Goal: Task Accomplishment & Management: Manage account settings

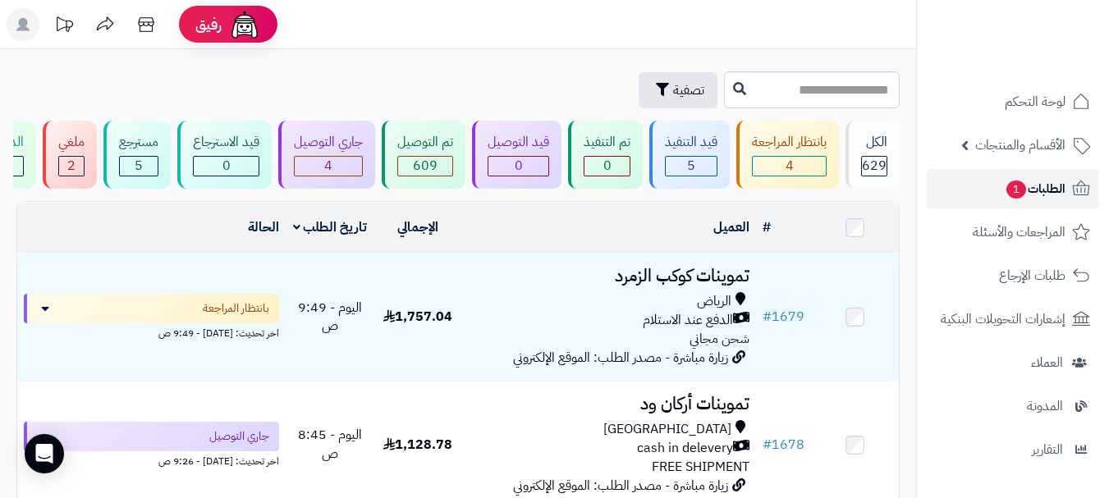
click at [986, 200] on link "الطلبات 1" at bounding box center [1013, 188] width 172 height 39
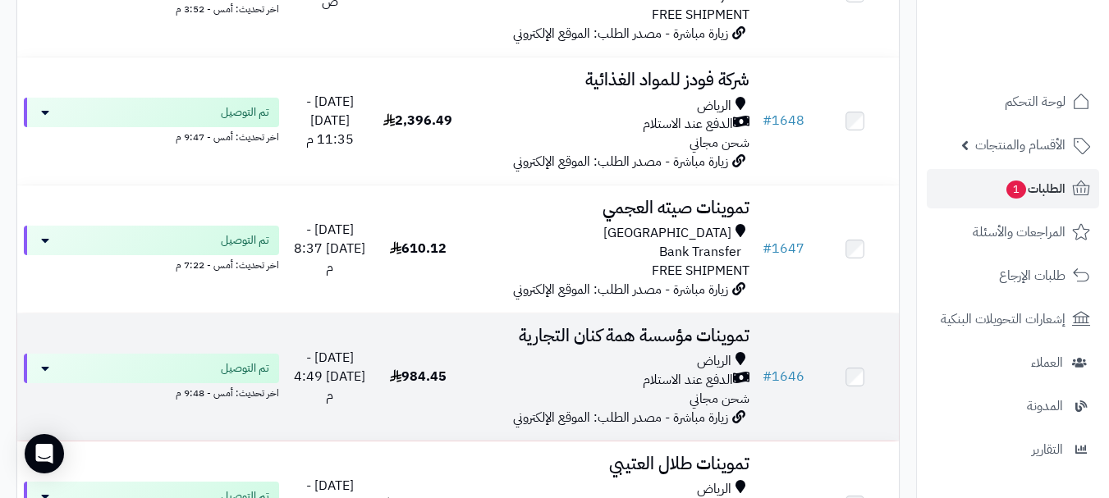
scroll to position [4186, 0]
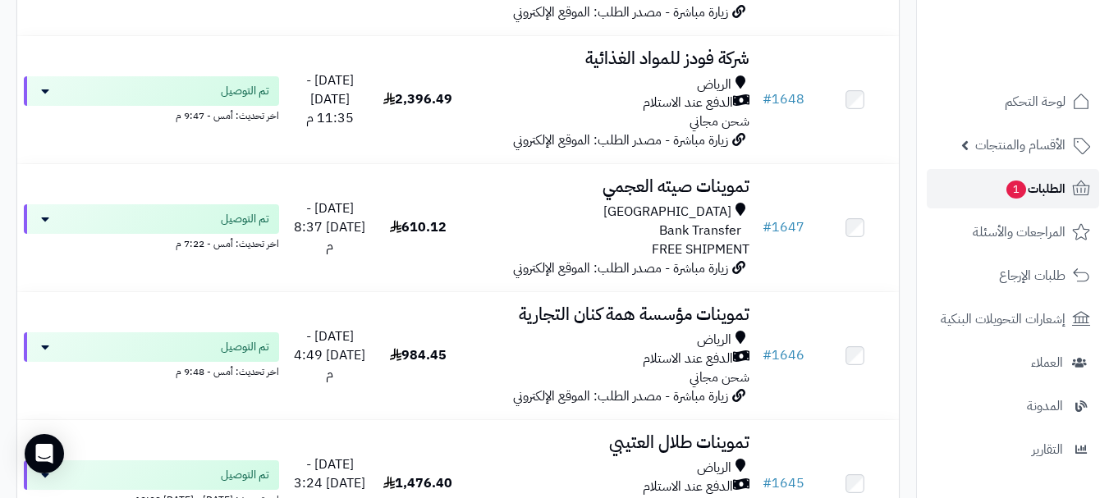
click at [981, 196] on link "الطلبات 1" at bounding box center [1013, 188] width 172 height 39
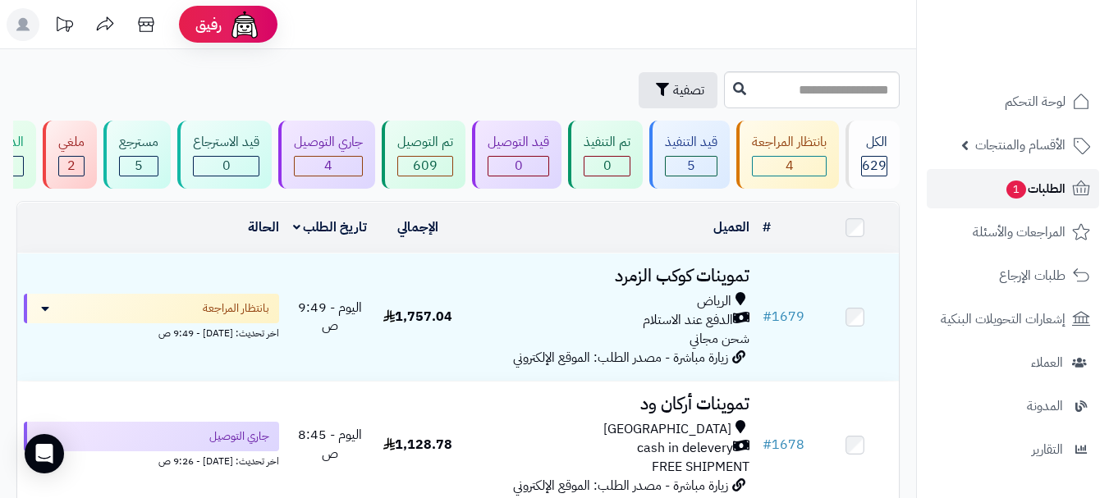
click at [996, 192] on link "الطلبات 1" at bounding box center [1013, 188] width 172 height 39
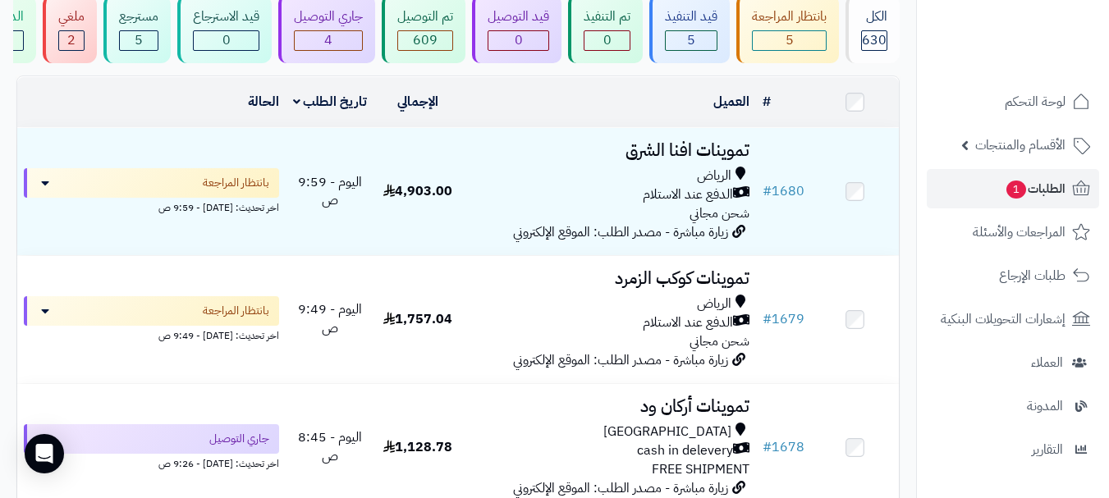
scroll to position [164, 0]
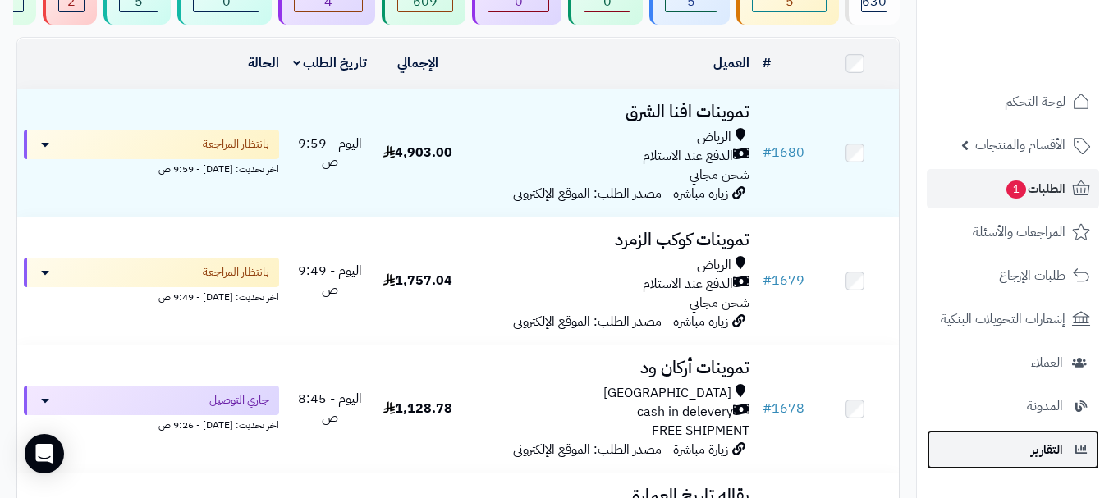
click at [1051, 442] on span "التقارير" at bounding box center [1047, 449] width 32 height 23
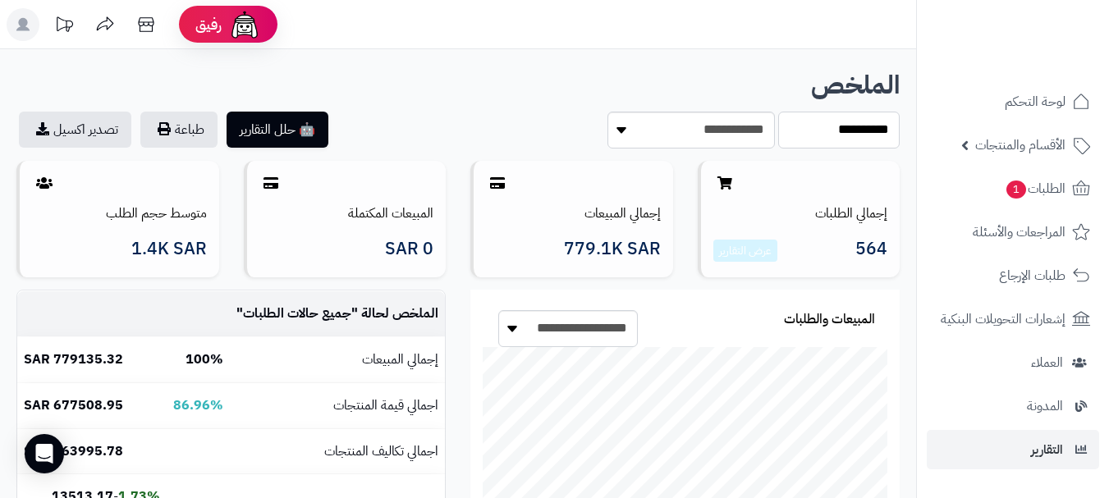
click at [843, 124] on select "**********" at bounding box center [838, 130] width 121 height 37
select select "******"
click at [778, 112] on select "**********" at bounding box center [838, 130] width 121 height 37
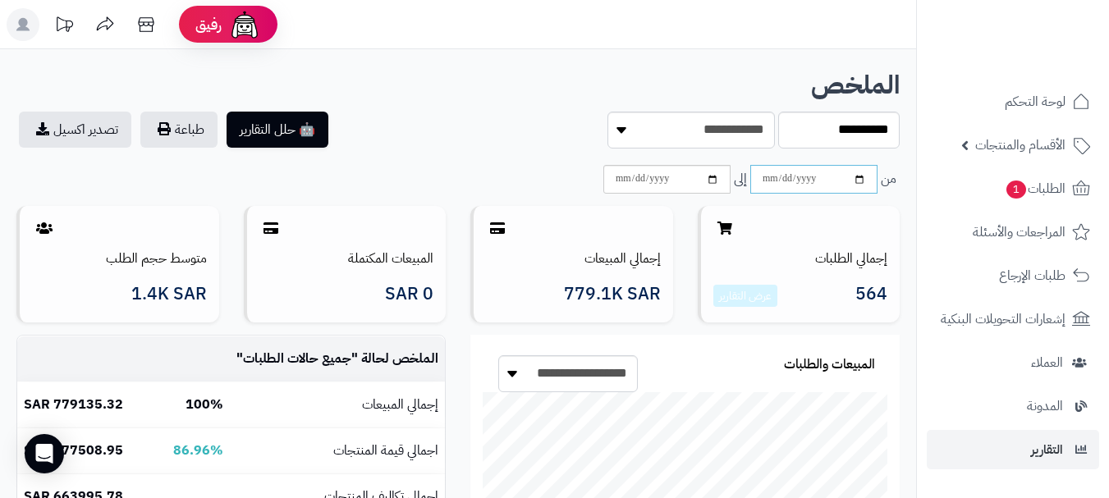
click at [861, 179] on input "date" at bounding box center [813, 179] width 127 height 29
type input "**********"
click at [712, 178] on input "date" at bounding box center [666, 179] width 127 height 29
type input "**********"
click at [456, 112] on div "🤖 حلل التقارير طباعة تصدير اكسيل" at bounding box center [231, 130] width 454 height 36
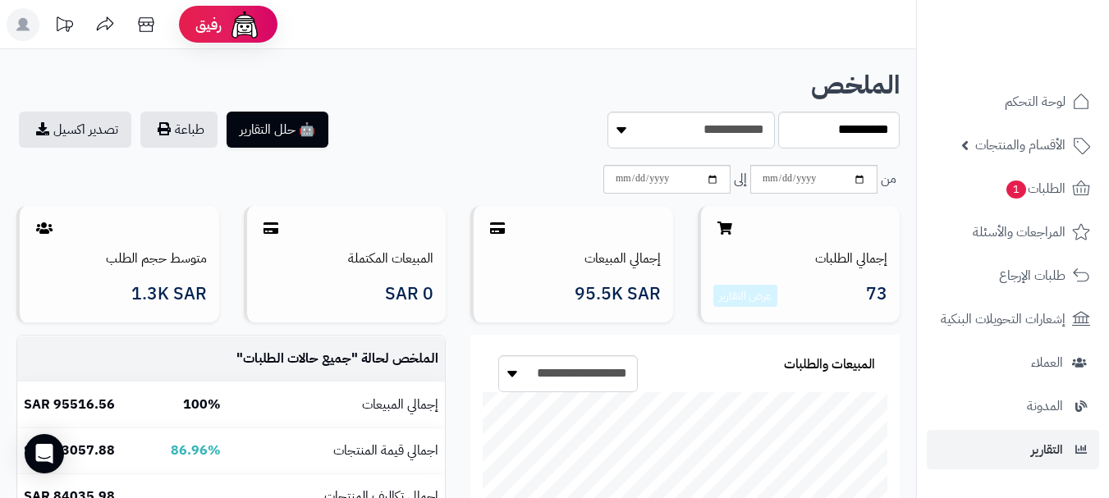
drag, startPoint x: 456, startPoint y: 113, endPoint x: 476, endPoint y: 115, distance: 19.8
click at [456, 115] on div "🤖 حلل التقارير طباعة تصدير اكسيل" at bounding box center [231, 130] width 454 height 36
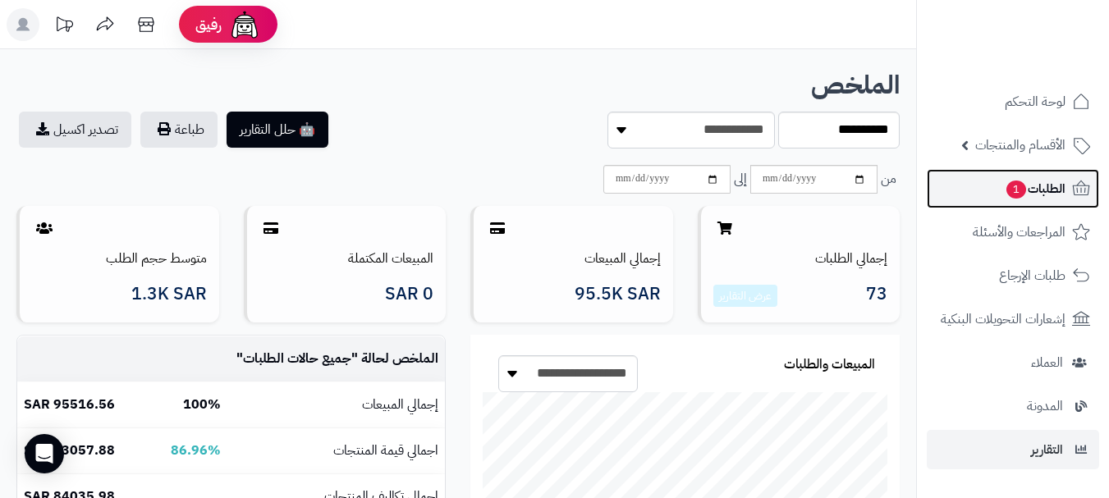
click at [1010, 193] on span "1" at bounding box center [1016, 190] width 20 height 18
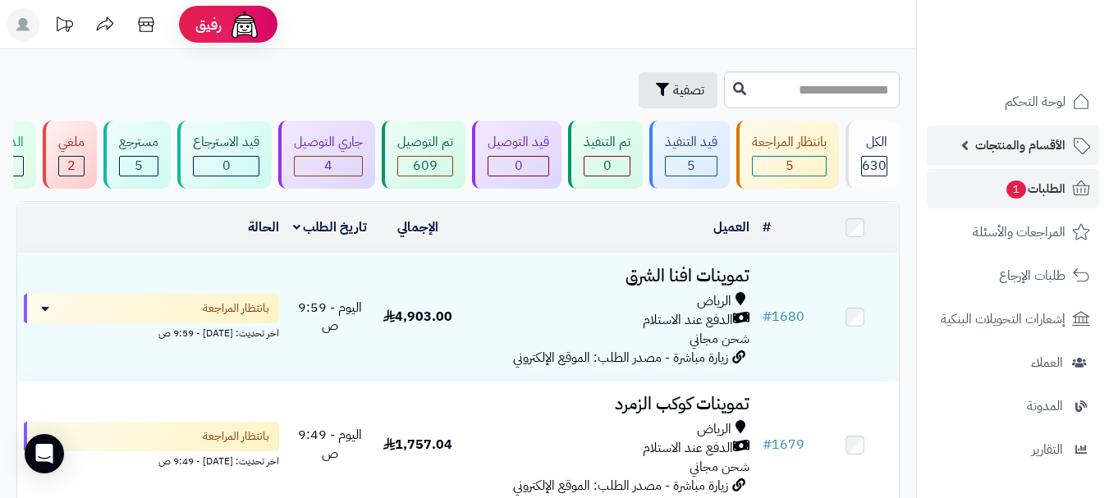
click at [1039, 131] on link "الأقسام والمنتجات" at bounding box center [1013, 145] width 172 height 39
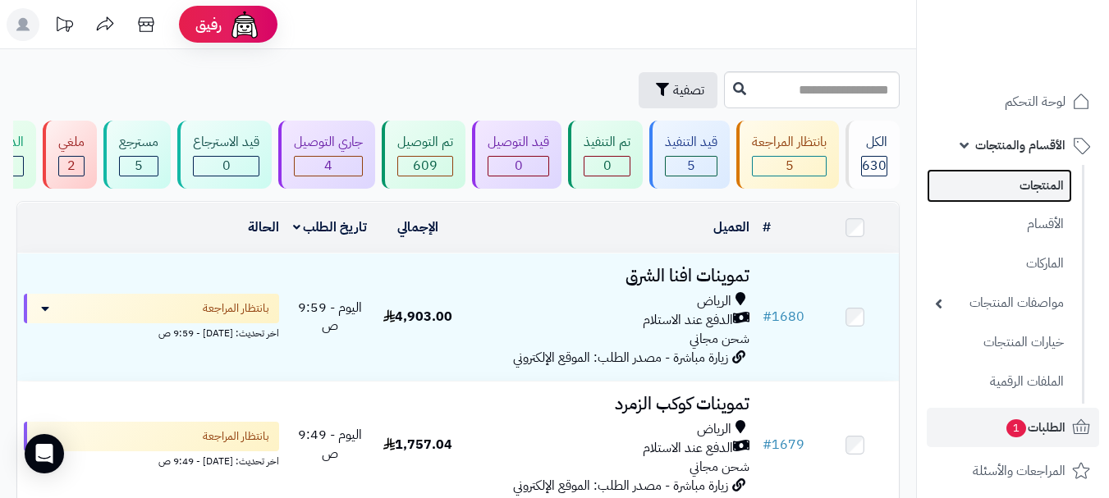
click at [1039, 187] on link "المنتجات" at bounding box center [999, 186] width 145 height 34
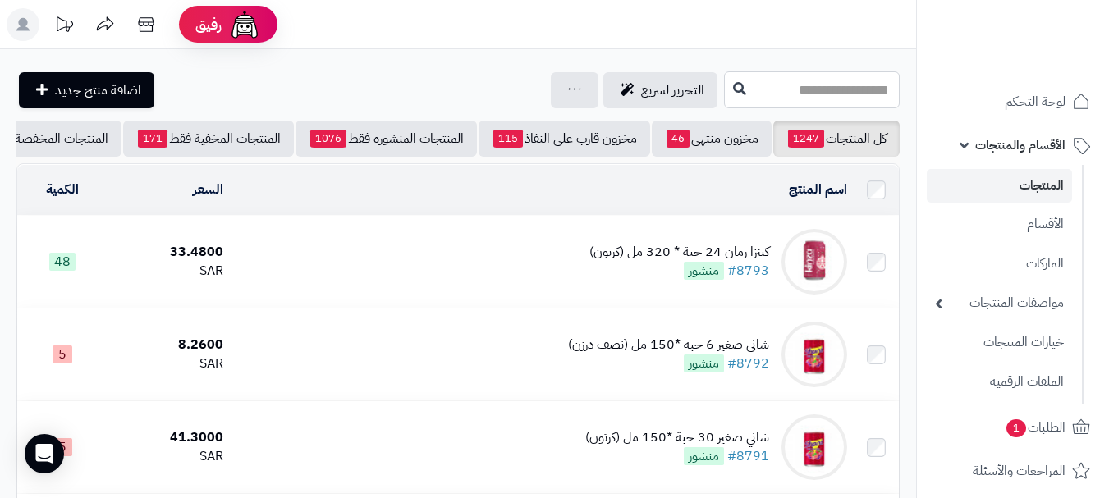
click at [829, 92] on input "text" at bounding box center [812, 89] width 176 height 37
drag, startPoint x: 821, startPoint y: 92, endPoint x: 1000, endPoint y: 86, distance: 179.0
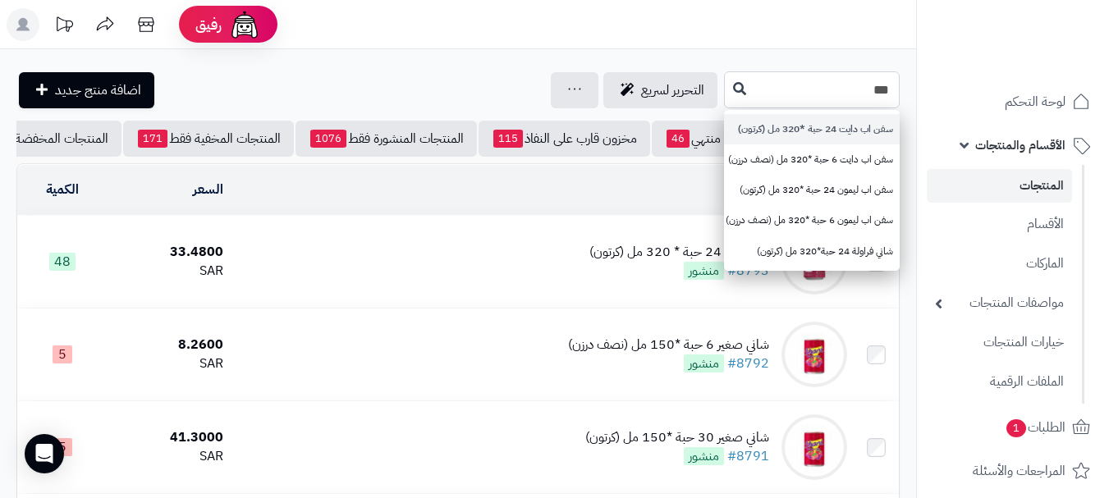
type input "***"
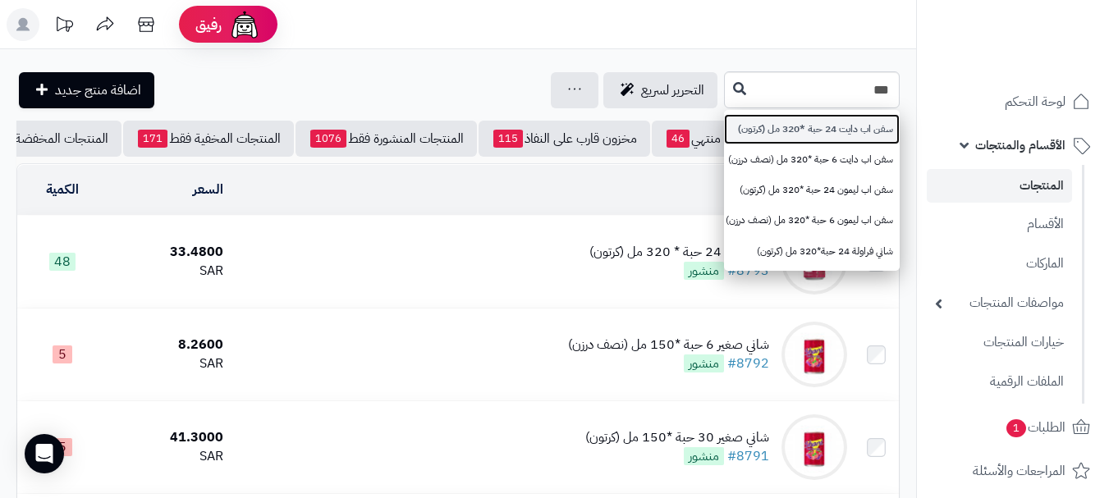
click at [818, 135] on link "سفن اب دايت 24 حبة *320 مل (كرتون)" at bounding box center [812, 129] width 176 height 30
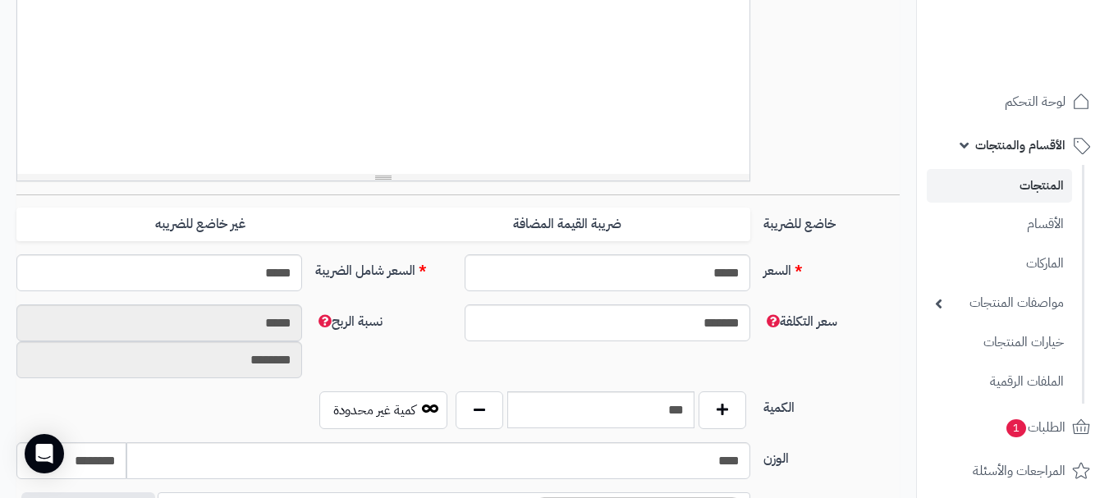
scroll to position [575, 0]
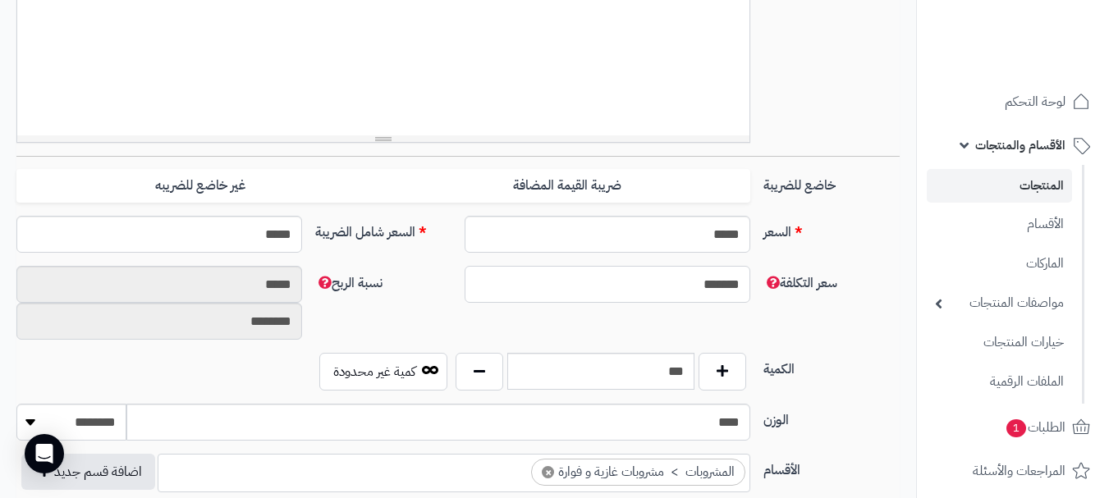
click at [695, 286] on input "*******" at bounding box center [608, 284] width 286 height 37
click at [708, 282] on input "*******" at bounding box center [608, 284] width 286 height 37
click at [636, 315] on div "سعر التكلفة ******* نسبة الربح ***** ********" at bounding box center [458, 309] width 896 height 87
click at [694, 286] on input "*******" at bounding box center [608, 284] width 286 height 37
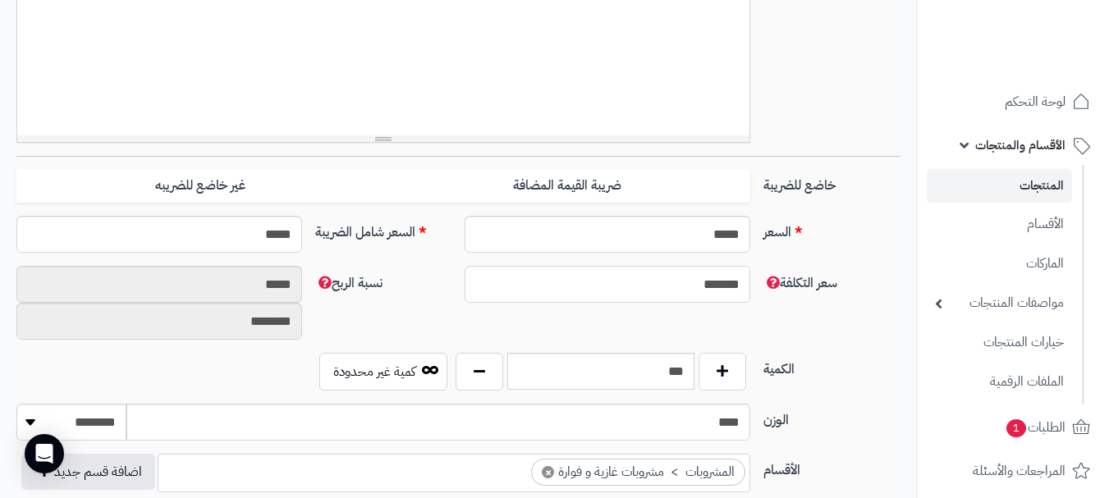
click at [694, 286] on input "*******" at bounding box center [608, 284] width 286 height 37
drag, startPoint x: 690, startPoint y: 312, endPoint x: 723, endPoint y: 295, distance: 36.7
click at [691, 313] on div "سعر التكلفة ******* نسبة الربح ***** ********" at bounding box center [458, 309] width 896 height 87
click at [707, 281] on input "*******" at bounding box center [608, 284] width 286 height 37
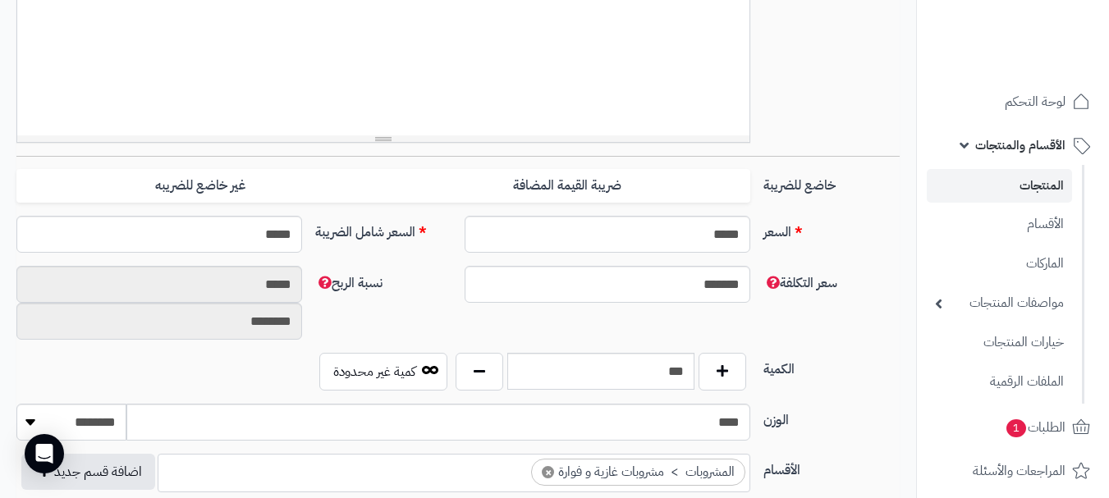
click at [700, 320] on div "سعر التكلفة ******* نسبة الربح ***** ********" at bounding box center [458, 309] width 896 height 87
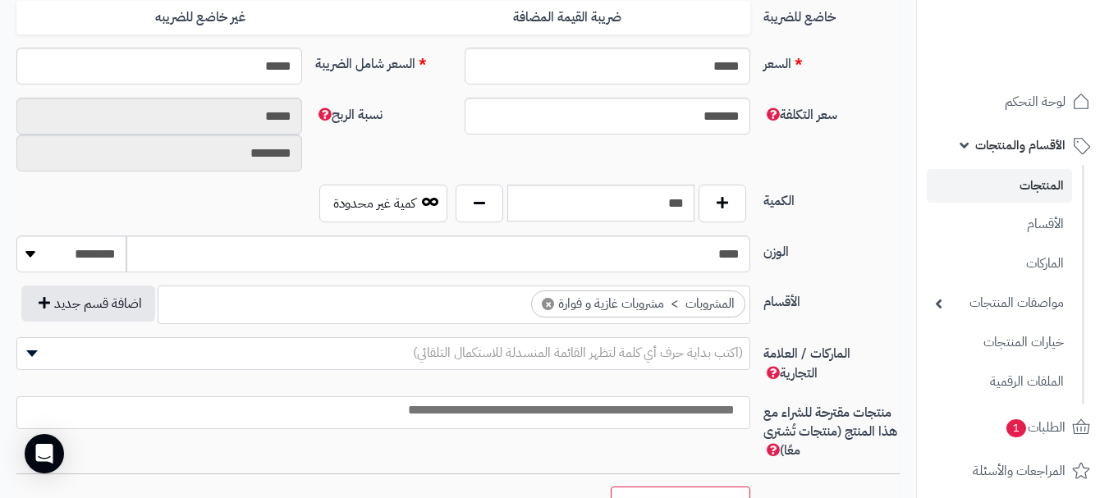
scroll to position [661, 0]
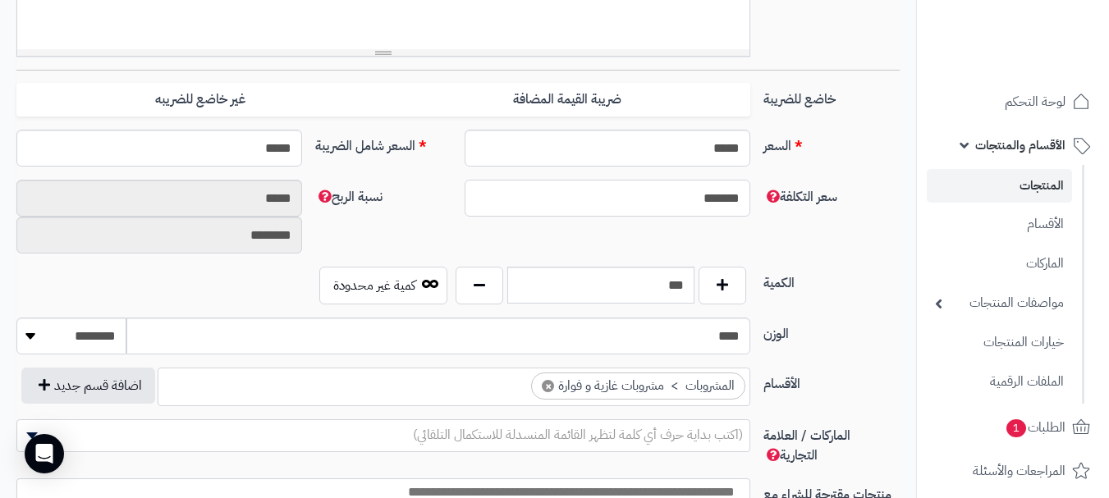
click at [698, 199] on input "*******" at bounding box center [608, 198] width 286 height 37
click at [1029, 182] on link "المنتجات" at bounding box center [999, 186] width 145 height 34
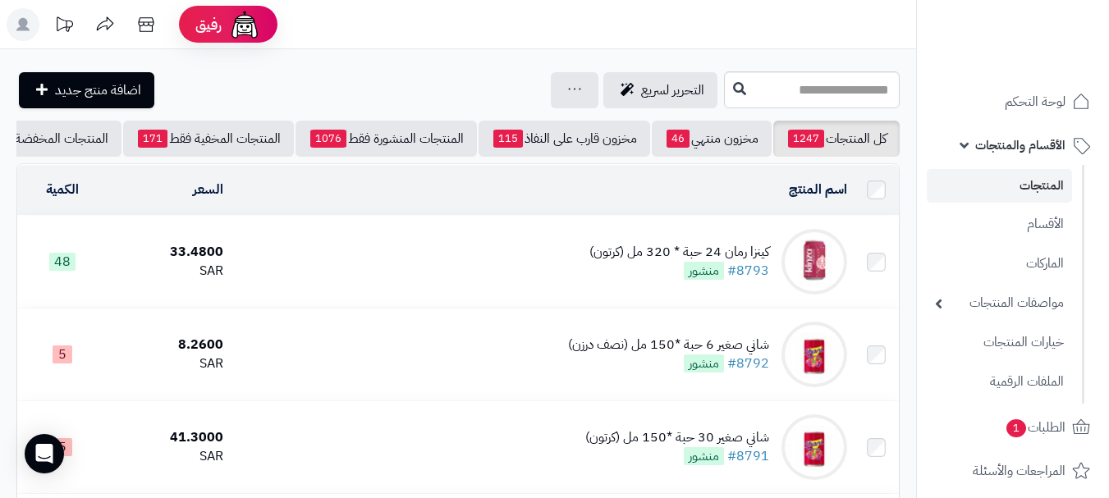
click at [1030, 195] on link "المنتجات" at bounding box center [999, 186] width 145 height 34
click at [1026, 190] on link "المنتجات" at bounding box center [999, 186] width 145 height 34
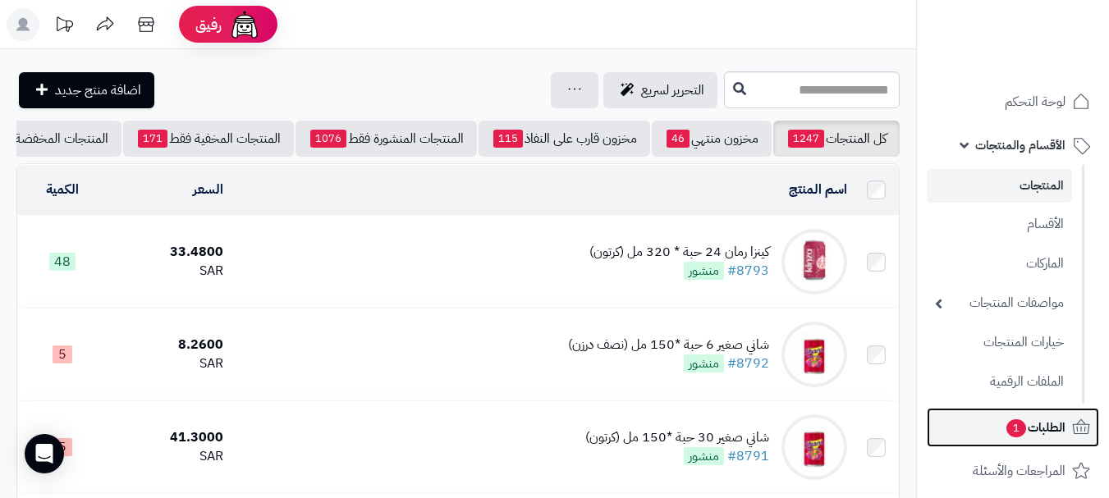
click at [1032, 432] on span "الطلبات 1" at bounding box center [1035, 427] width 61 height 23
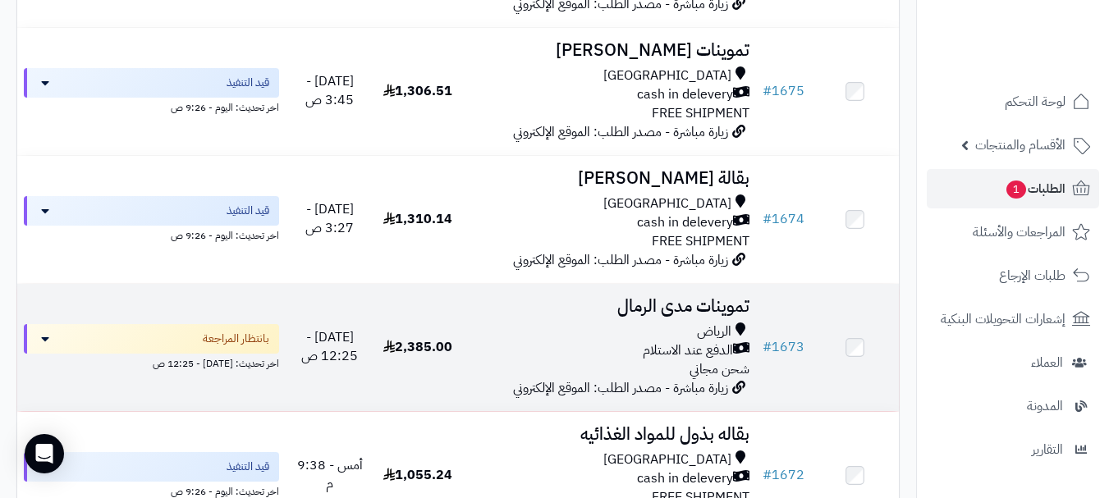
scroll to position [985, 0]
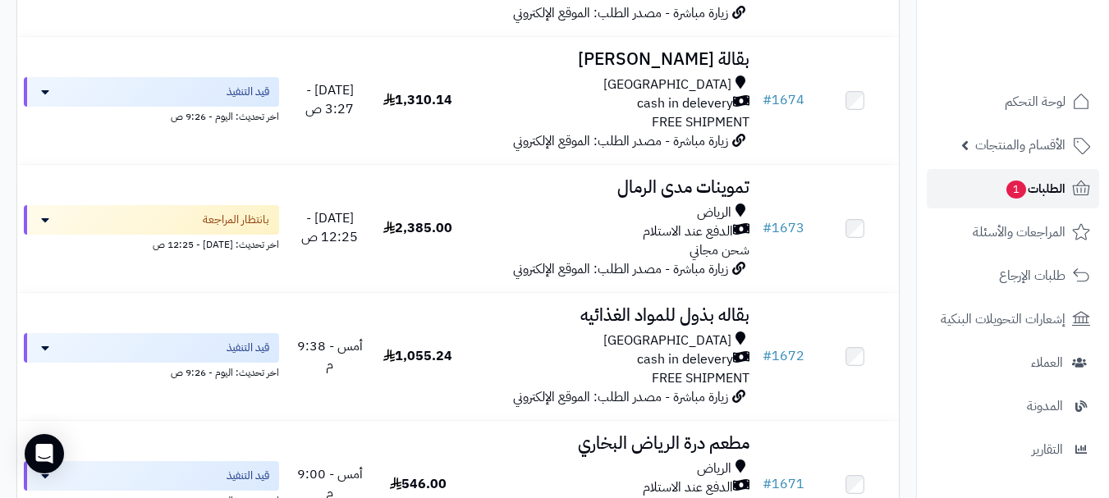
click at [981, 188] on link "الطلبات 1" at bounding box center [1013, 188] width 172 height 39
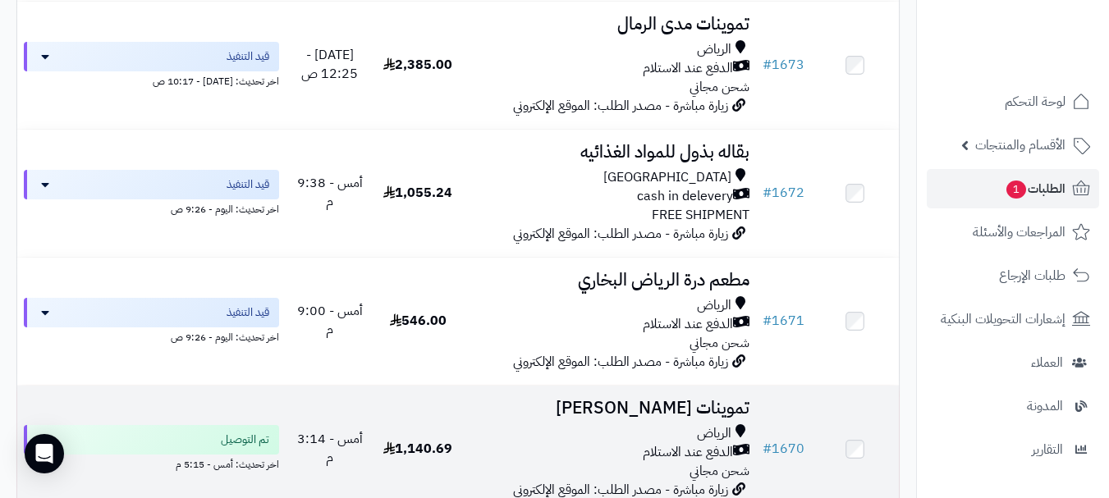
scroll to position [1149, 0]
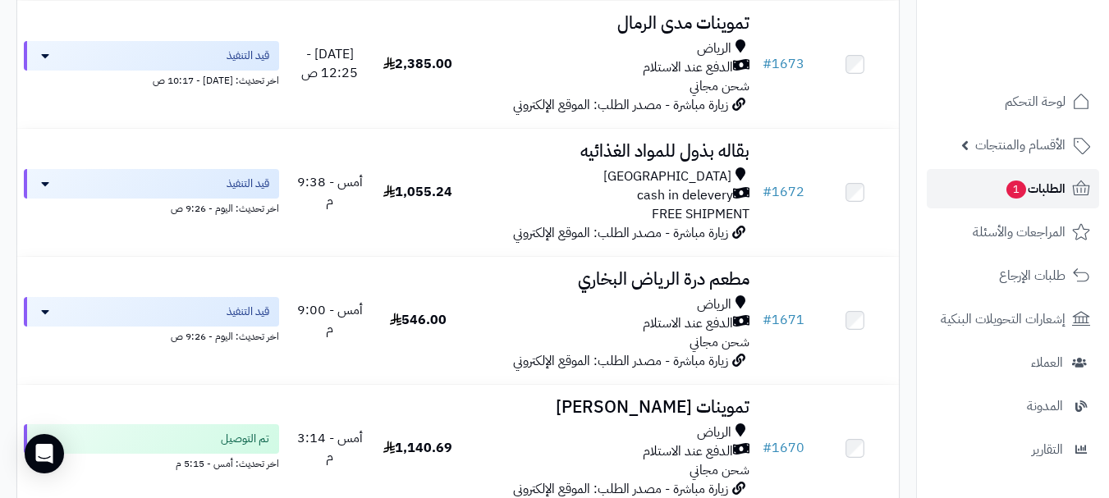
click at [1024, 188] on span "الطلبات 1" at bounding box center [1035, 188] width 61 height 23
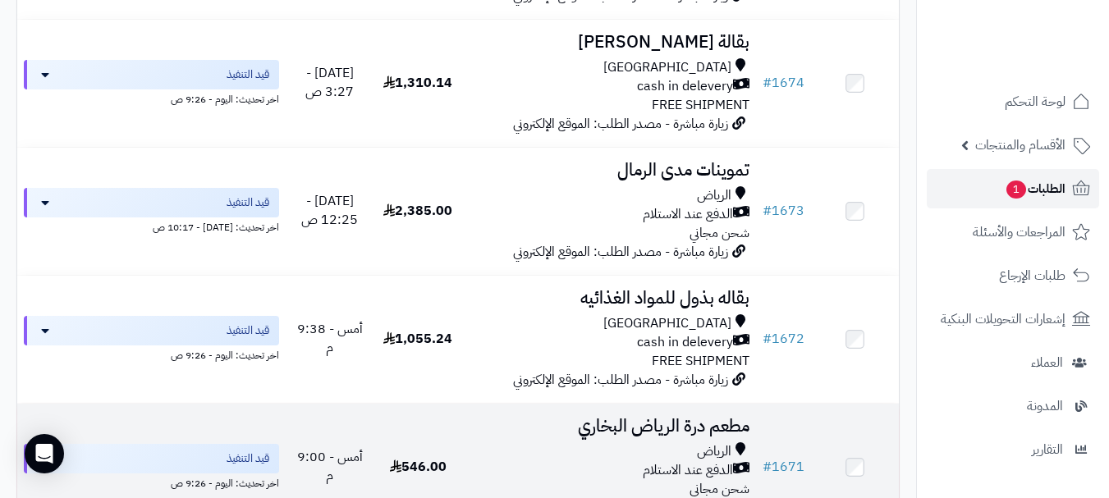
scroll to position [985, 0]
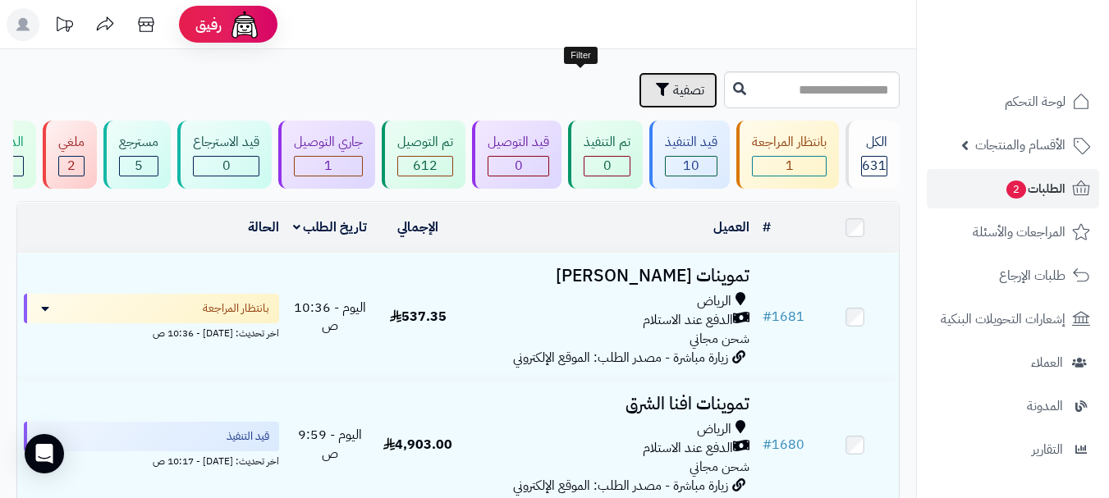
drag, startPoint x: 601, startPoint y: 94, endPoint x: 598, endPoint y: 109, distance: 15.0
click at [673, 95] on span "تصفية" at bounding box center [688, 90] width 31 height 20
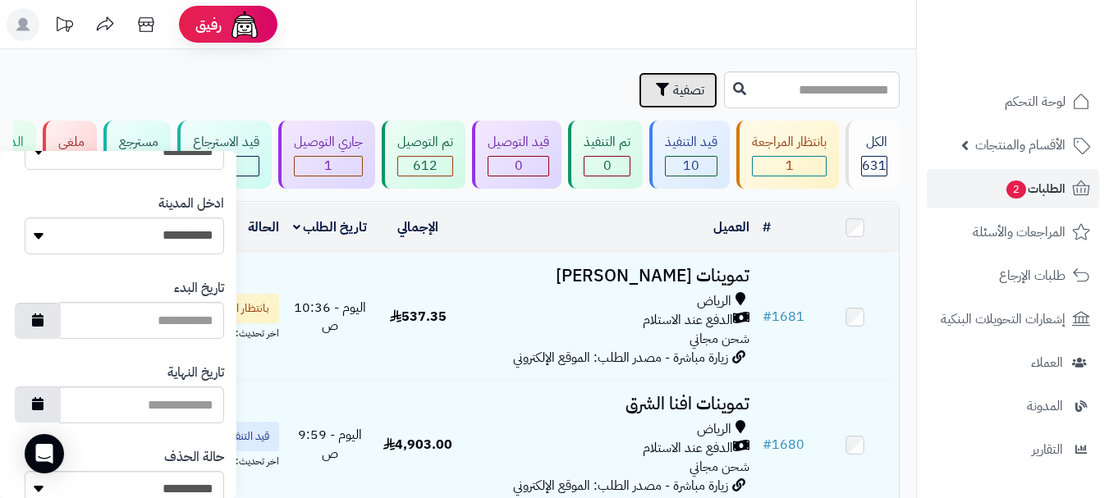
scroll to position [907, 0]
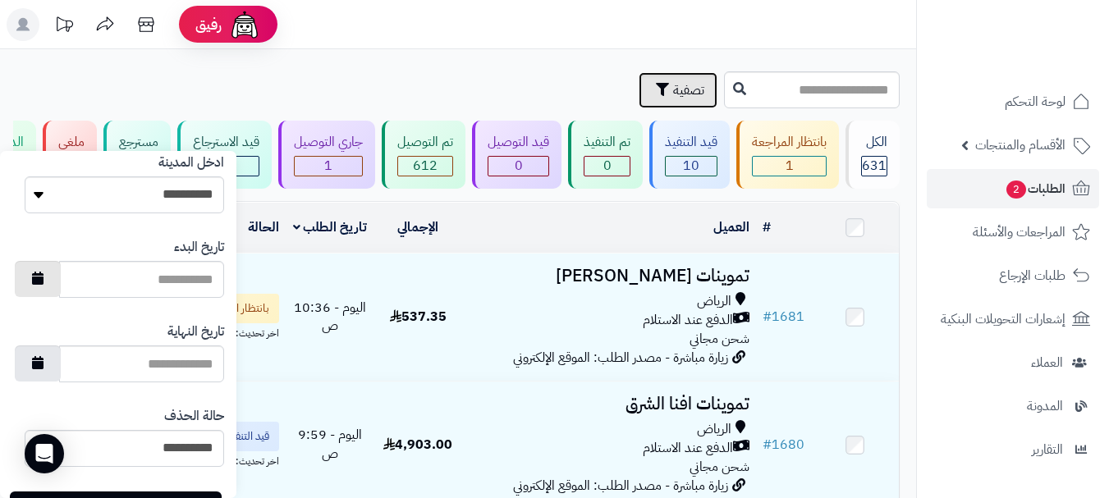
click at [44, 277] on icon "button" at bounding box center [37, 278] width 11 height 13
type input "**********"
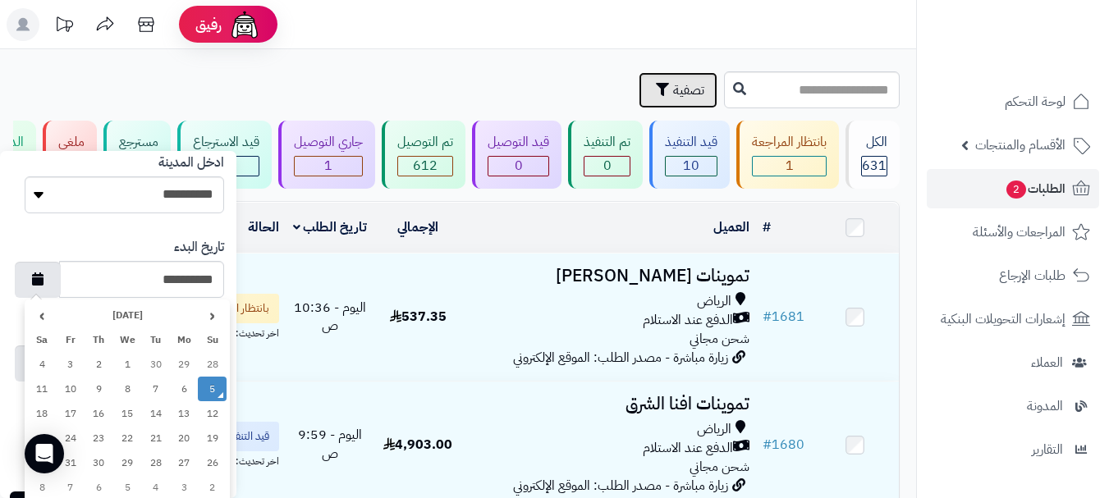
click at [209, 390] on td "5" at bounding box center [212, 389] width 29 height 25
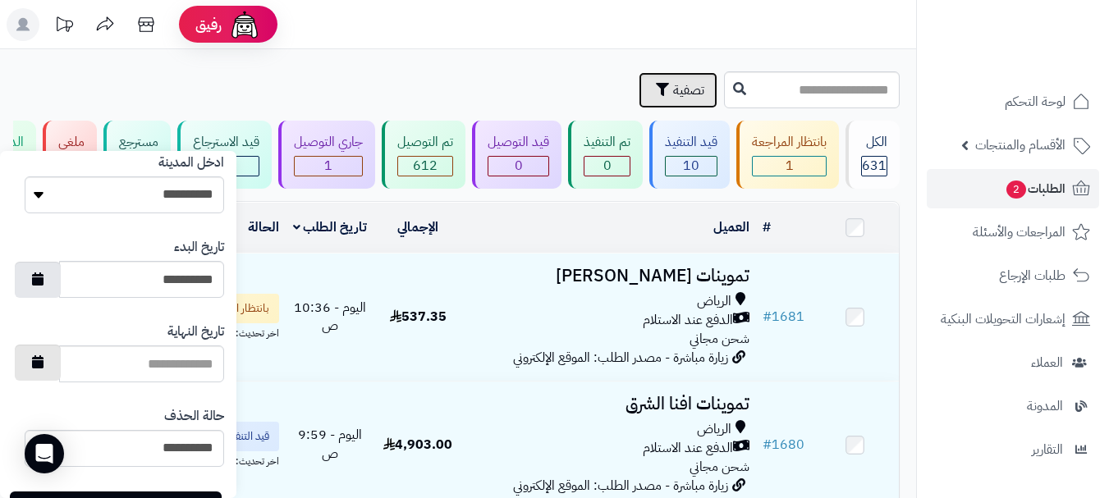
click at [43, 368] on button "button" at bounding box center [38, 363] width 46 height 36
type input "**********"
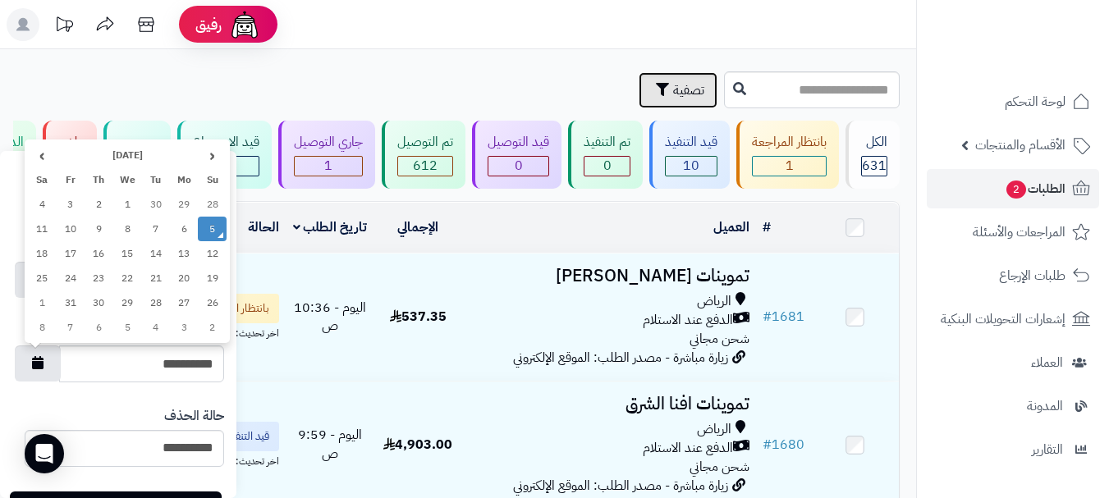
click at [212, 236] on td "5" at bounding box center [212, 229] width 29 height 25
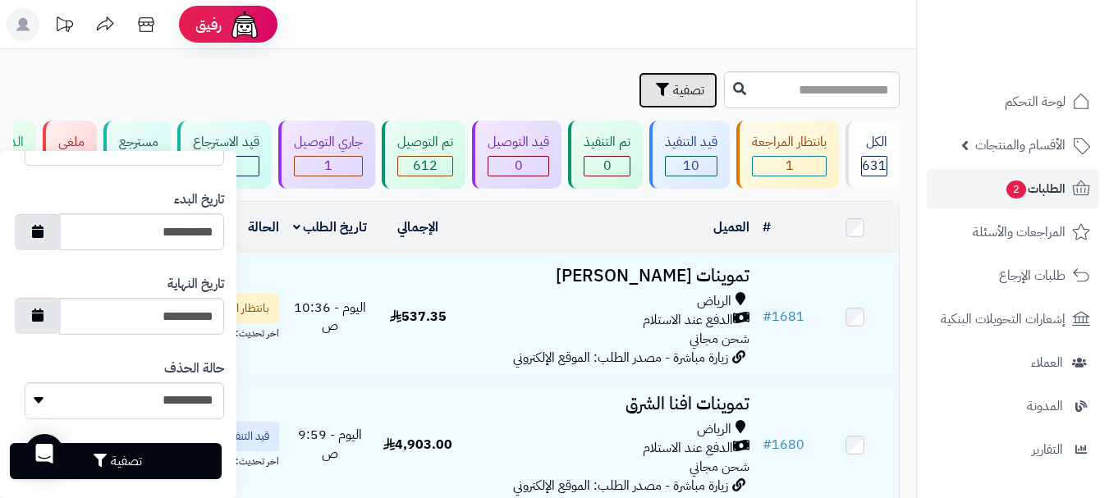
scroll to position [975, 0]
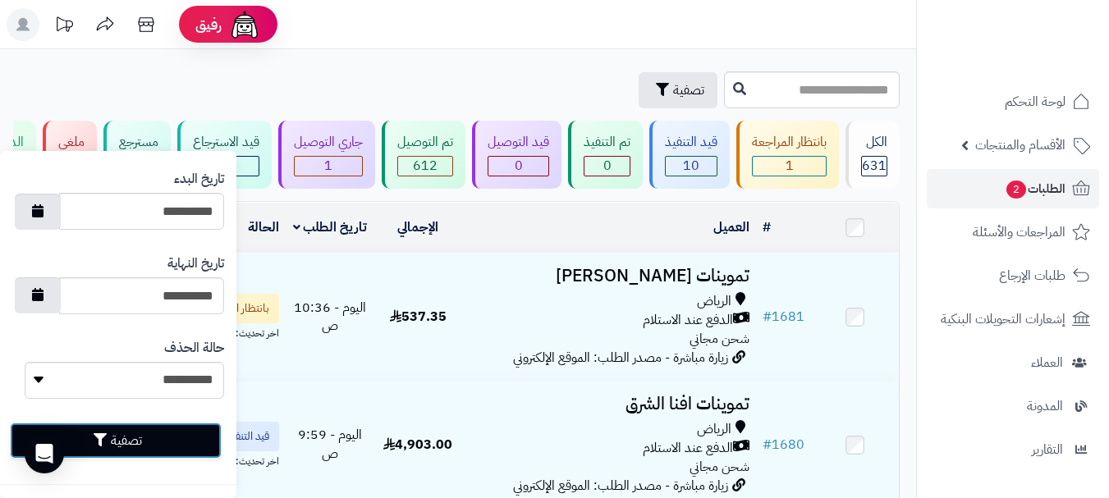
click at [137, 435] on button "تصفية" at bounding box center [116, 441] width 212 height 36
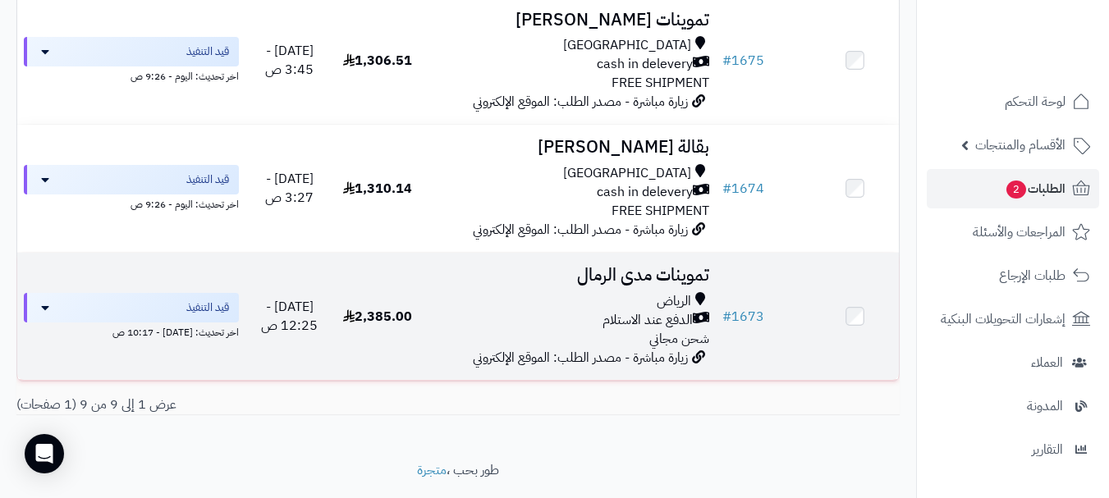
scroll to position [1094, 0]
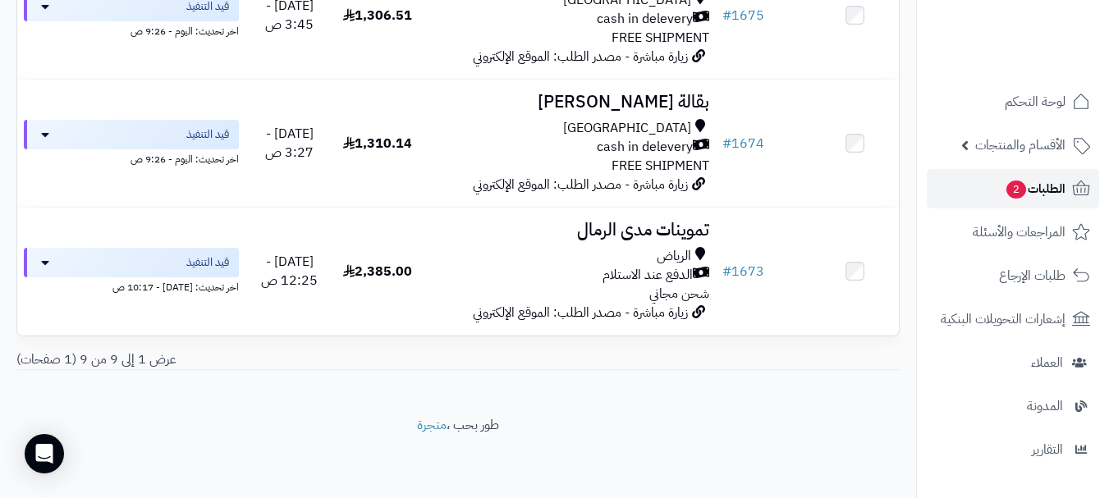
click at [1015, 189] on span "2" at bounding box center [1016, 190] width 21 height 19
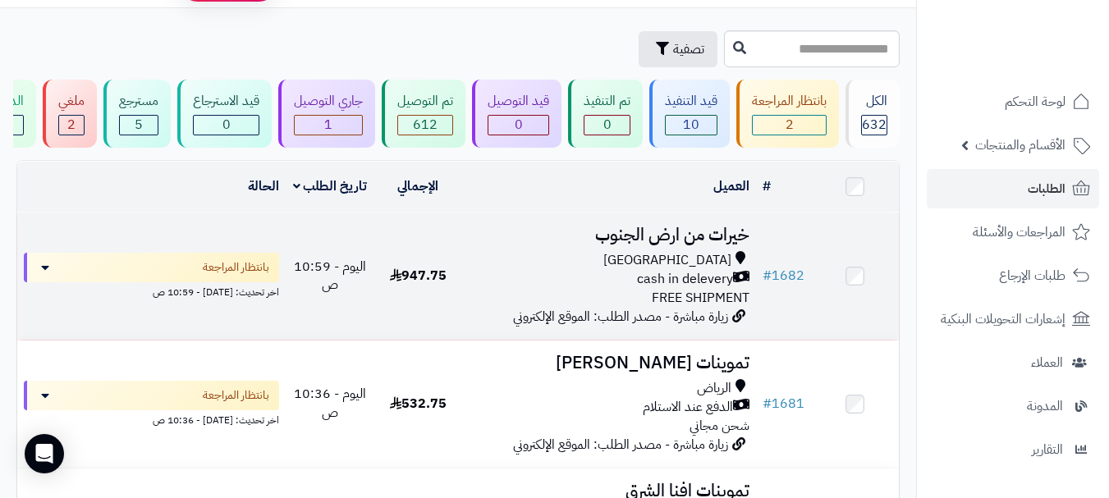
scroll to position [82, 0]
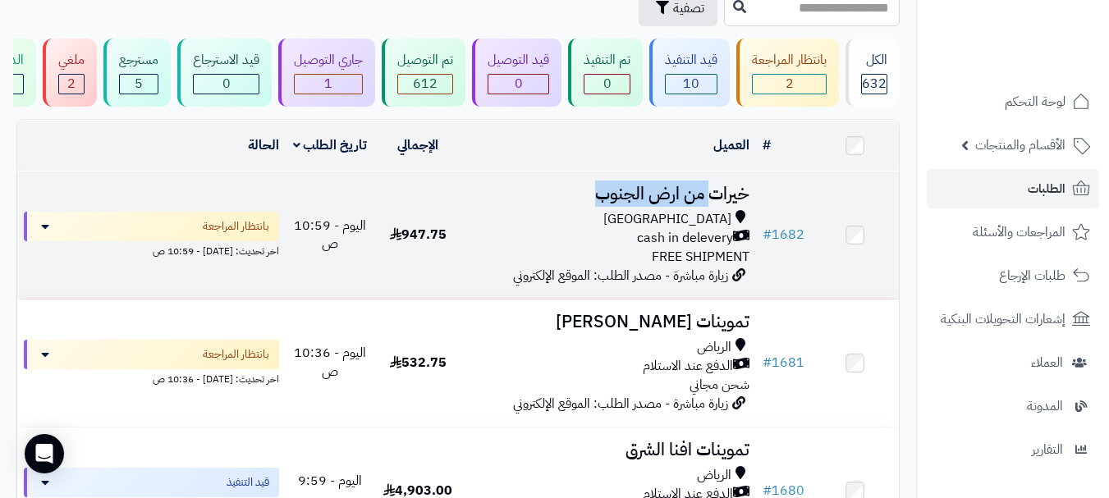
drag, startPoint x: 707, startPoint y: 199, endPoint x: 567, endPoint y: 198, distance: 139.6
click at [567, 198] on h3 "خيرات من ارض الجنوب" at bounding box center [609, 194] width 281 height 19
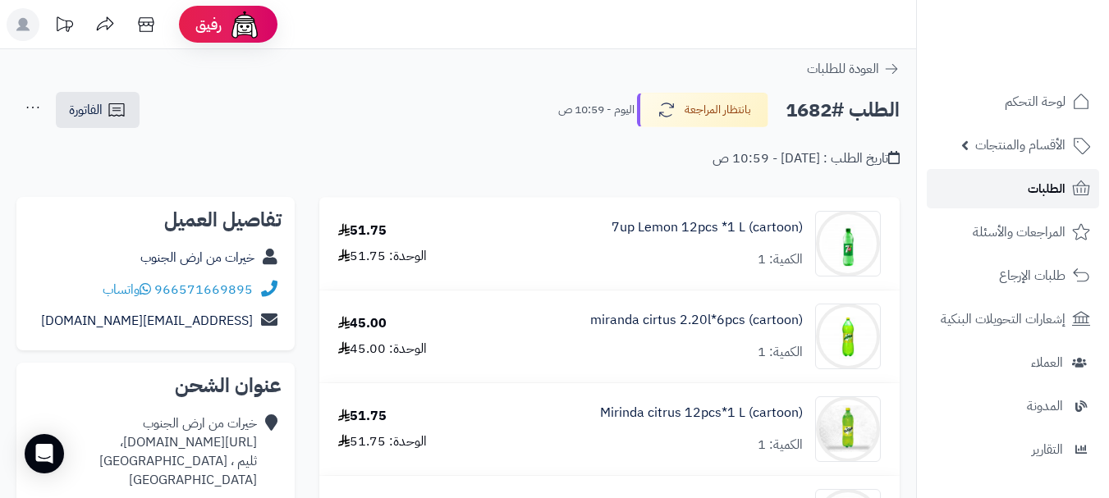
click at [1027, 187] on link "الطلبات" at bounding box center [1013, 188] width 172 height 39
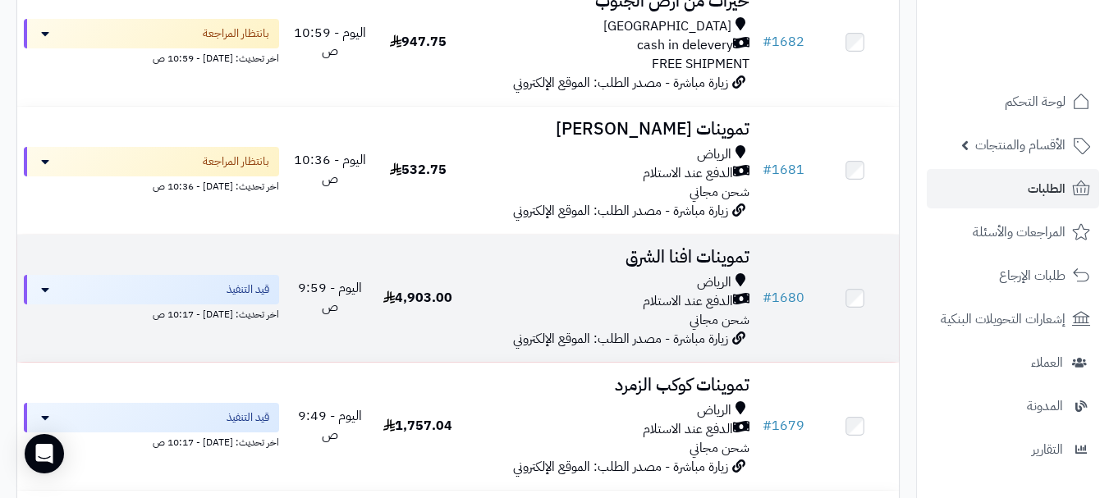
scroll to position [246, 0]
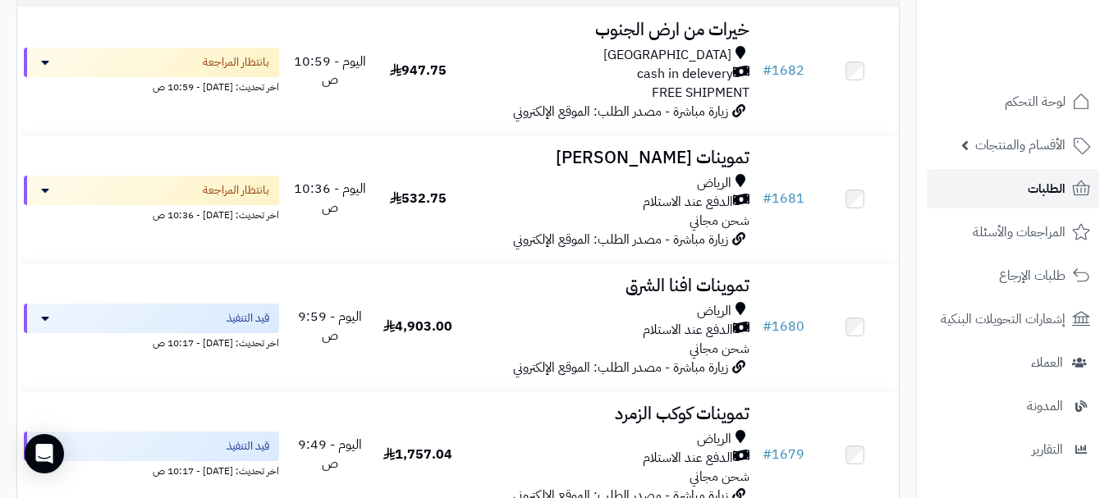
click at [1000, 189] on link "الطلبات" at bounding box center [1013, 188] width 172 height 39
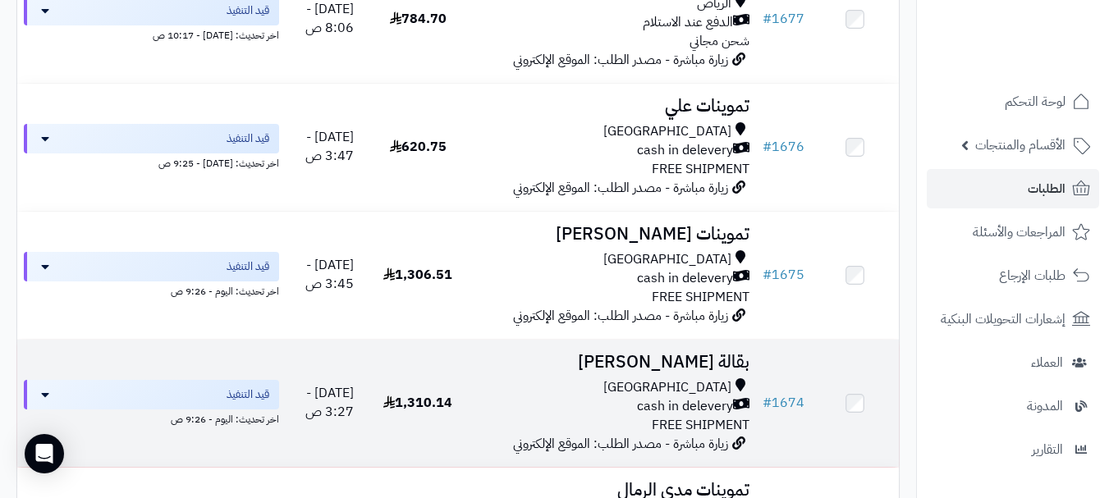
scroll to position [985, 0]
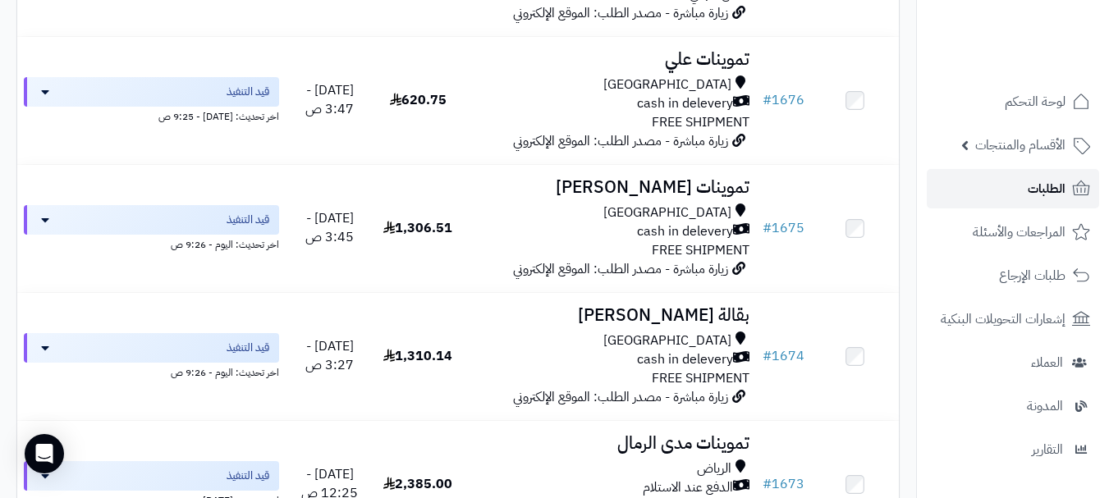
click at [1028, 190] on span "الطلبات" at bounding box center [1047, 188] width 38 height 23
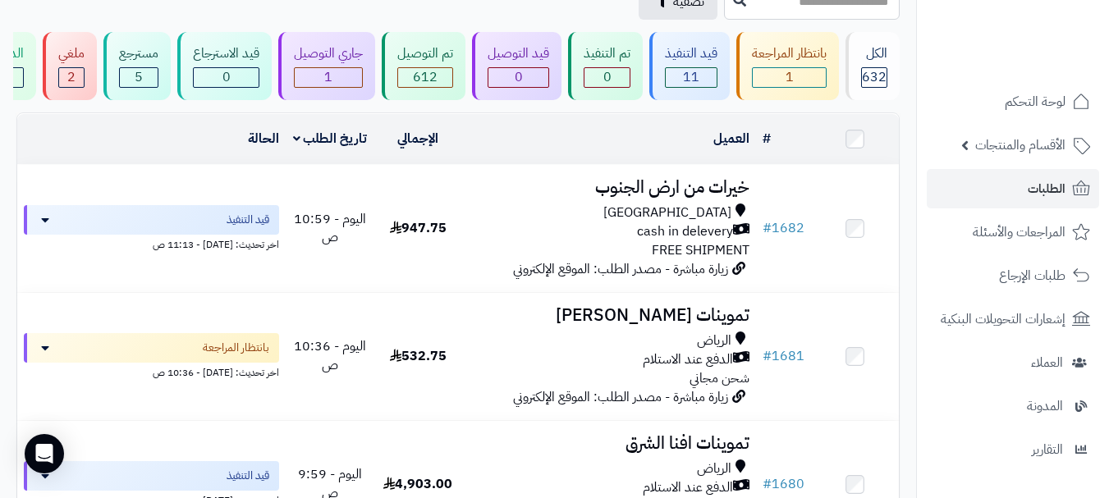
scroll to position [246, 0]
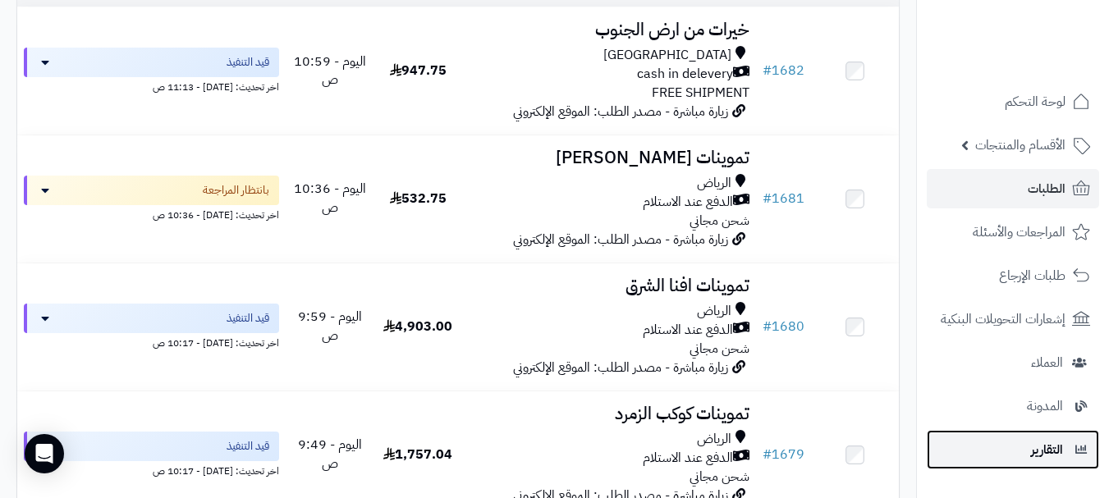
click at [1049, 457] on span "التقارير" at bounding box center [1047, 449] width 32 height 23
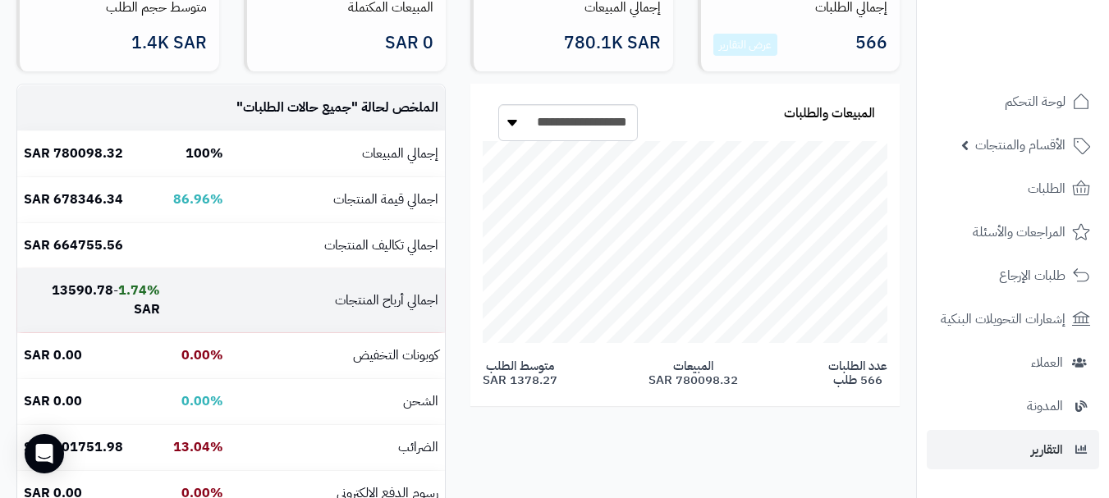
scroll to position [246, 0]
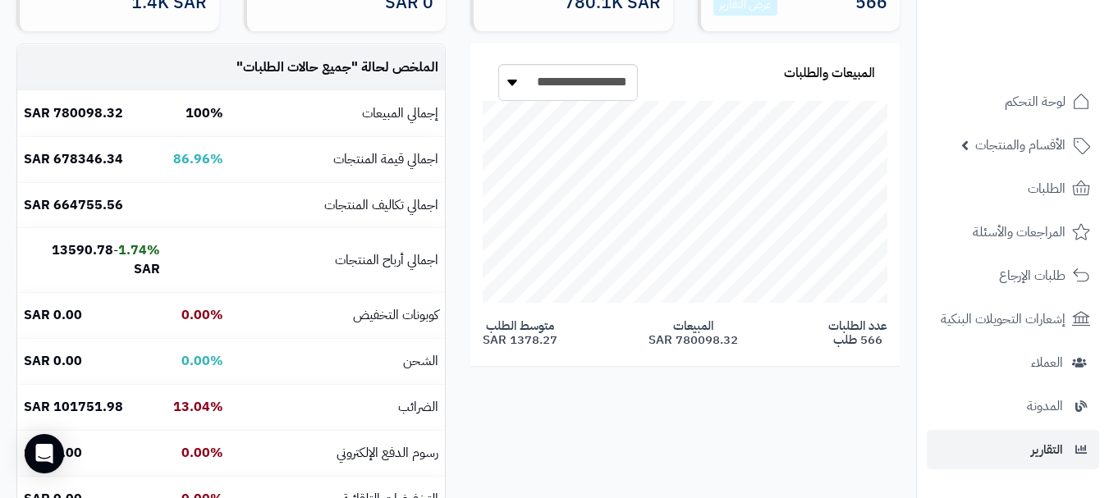
click at [815, 392] on div "**********" at bounding box center [458, 290] width 908 height 493
click at [816, 341] on h4 "عدد الطلبات 566 طلب المبيعات 780098.32 SAR متوسط الطلب 1378.27 SAR" at bounding box center [685, 332] width 405 height 27
click at [809, 383] on div "**********" at bounding box center [458, 290] width 908 height 493
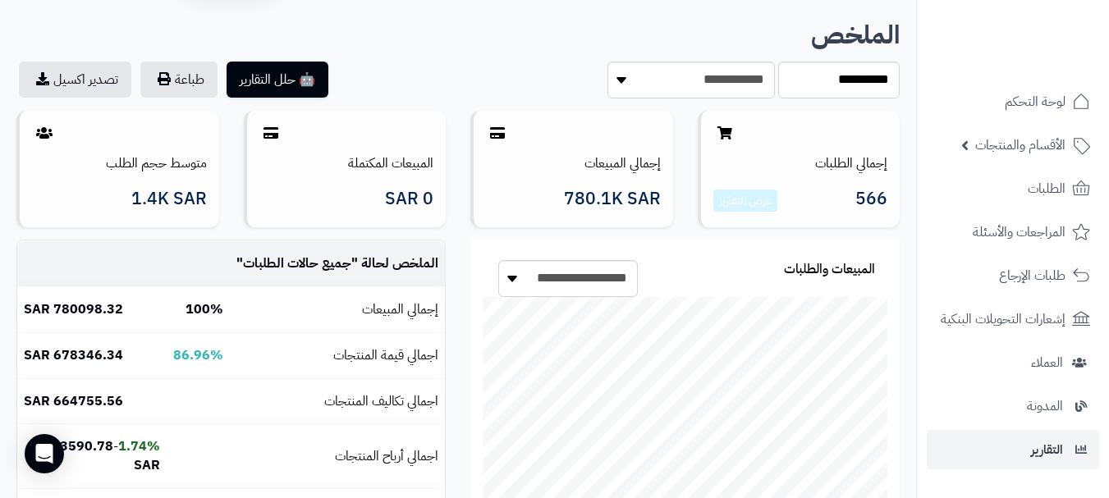
scroll to position [0, 0]
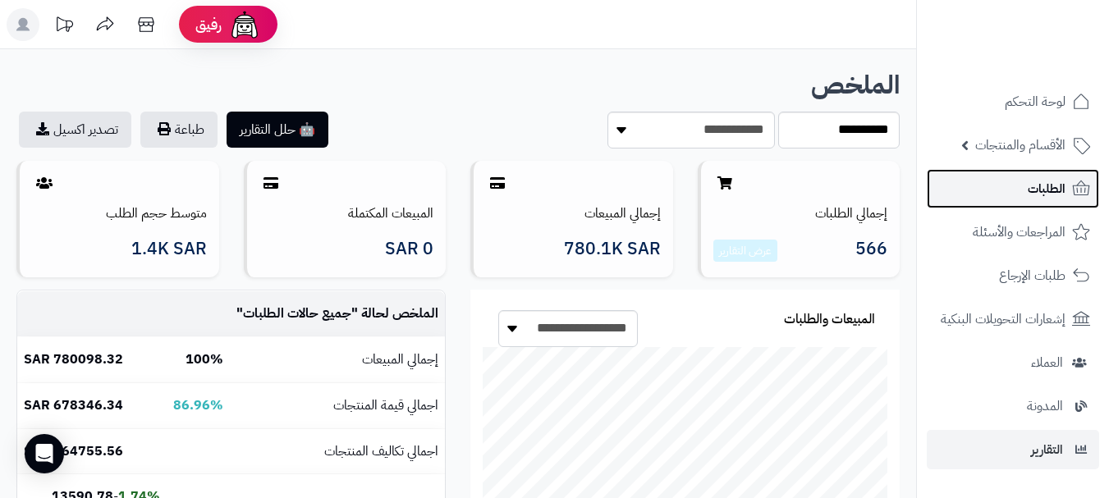
click at [1001, 198] on link "الطلبات" at bounding box center [1013, 188] width 172 height 39
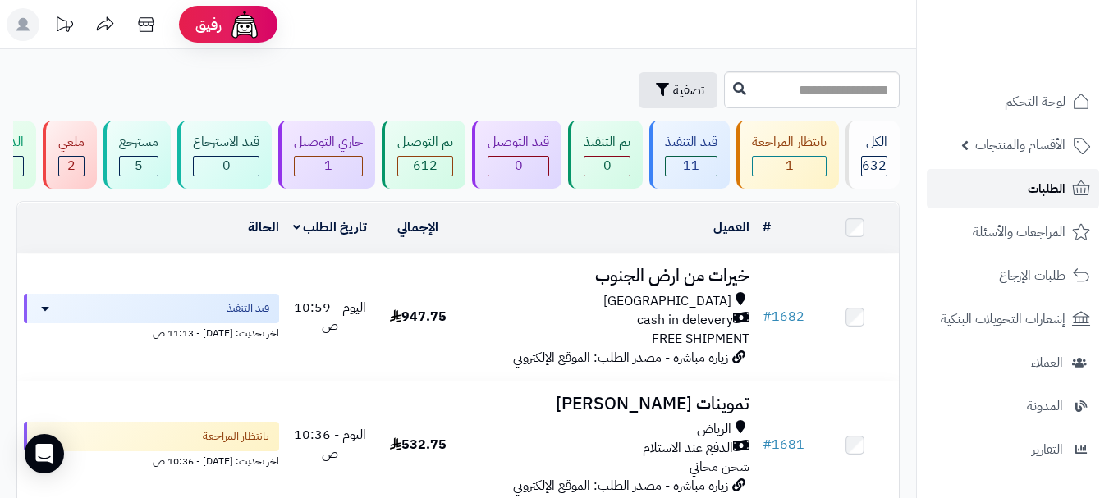
click at [1063, 182] on span "الطلبات" at bounding box center [1047, 188] width 38 height 23
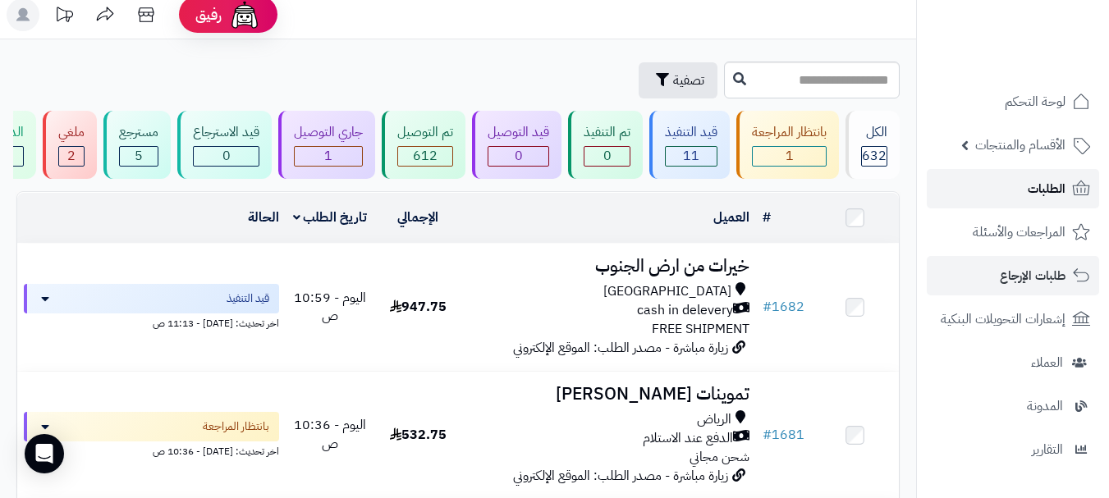
scroll to position [4, 0]
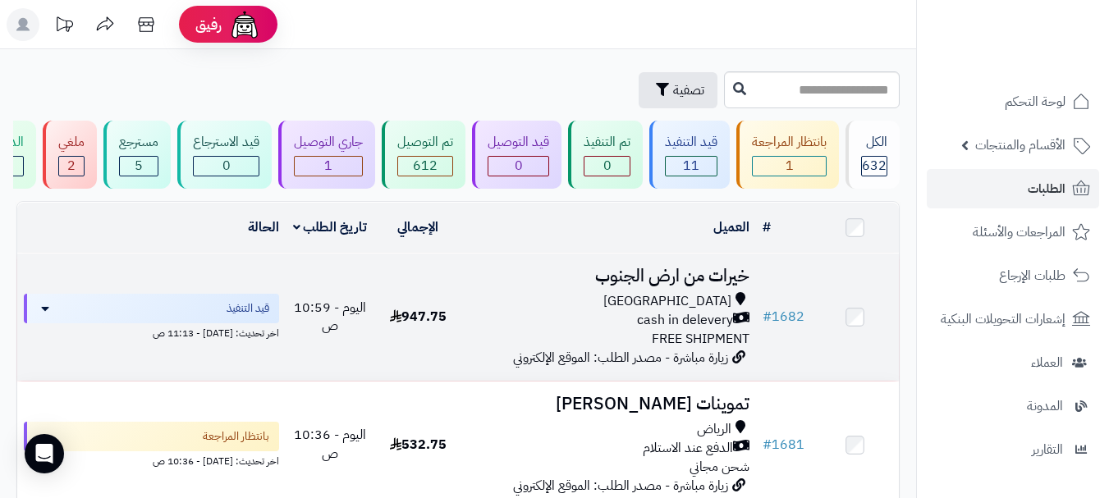
drag, startPoint x: 422, startPoint y: 328, endPoint x: 388, endPoint y: 328, distance: 33.7
click at [388, 328] on td "947.75" at bounding box center [418, 317] width 88 height 127
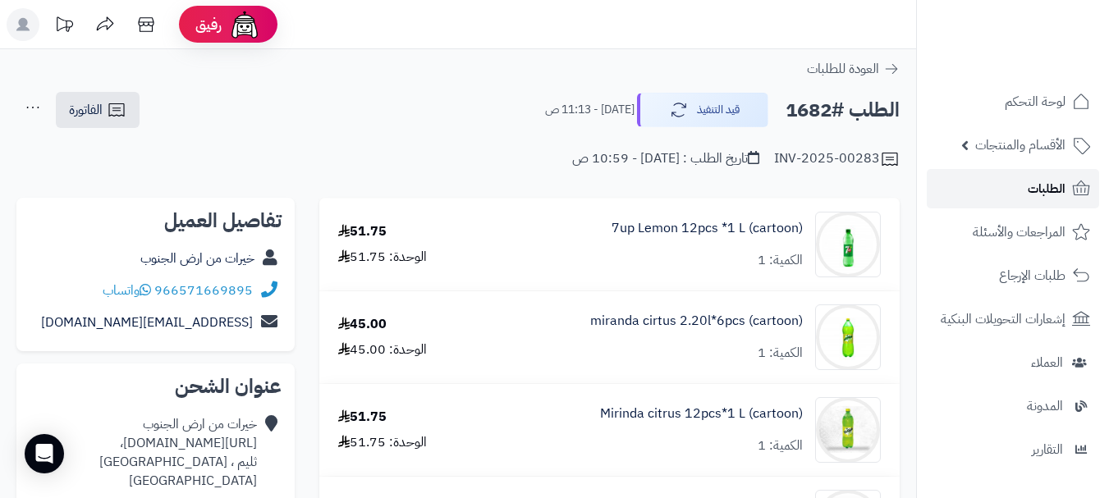
click at [1025, 190] on link "الطلبات" at bounding box center [1013, 188] width 172 height 39
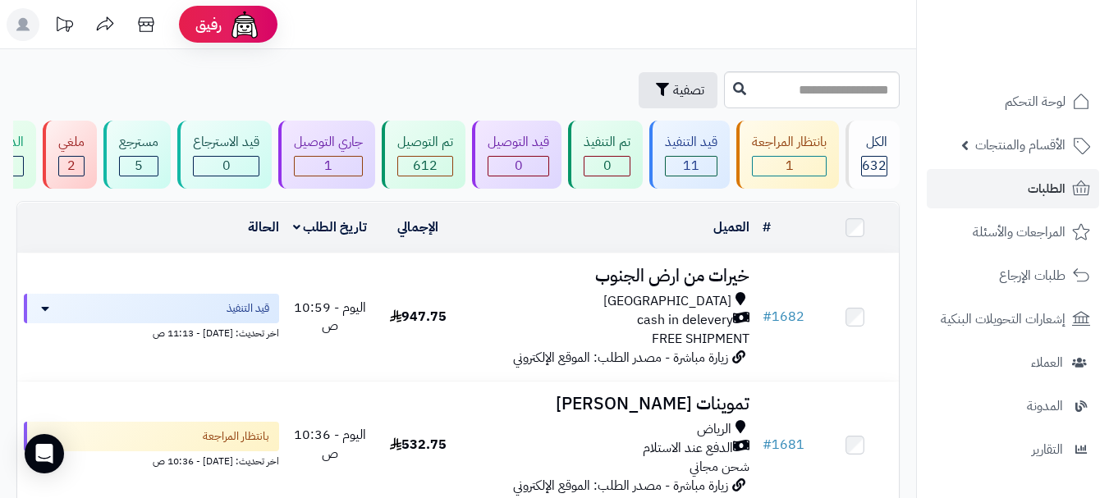
click at [415, 82] on div "تصفية" at bounding box center [367, 90] width 703 height 36
click at [405, 72] on div "تصفية" at bounding box center [367, 90] width 703 height 36
drag, startPoint x: 609, startPoint y: 31, endPoint x: 488, endPoint y: 67, distance: 126.7
click at [488, 48] on header "رفيق ! الطلبات معالجة مكتمل إرجاع المنتجات العملاء المتواجدون الان 560 عملاء من…" at bounding box center [554, 24] width 1109 height 49
click at [480, 81] on div "تصفية" at bounding box center [367, 90] width 703 height 36
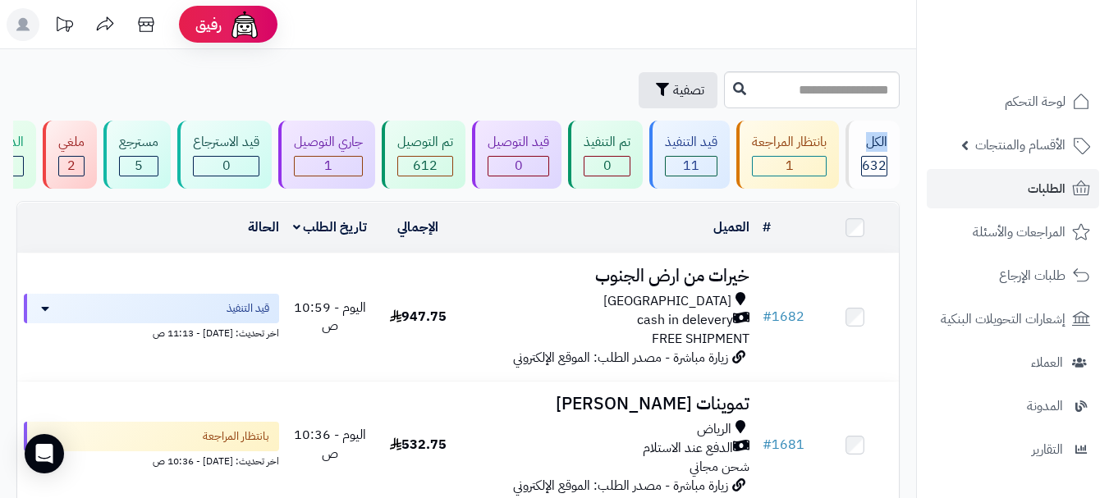
click at [480, 81] on div "تصفية" at bounding box center [367, 90] width 703 height 36
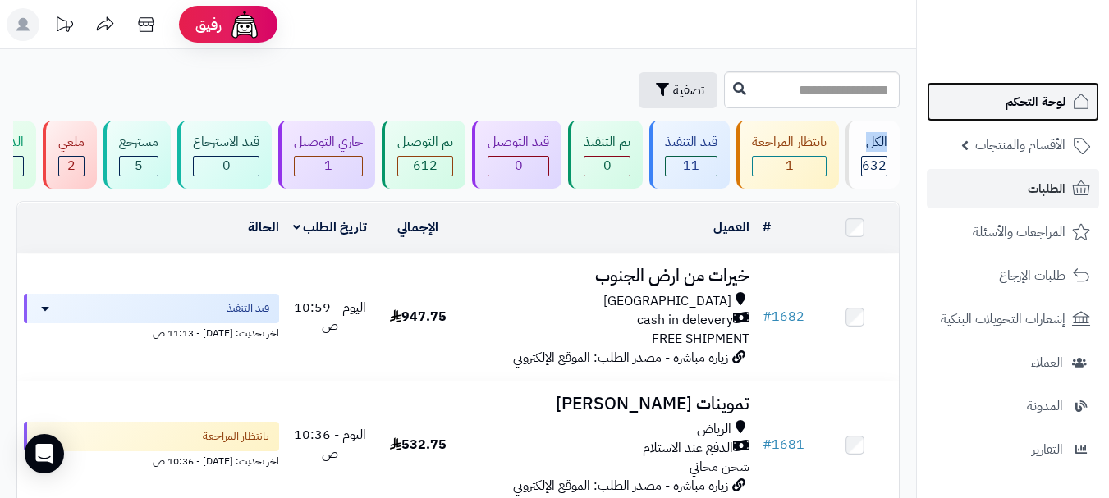
click at [1002, 101] on link "لوحة التحكم" at bounding box center [1013, 101] width 172 height 39
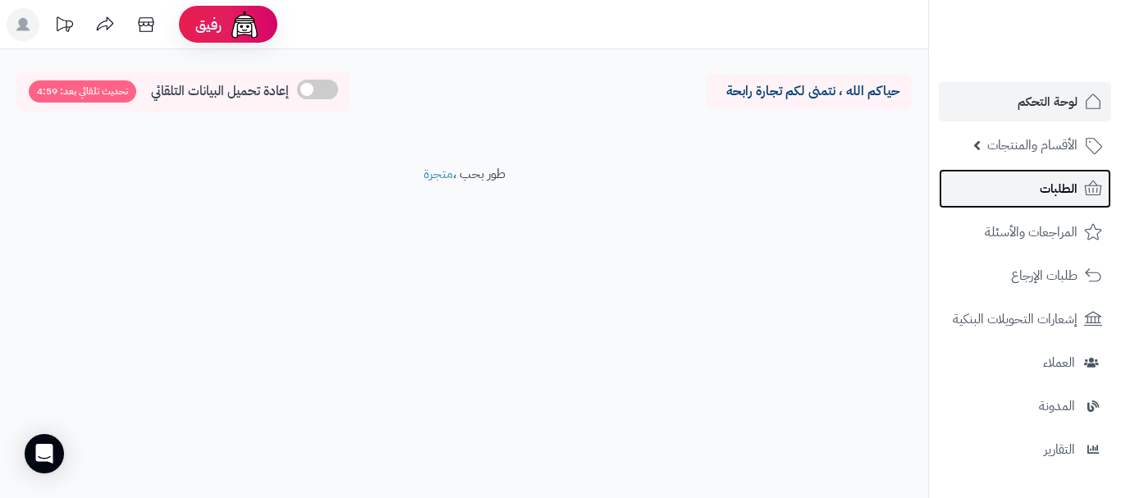
click at [1098, 192] on icon at bounding box center [1093, 189] width 20 height 20
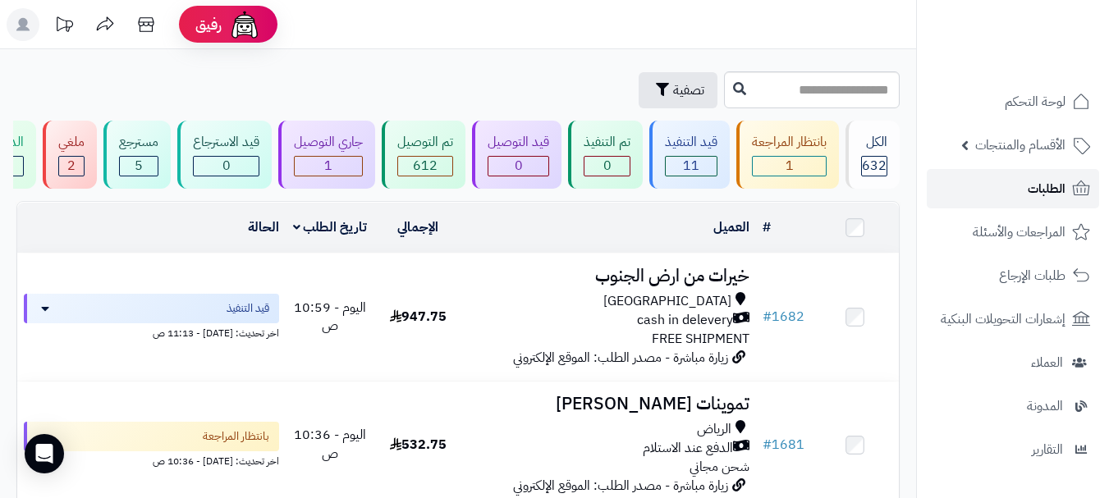
click at [1038, 201] on link "الطلبات" at bounding box center [1013, 188] width 172 height 39
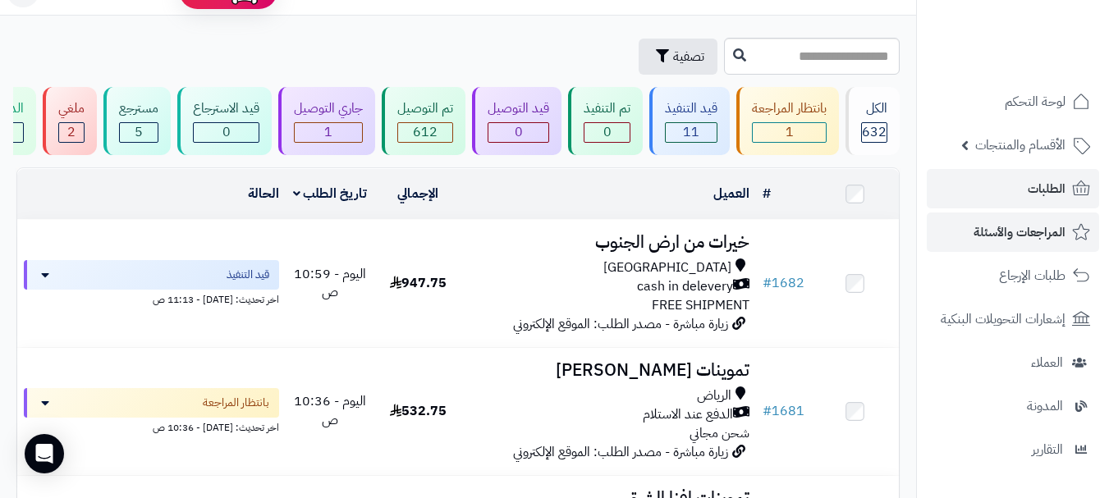
scroll to position [82, 0]
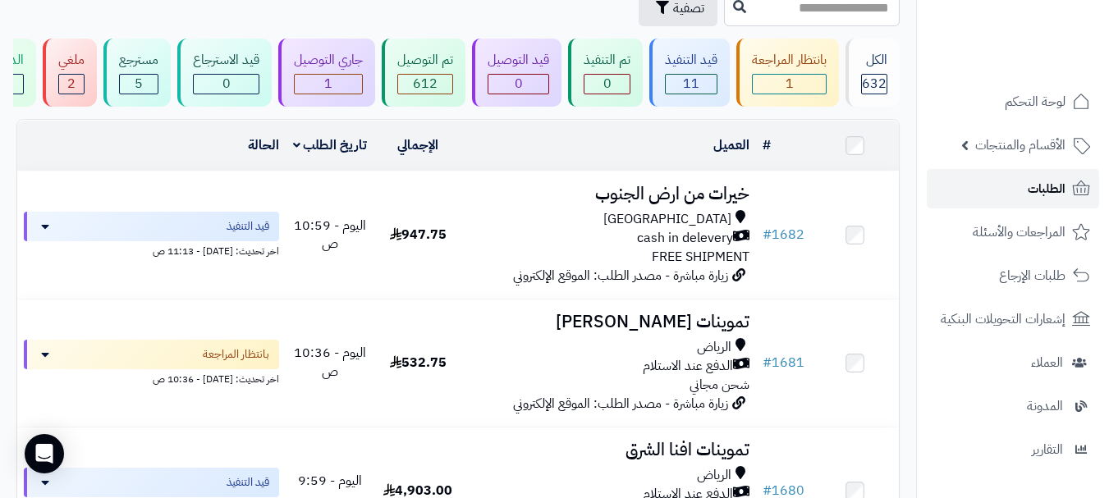
click at [1034, 181] on span "الطلبات" at bounding box center [1047, 188] width 38 height 23
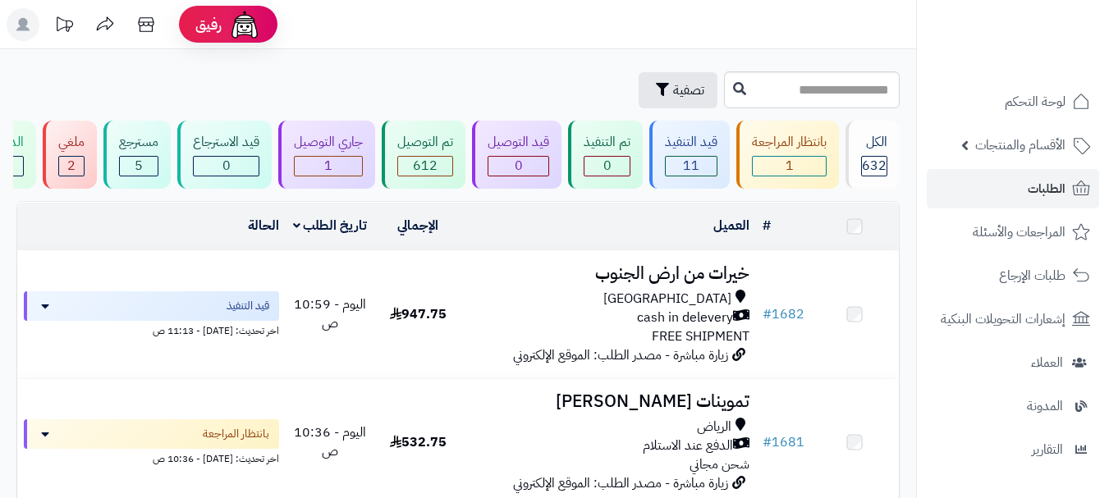
click at [1035, 188] on span "الطلبات" at bounding box center [1047, 188] width 38 height 23
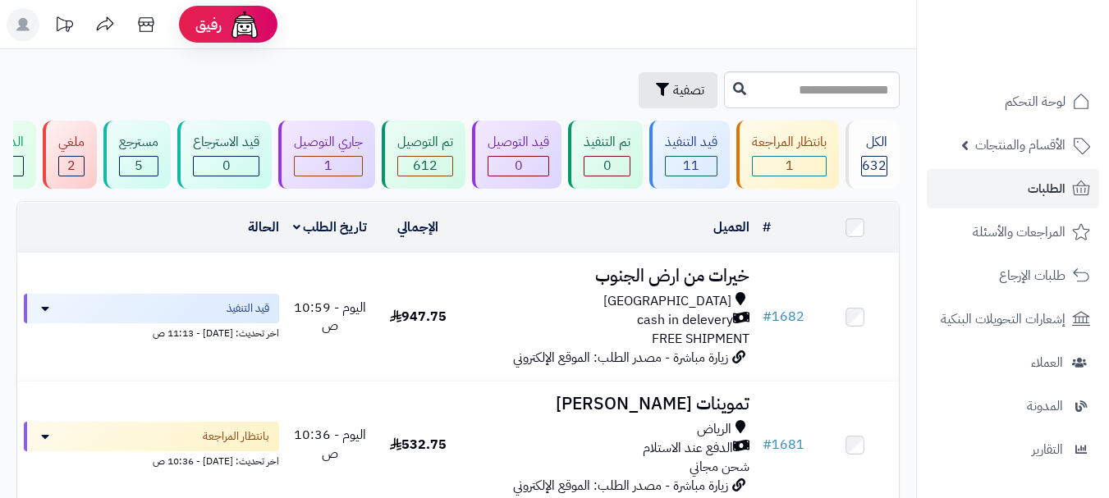
click at [1035, 188] on span "الطلبات" at bounding box center [1047, 188] width 38 height 23
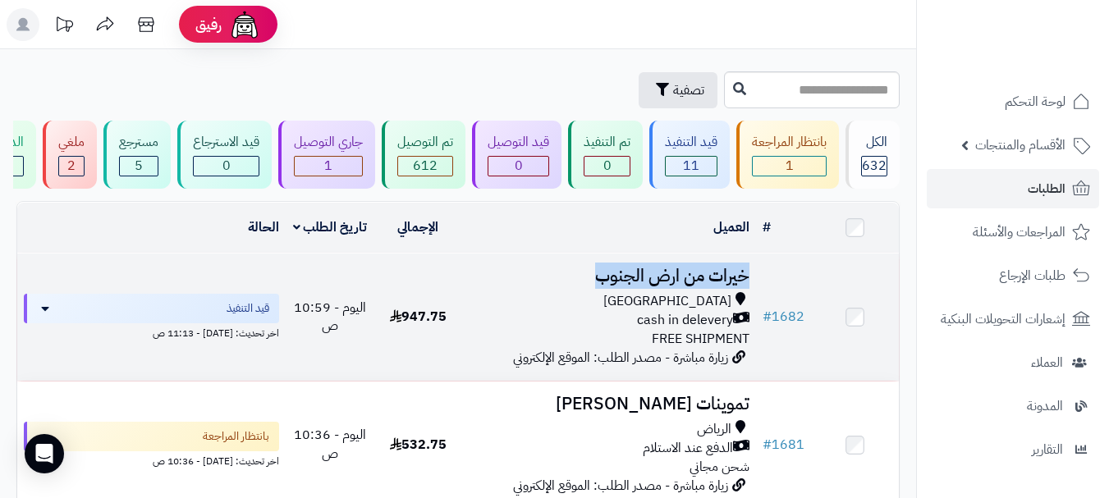
click at [545, 286] on tr "# 1682 خيرات من ارض الجنوب [GEOGRAPHIC_DATA] cash in delevery FREE SHIPMENT زيا…" at bounding box center [458, 317] width 882 height 127
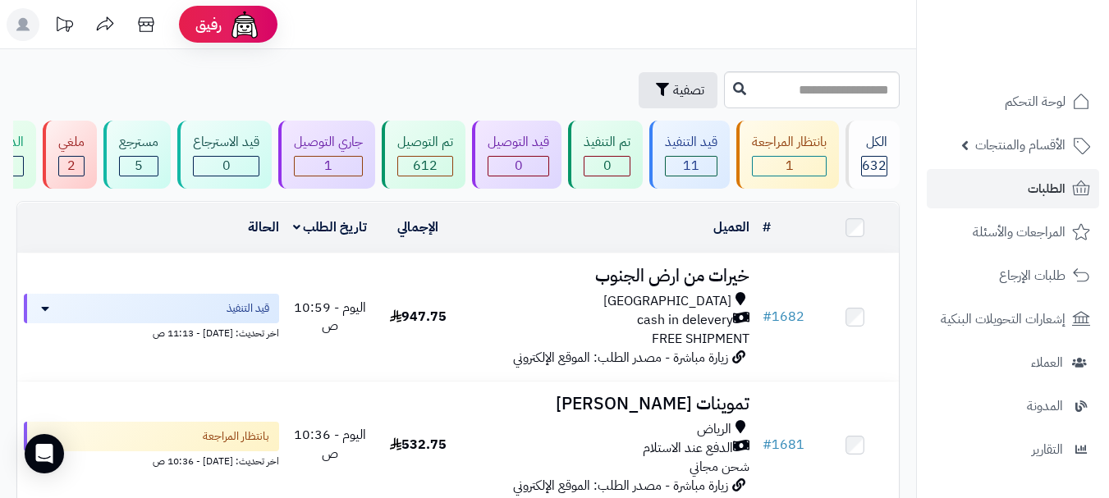
click at [653, 237] on div "العميل" at bounding box center [609, 227] width 281 height 19
click at [1006, 189] on link "الطلبات" at bounding box center [1013, 188] width 172 height 39
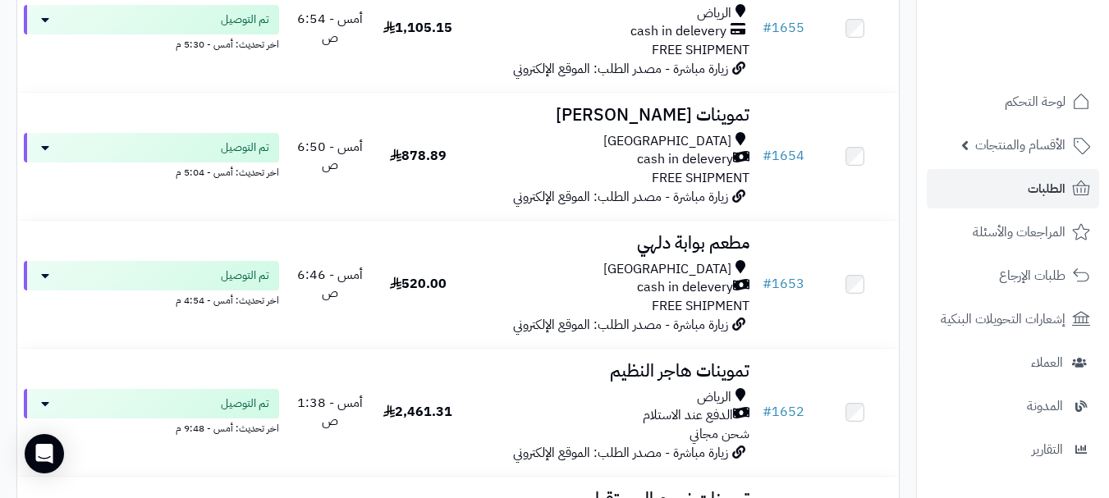
scroll to position [3776, 0]
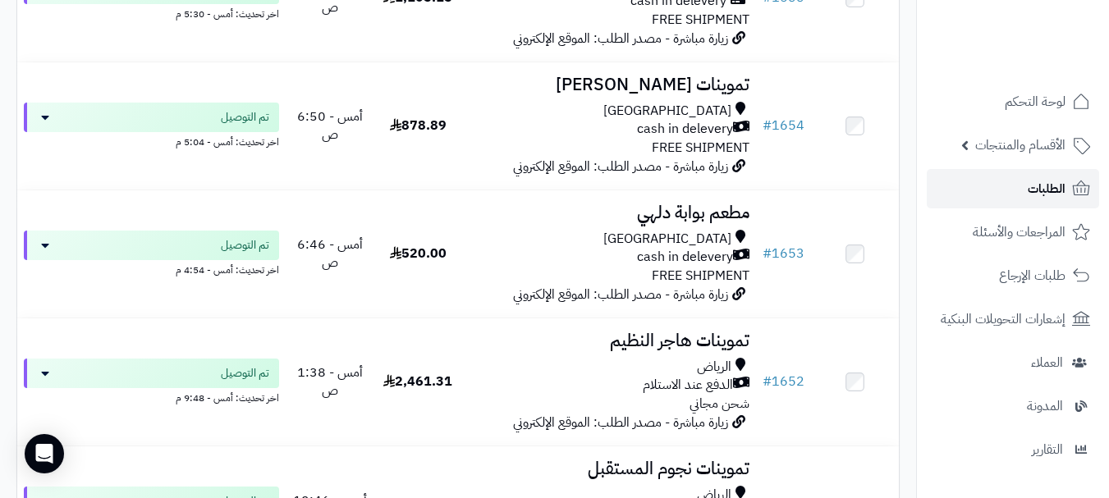
click at [1030, 186] on span "الطلبات" at bounding box center [1047, 188] width 38 height 23
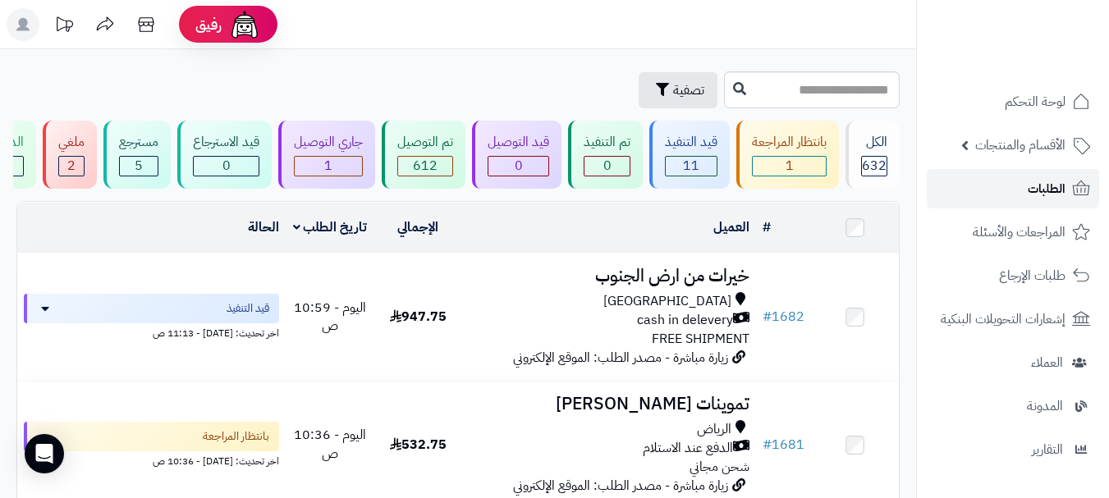
click at [1010, 201] on link "الطلبات" at bounding box center [1013, 188] width 172 height 39
click at [1019, 191] on link "الطلبات" at bounding box center [1013, 188] width 172 height 39
click at [1019, 195] on link "الطلبات" at bounding box center [1013, 188] width 172 height 39
click at [1028, 181] on span "الطلبات" at bounding box center [1047, 188] width 38 height 23
click at [1017, 190] on link "الطلبات" at bounding box center [1013, 188] width 172 height 39
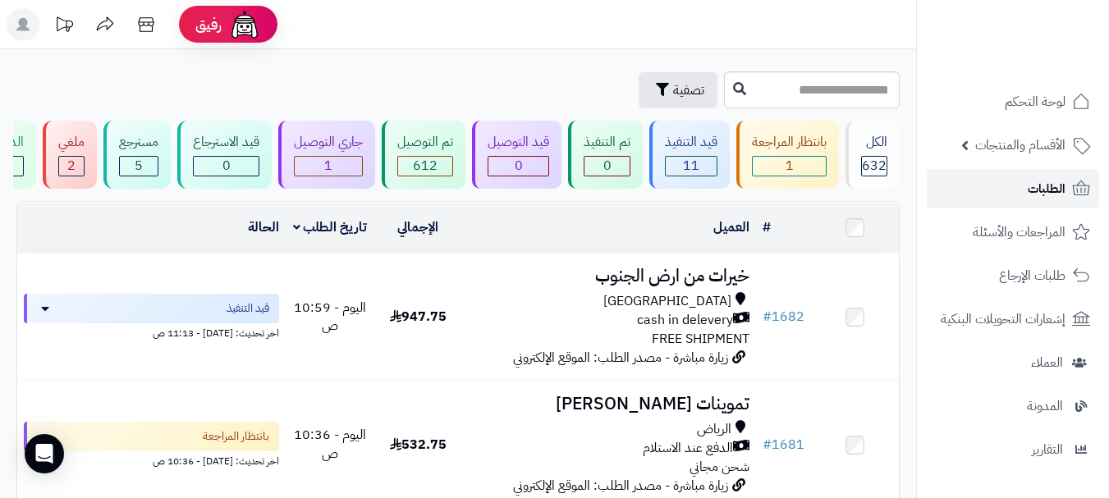
click at [1017, 190] on link "الطلبات" at bounding box center [1013, 188] width 172 height 39
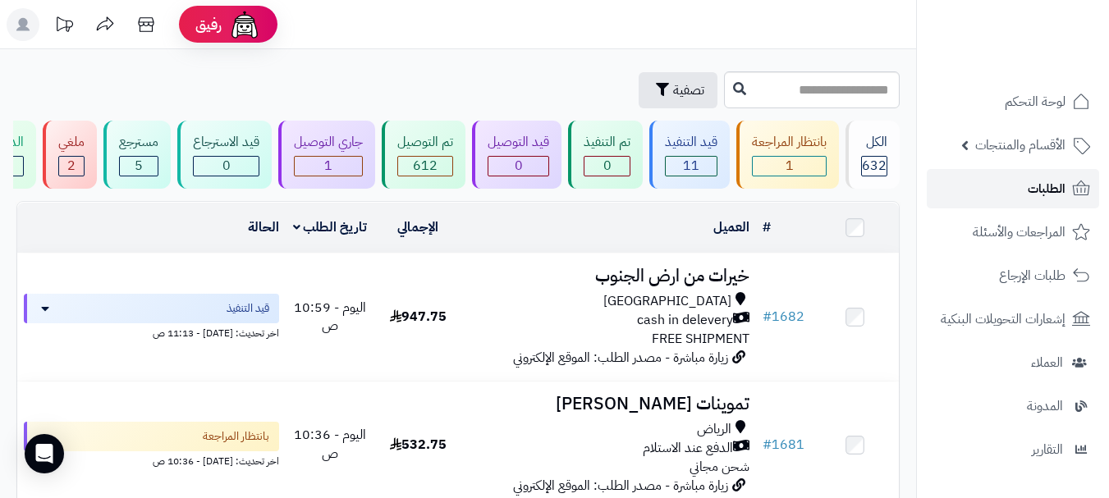
click at [1017, 190] on link "الطلبات" at bounding box center [1013, 188] width 172 height 39
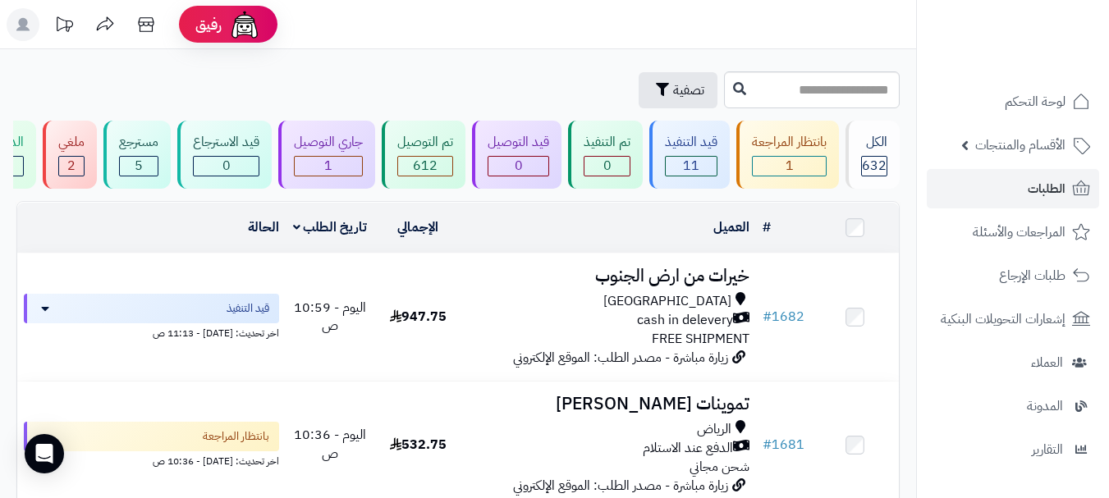
click at [393, 78] on div "تصفية" at bounding box center [367, 90] width 703 height 36
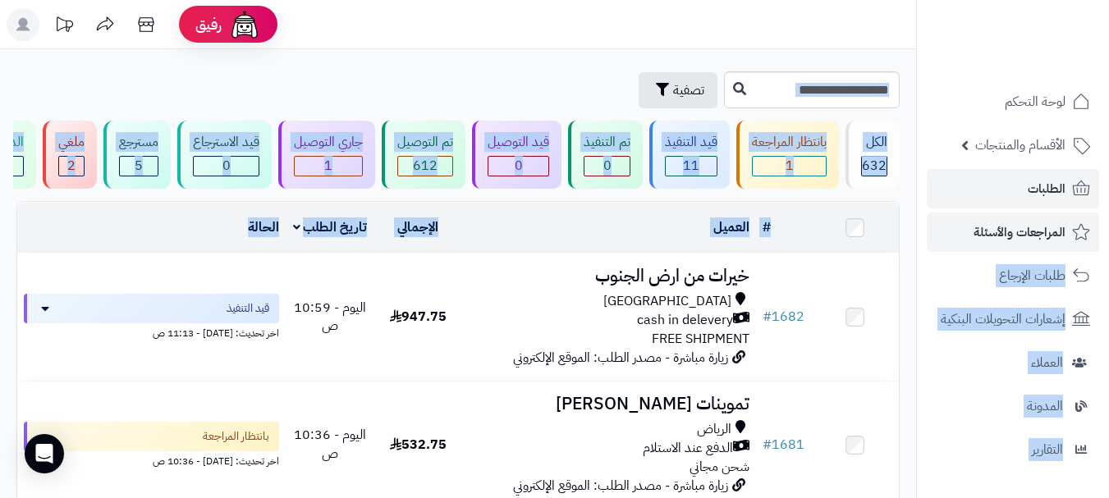
drag, startPoint x: 198, startPoint y: 244, endPoint x: 923, endPoint y: 238, distance: 724.8
click at [624, 237] on div "العميل" at bounding box center [609, 227] width 281 height 19
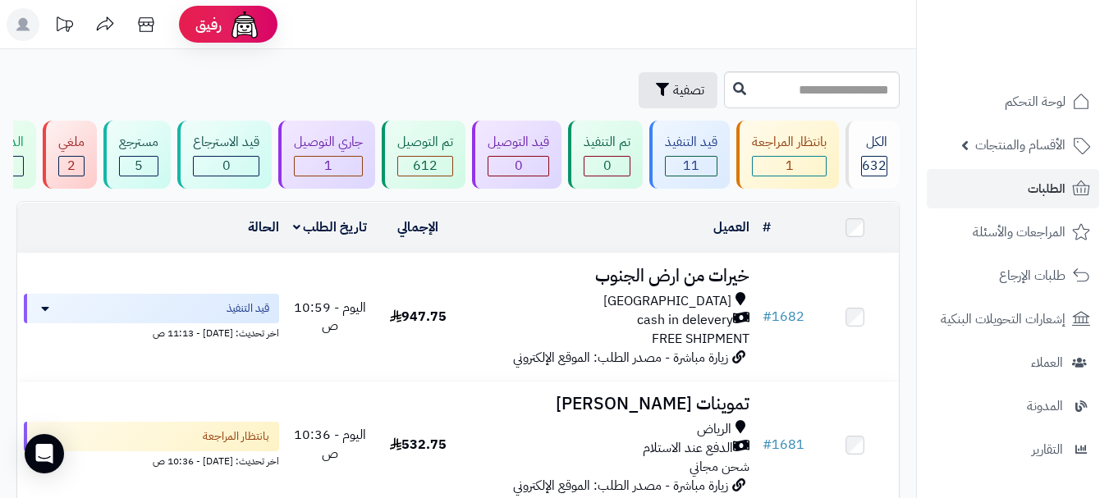
click at [505, 237] on div "العميل" at bounding box center [609, 227] width 281 height 19
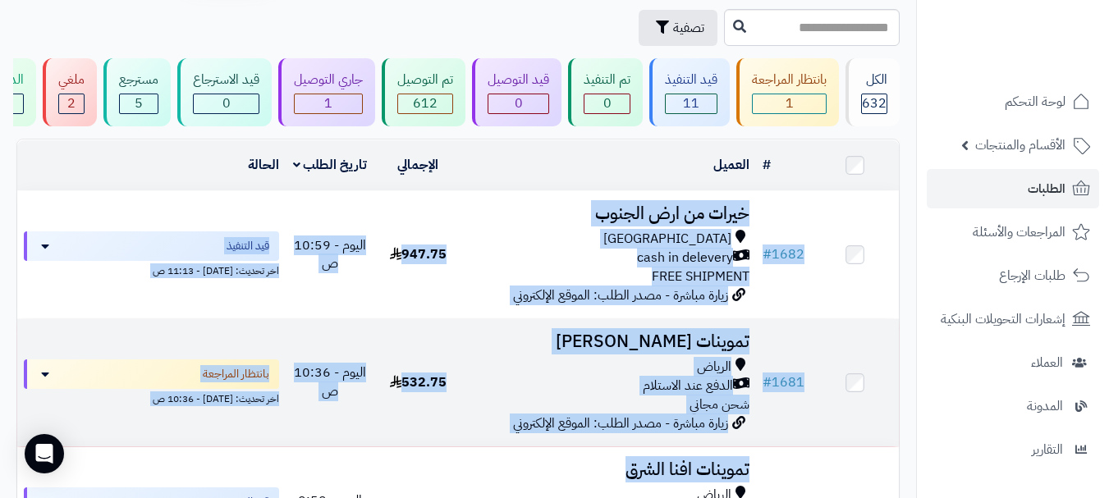
scroll to position [78, 0]
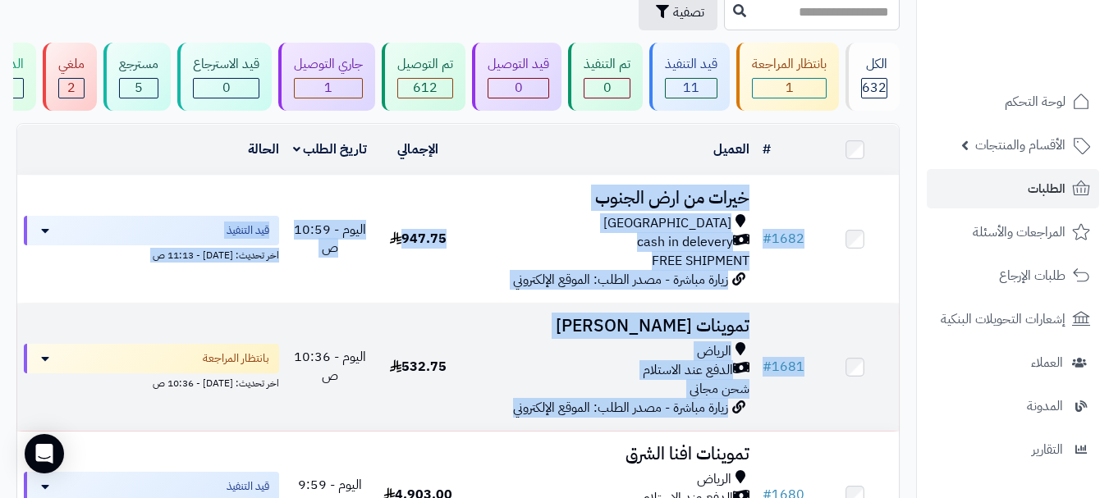
drag, startPoint x: 221, startPoint y: 241, endPoint x: 488, endPoint y: 428, distance: 325.4
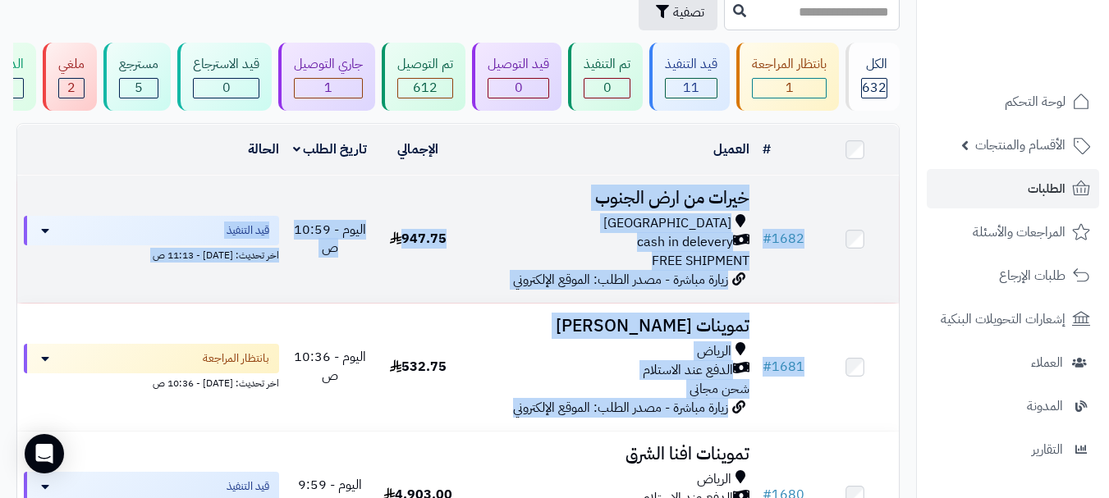
click at [494, 208] on h3 "خيرات من ارض الجنوب" at bounding box center [609, 198] width 281 height 19
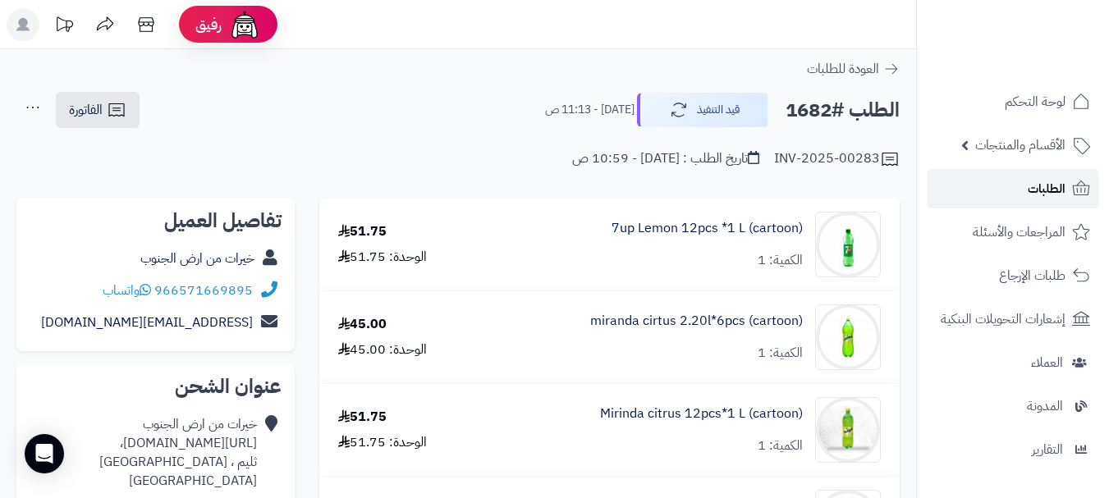
click at [1035, 190] on span "الطلبات" at bounding box center [1047, 188] width 38 height 23
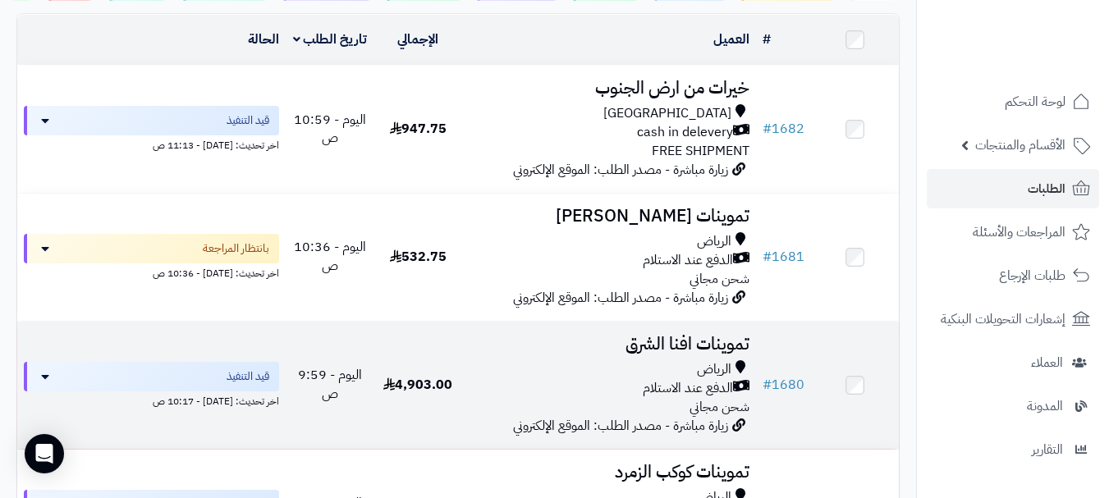
scroll to position [82, 0]
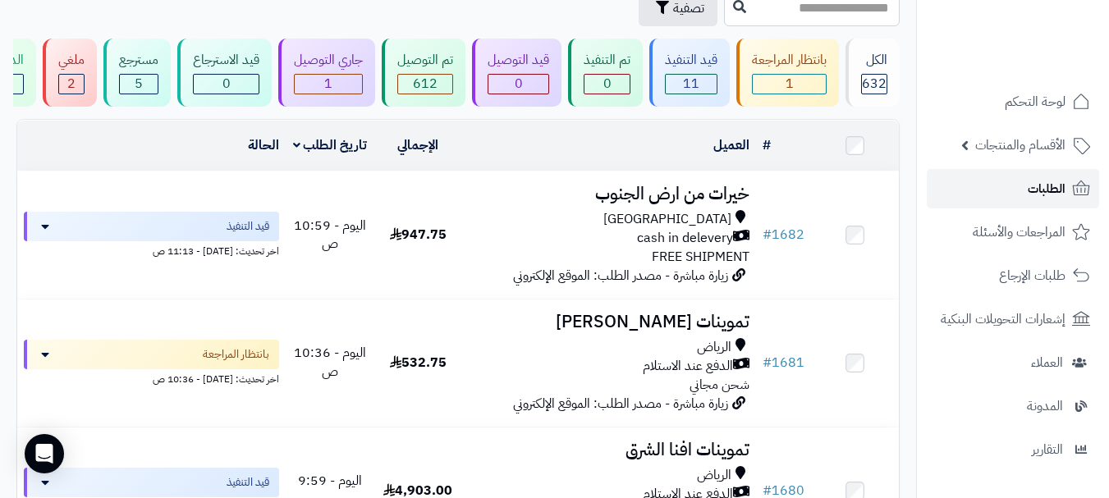
click at [981, 195] on link "الطلبات" at bounding box center [1013, 188] width 172 height 39
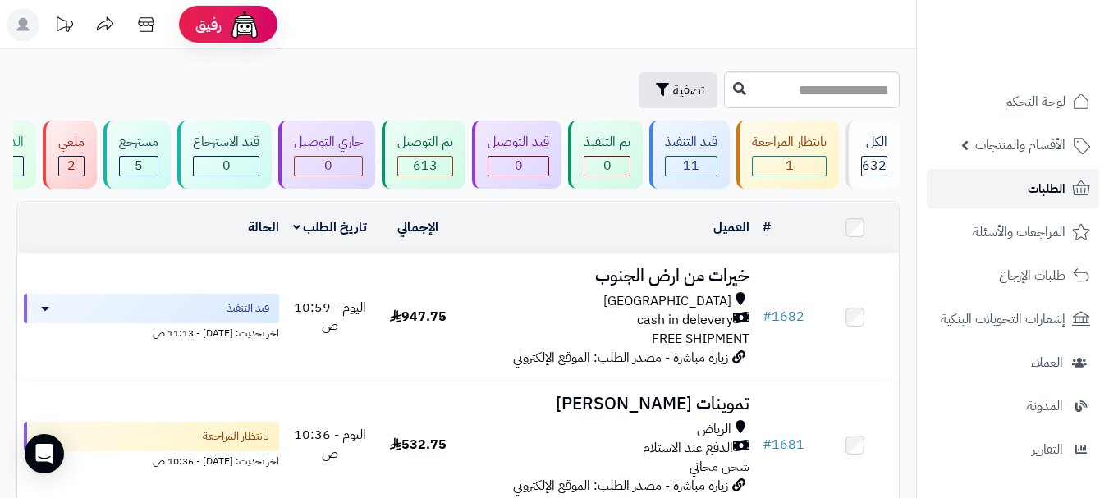
click at [1000, 189] on link "الطلبات" at bounding box center [1013, 188] width 172 height 39
click at [1028, 200] on link "الطلبات" at bounding box center [1013, 188] width 172 height 39
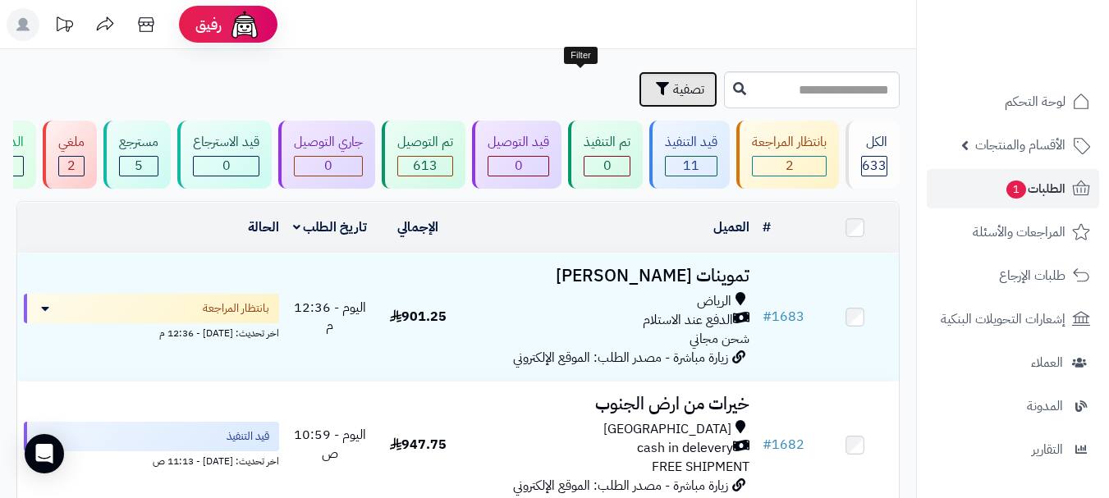
click at [639, 78] on button "تصفية" at bounding box center [678, 89] width 79 height 36
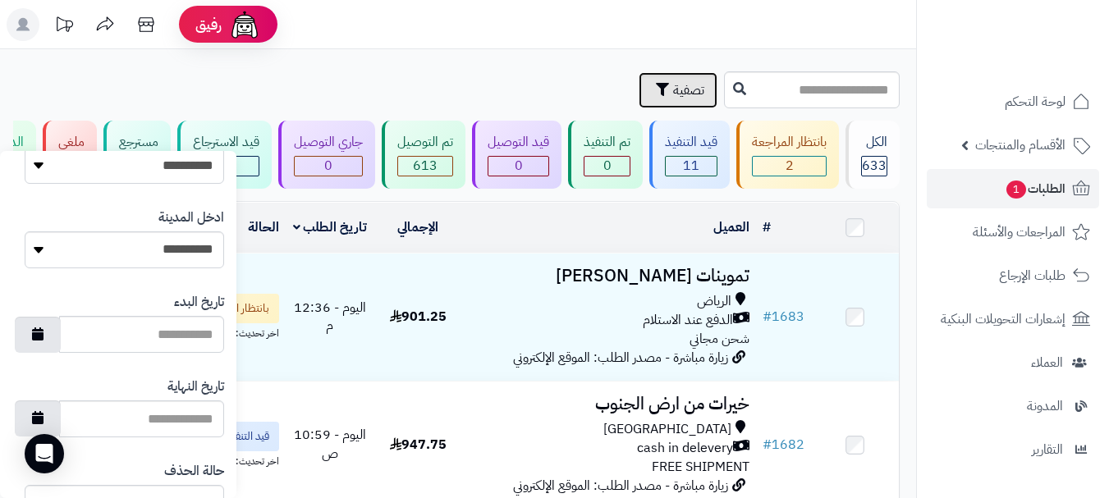
scroll to position [824, 0]
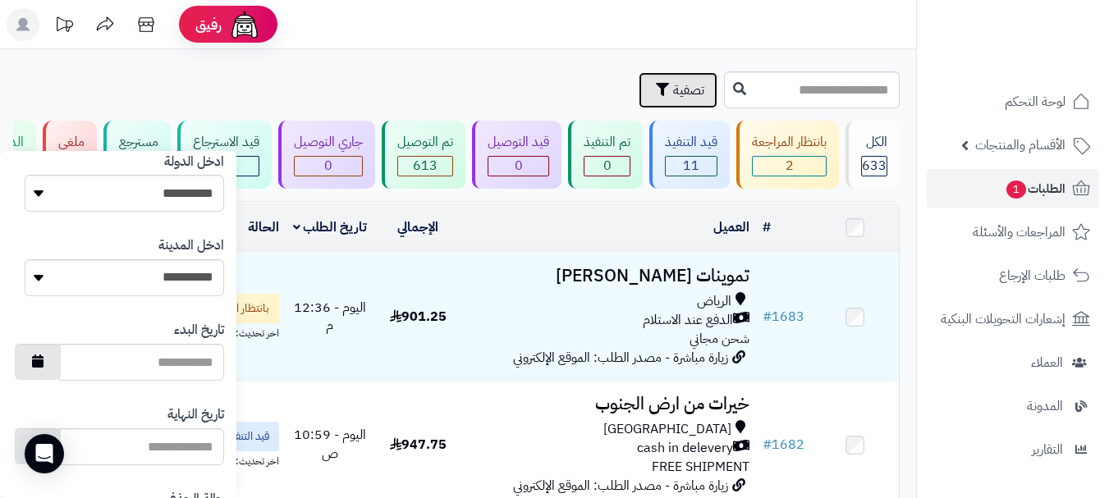
click at [61, 366] on button "button" at bounding box center [38, 362] width 46 height 36
type input "**********"
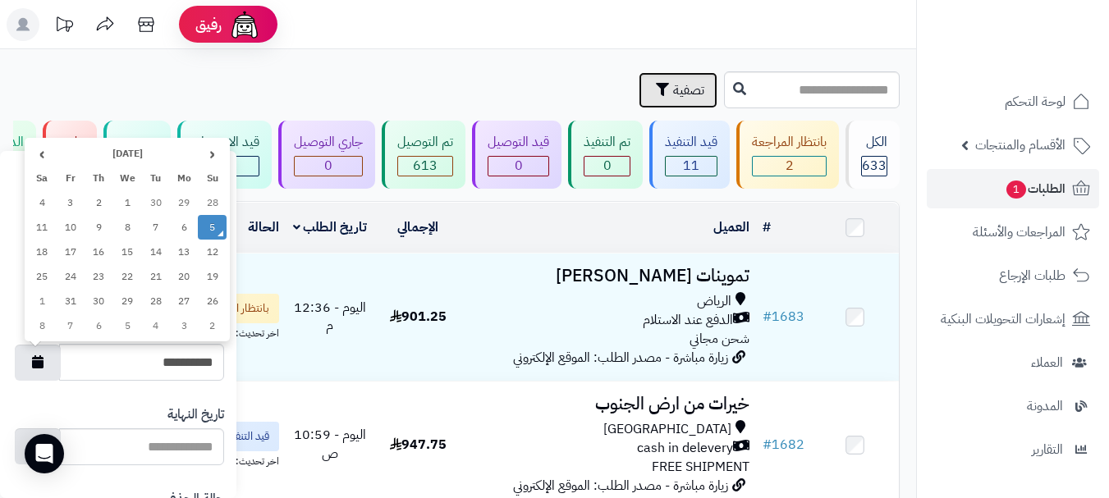
click at [211, 231] on td "5" at bounding box center [212, 227] width 29 height 25
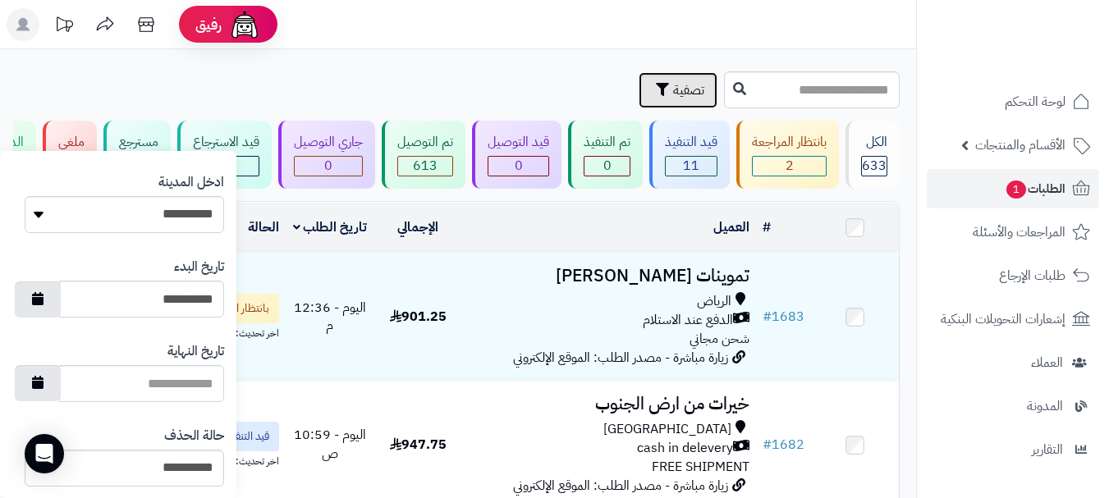
scroll to position [975, 0]
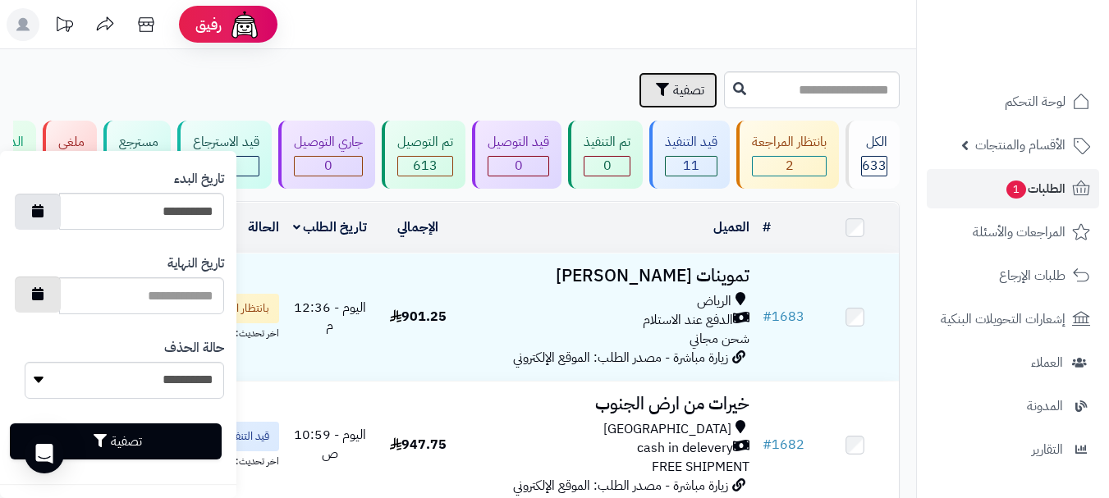
click at [59, 291] on button "button" at bounding box center [38, 295] width 46 height 36
type input "**********"
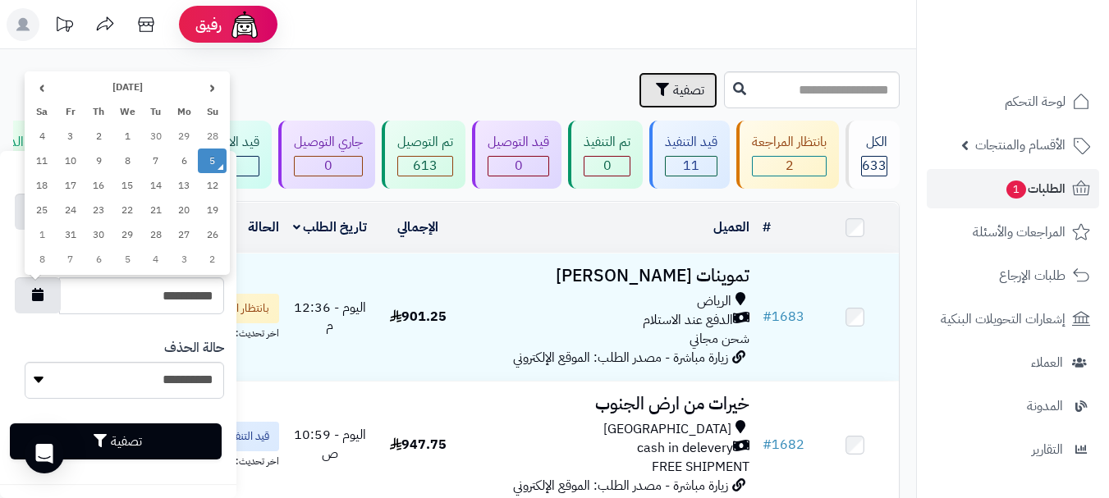
click at [216, 166] on td "5" at bounding box center [212, 161] width 29 height 25
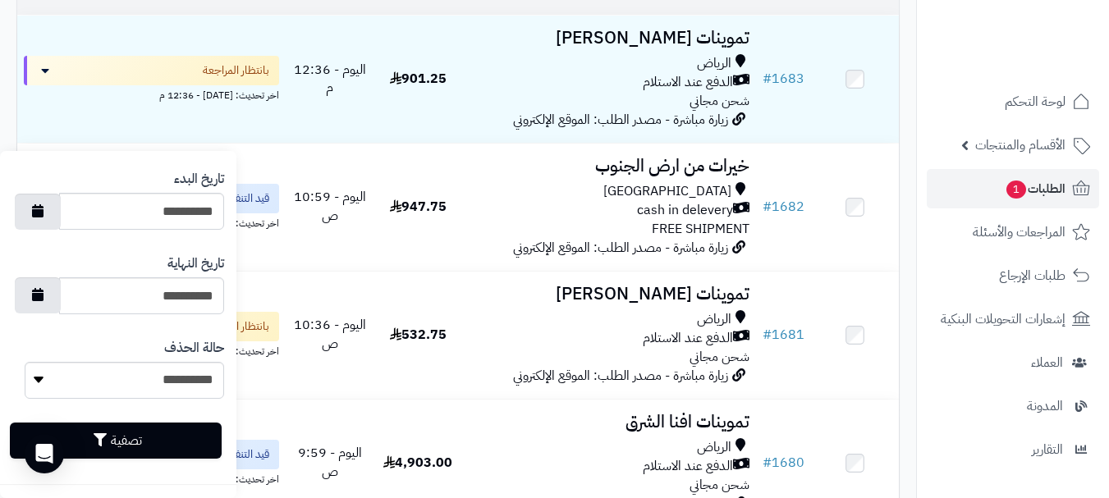
scroll to position [246, 0]
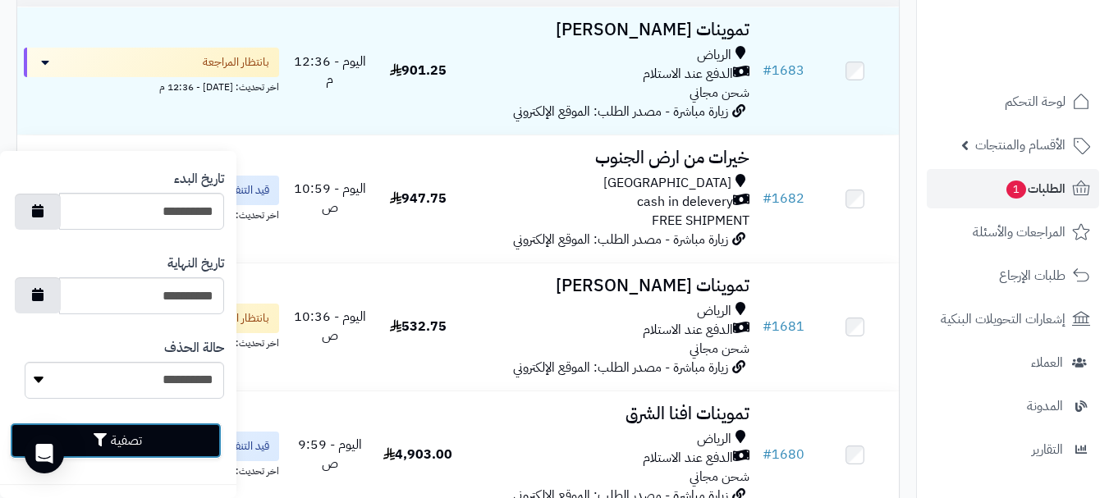
click at [126, 443] on button "تصفية" at bounding box center [116, 441] width 212 height 36
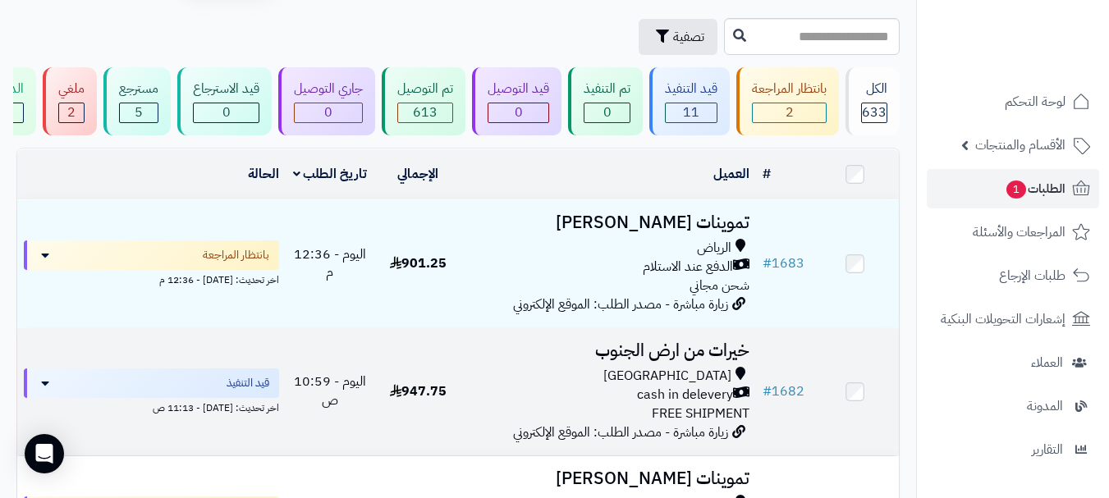
scroll to position [82, 0]
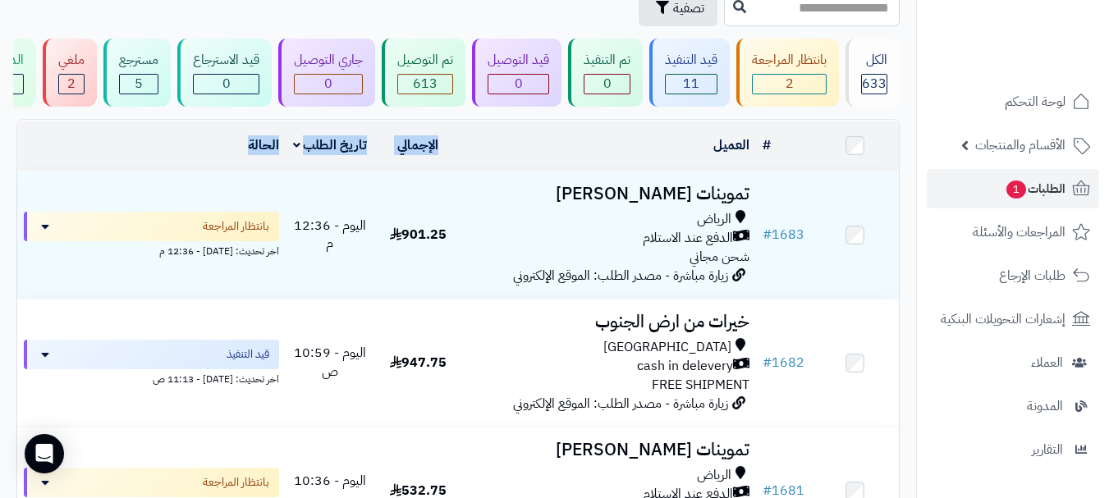
drag, startPoint x: 476, startPoint y: 158, endPoint x: 185, endPoint y: 160, distance: 291.4
click at [185, 160] on tr "# المحدد: 0 العميل الاجراءات طباعة قائمة الشحن طباعة فواتير الطلبات طباعة بوليص…" at bounding box center [458, 146] width 882 height 50
drag, startPoint x: 802, startPoint y: 154, endPoint x: 159, endPoint y: 153, distance: 642.7
click at [159, 153] on tr "# المحدد: 0 العميل الاجراءات طباعة قائمة الشحن طباعة فواتير الطلبات طباعة بوليص…" at bounding box center [458, 146] width 882 height 50
click at [172, 155] on td "الحالة" at bounding box center [151, 146] width 268 height 50
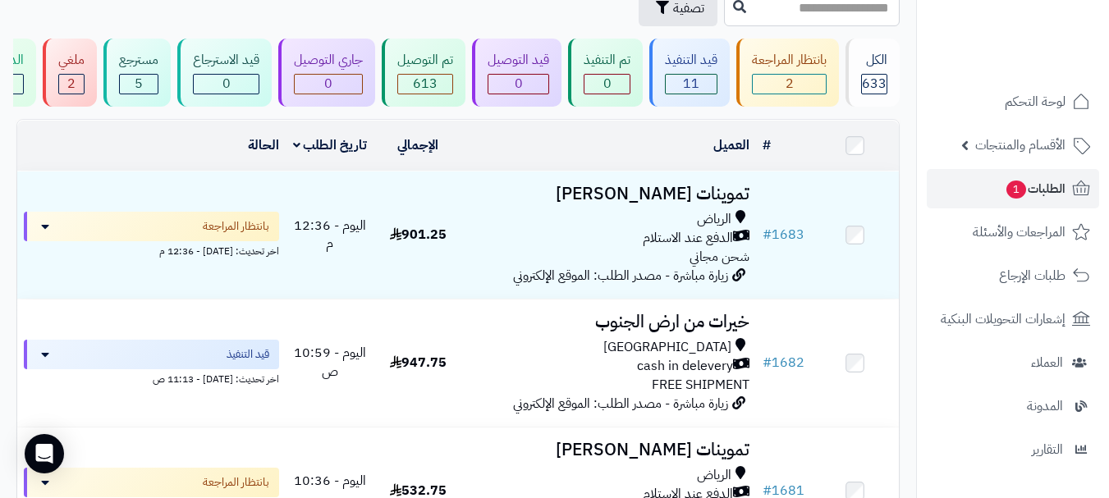
click at [863, 157] on td at bounding box center [855, 146] width 88 height 50
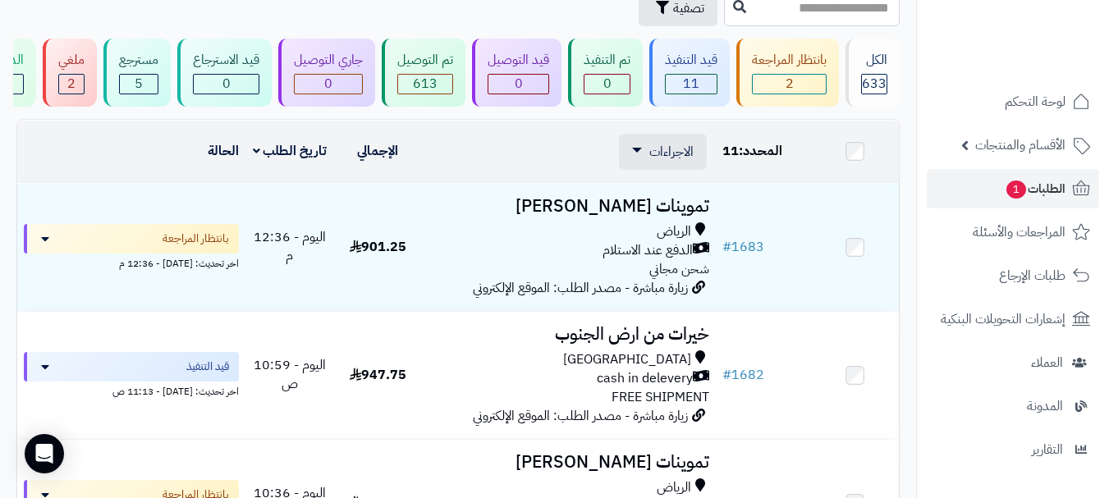
click at [868, 165] on td at bounding box center [855, 152] width 88 height 62
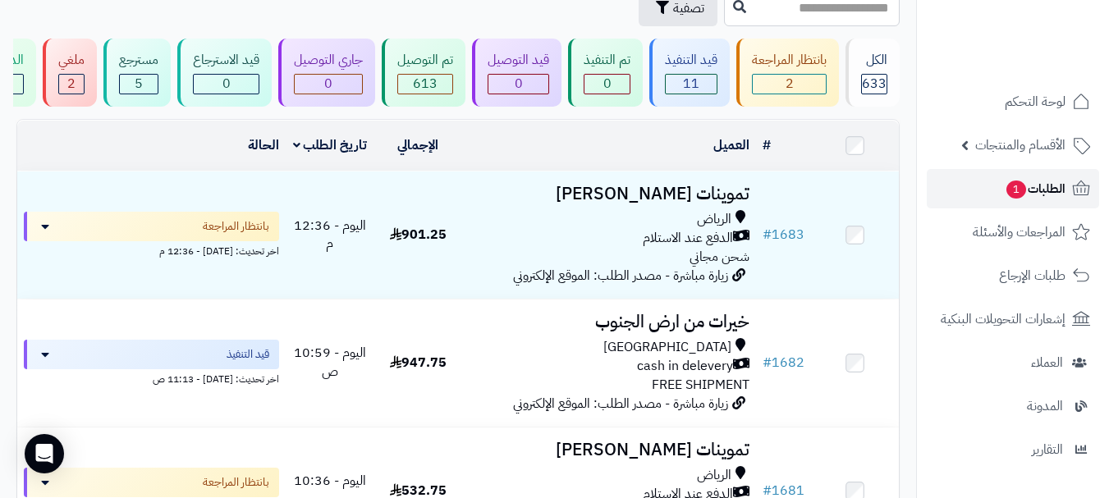
click at [1019, 192] on span "1" at bounding box center [1016, 190] width 20 height 18
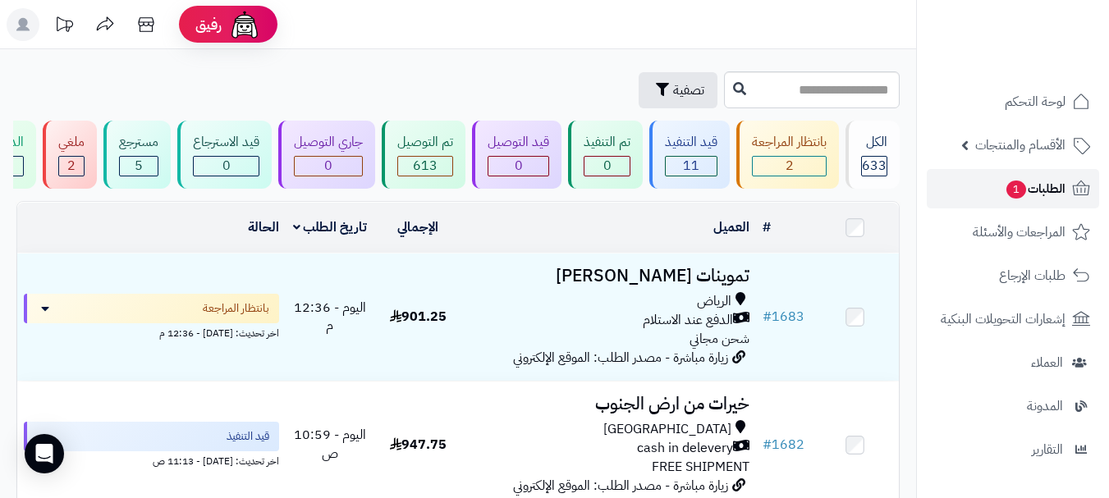
click at [1010, 183] on span "1" at bounding box center [1016, 189] width 21 height 19
click at [995, 187] on link "الطلبات 1" at bounding box center [1013, 188] width 172 height 39
click at [1009, 190] on span "1" at bounding box center [1016, 190] width 21 height 19
click at [979, 195] on link "الطلبات 1" at bounding box center [1013, 188] width 172 height 39
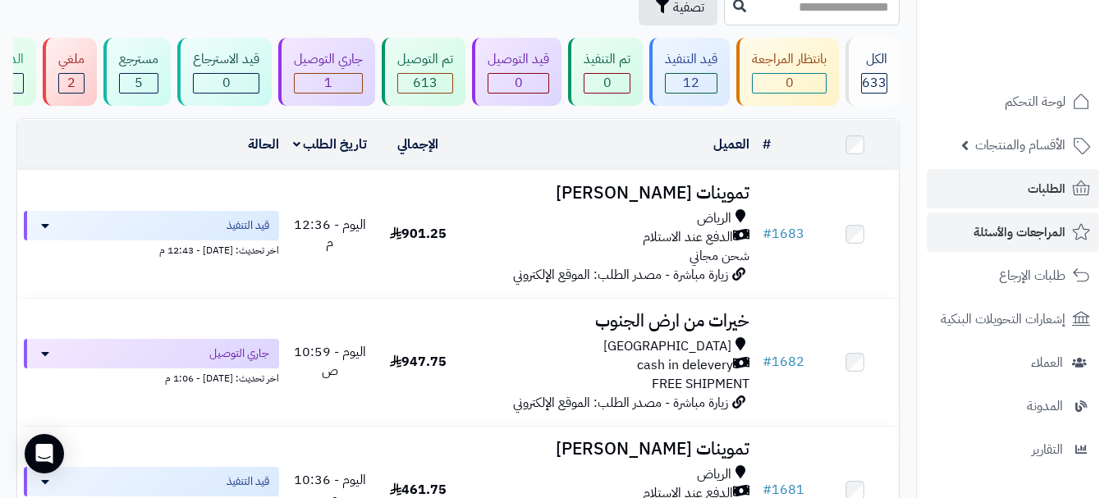
scroll to position [82, 0]
click at [1039, 188] on span "الطلبات" at bounding box center [1047, 188] width 38 height 23
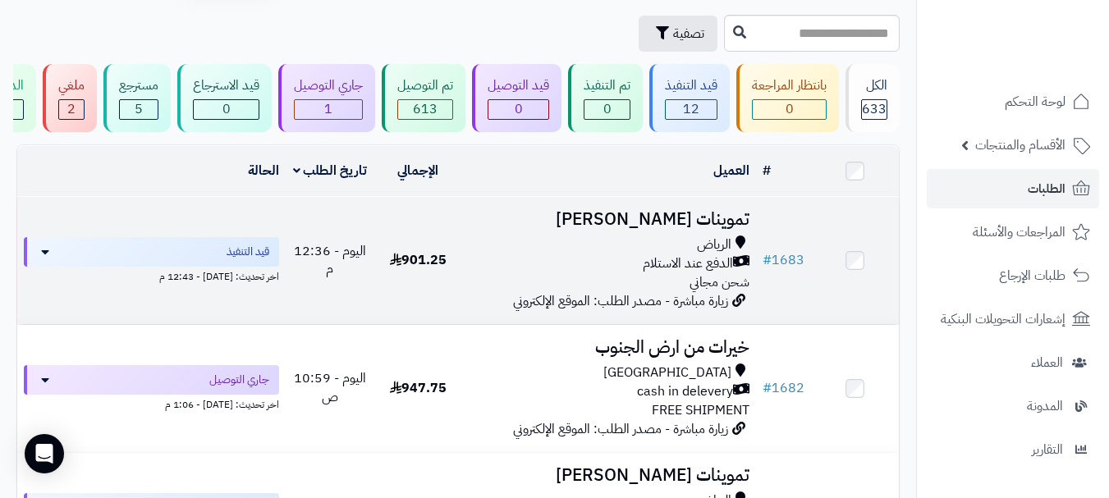
scroll to position [246, 0]
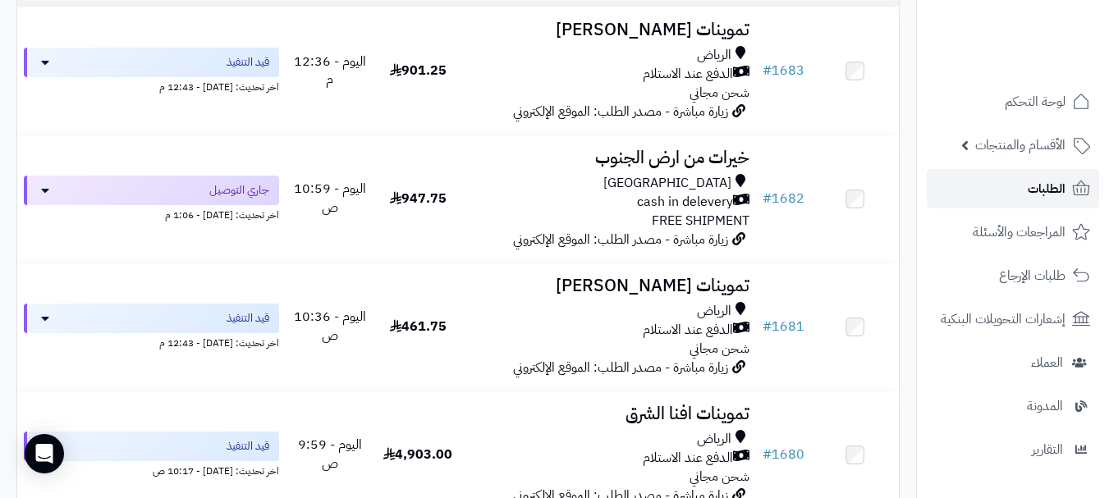
click at [1070, 196] on link "الطلبات" at bounding box center [1013, 188] width 172 height 39
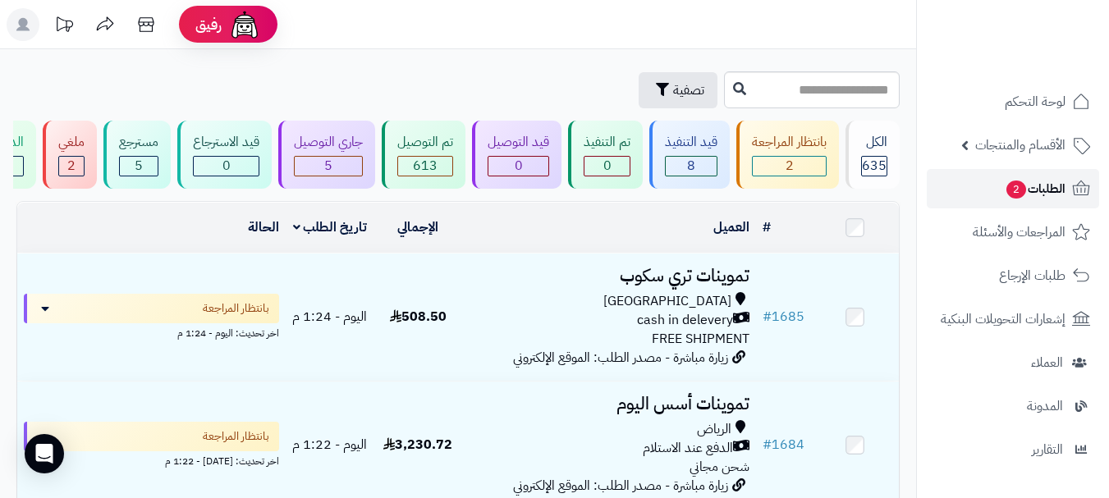
click at [990, 186] on link "الطلبات 2" at bounding box center [1013, 188] width 172 height 39
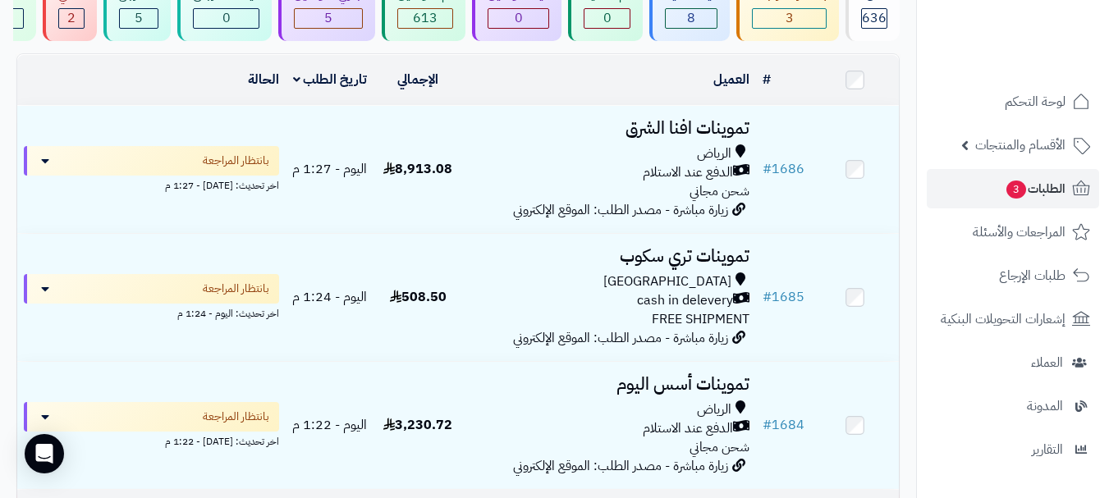
scroll to position [82, 0]
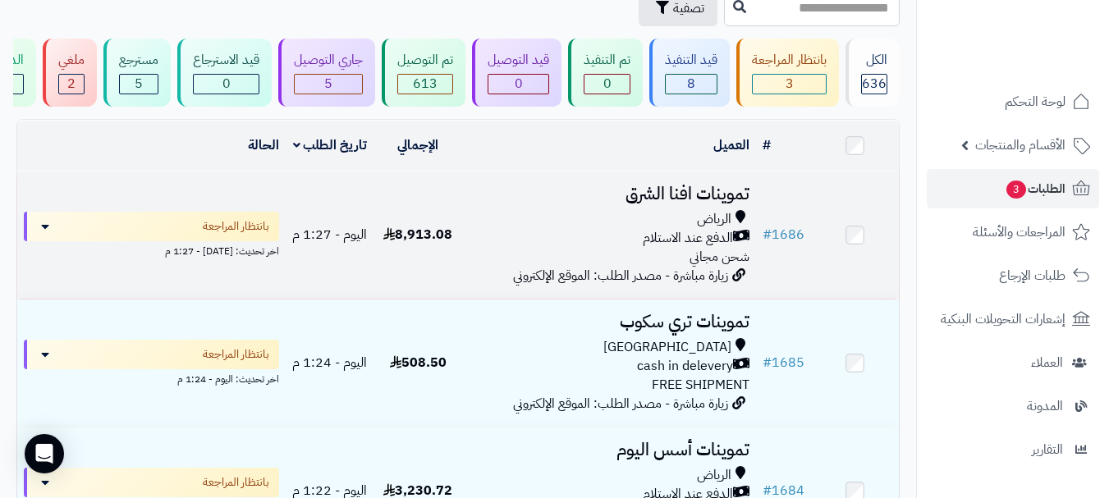
click at [534, 245] on div "الدفع عند الاستلام" at bounding box center [609, 238] width 281 height 19
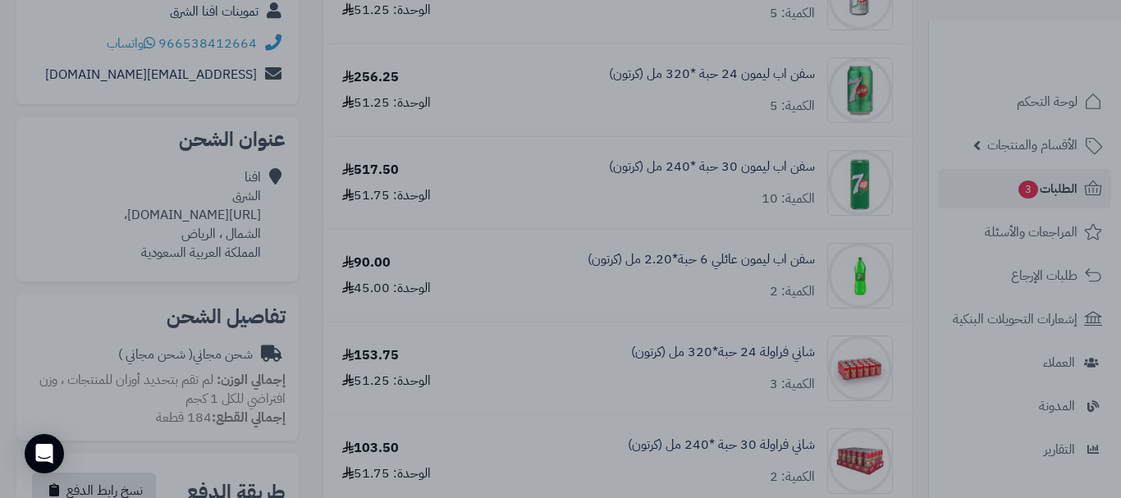
click at [523, 475] on div at bounding box center [560, 249] width 1121 height 498
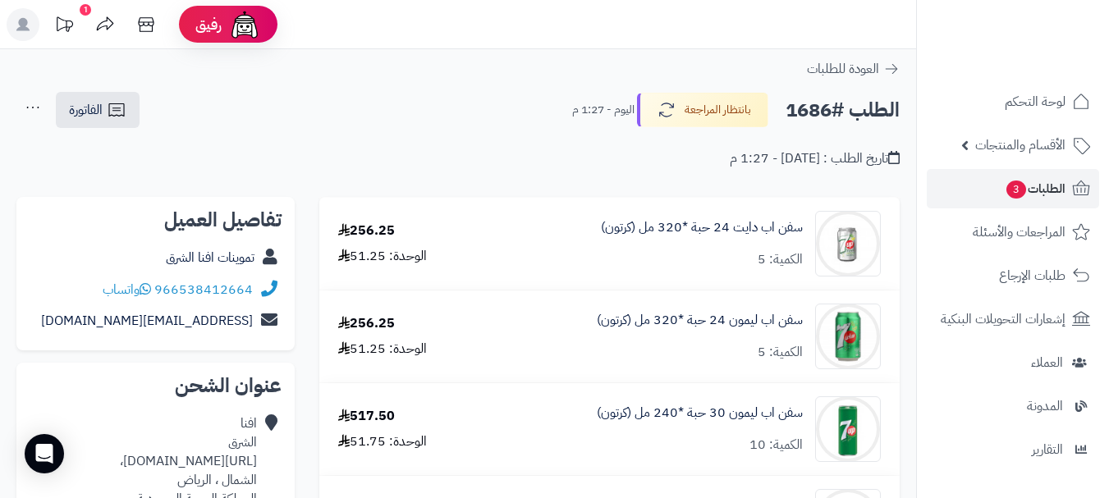
click at [548, 170] on div "**********" at bounding box center [458, 138] width 916 height 94
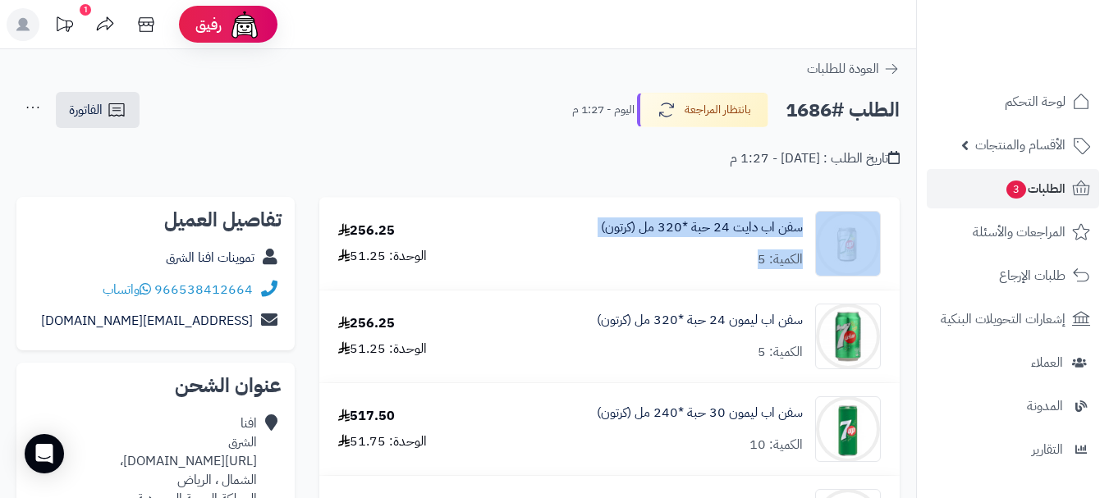
drag, startPoint x: 745, startPoint y: 267, endPoint x: 749, endPoint y: 299, distance: 32.2
click at [813, 218] on div "سفن اب دايت 24 حبة *320 مل (كرتون) الكمية: 5" at bounding box center [682, 244] width 421 height 66
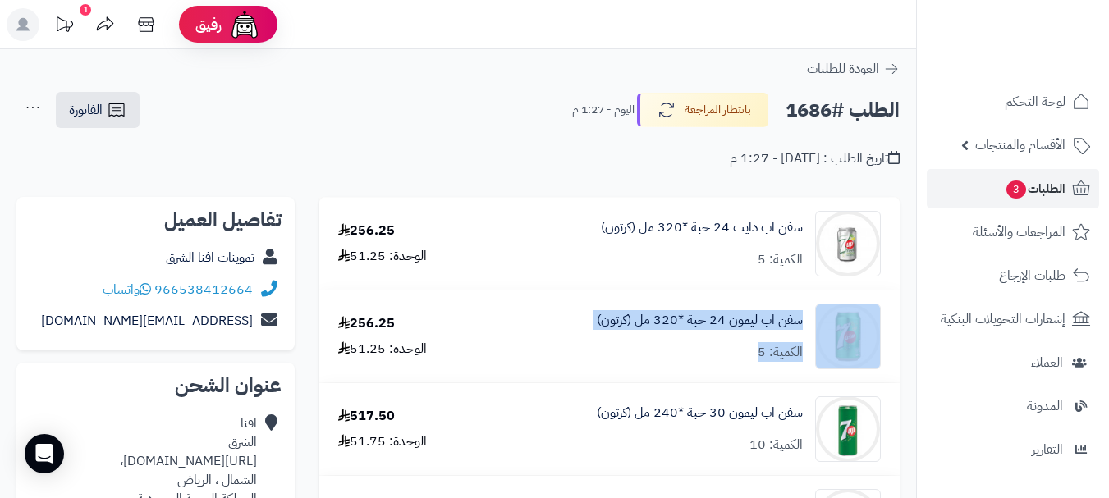
drag, startPoint x: 756, startPoint y: 355, endPoint x: 811, endPoint y: 317, distance: 67.2
click at [811, 317] on div "سفن اب ليمون 24 حبة *320 مل (كرتون) الكمية: 5" at bounding box center [682, 337] width 421 height 66
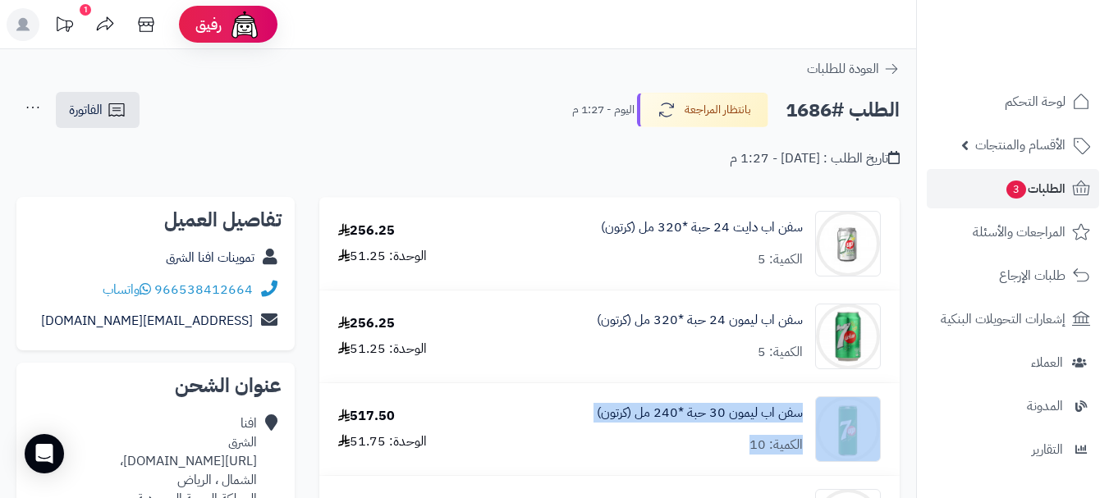
drag, startPoint x: 782, startPoint y: 426, endPoint x: 809, endPoint y: 410, distance: 31.3
click at [809, 410] on div "سفن اب ليمون 30 حبة *240 مل (كرتون) الكمية: 10" at bounding box center [682, 429] width 421 height 66
click at [983, 190] on link "الطلبات 3" at bounding box center [1013, 188] width 172 height 39
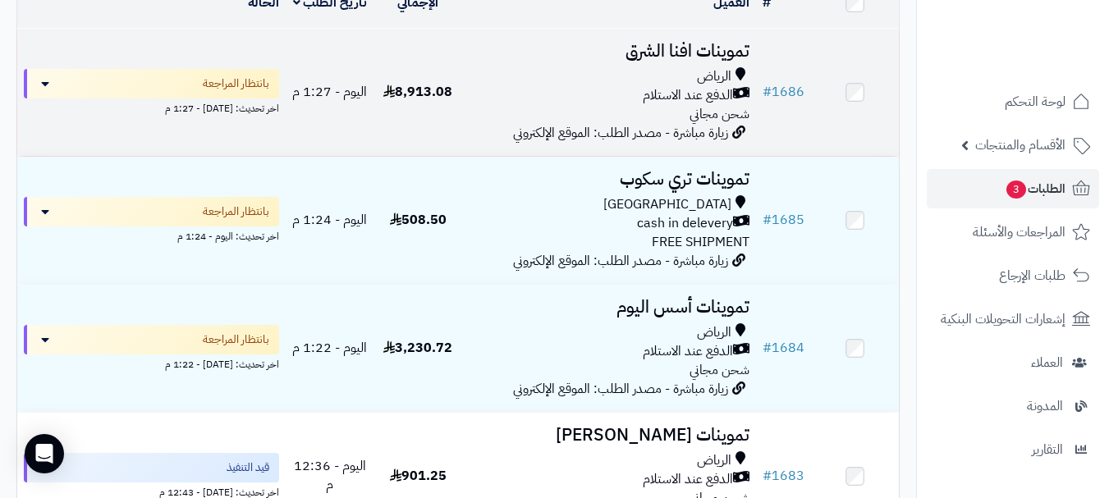
scroll to position [246, 0]
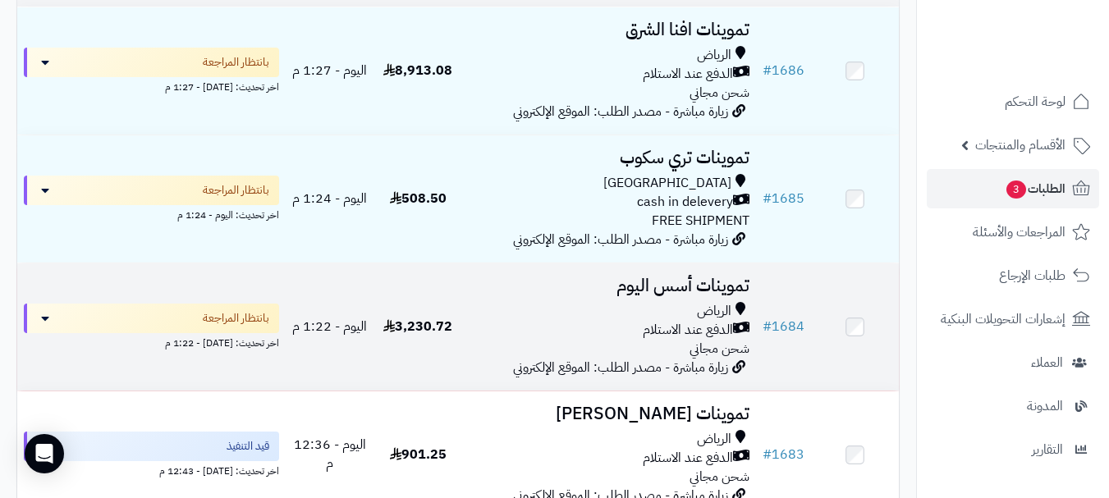
click at [588, 336] on div "الدفع عند الاستلام" at bounding box center [609, 330] width 281 height 19
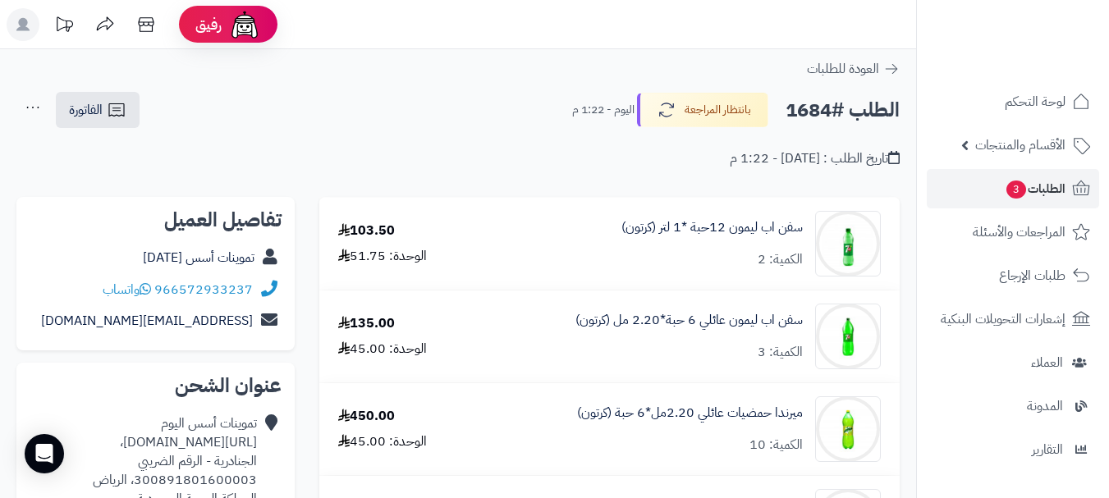
drag, startPoint x: 509, startPoint y: 125, endPoint x: 646, endPoint y: 159, distance: 141.3
click at [510, 125] on div "الطلب #1684 بانتظار المراجعة [DATE] - 1:22 م الفاتورة طباعة الفاتورة إرسال الفا…" at bounding box center [457, 110] width 883 height 39
click at [981, 199] on link "الطلبات 3" at bounding box center [1013, 188] width 172 height 39
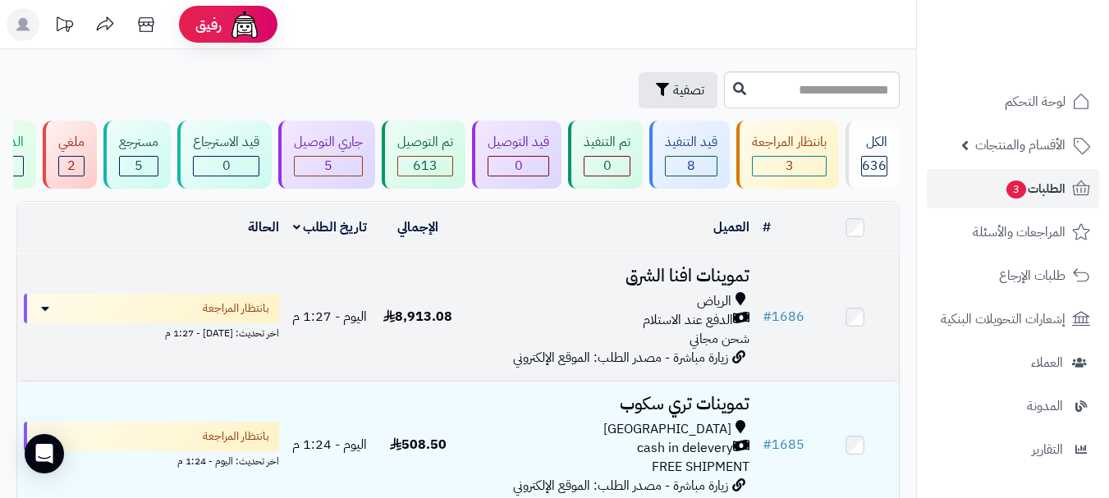
drag, startPoint x: 427, startPoint y: 328, endPoint x: 286, endPoint y: 346, distance: 141.4
click at [286, 346] on tr "# 1686 تموينات افنا الشرق [GEOGRAPHIC_DATA][PERSON_NAME] عند الاستلام شحن مجاني…" at bounding box center [458, 317] width 882 height 127
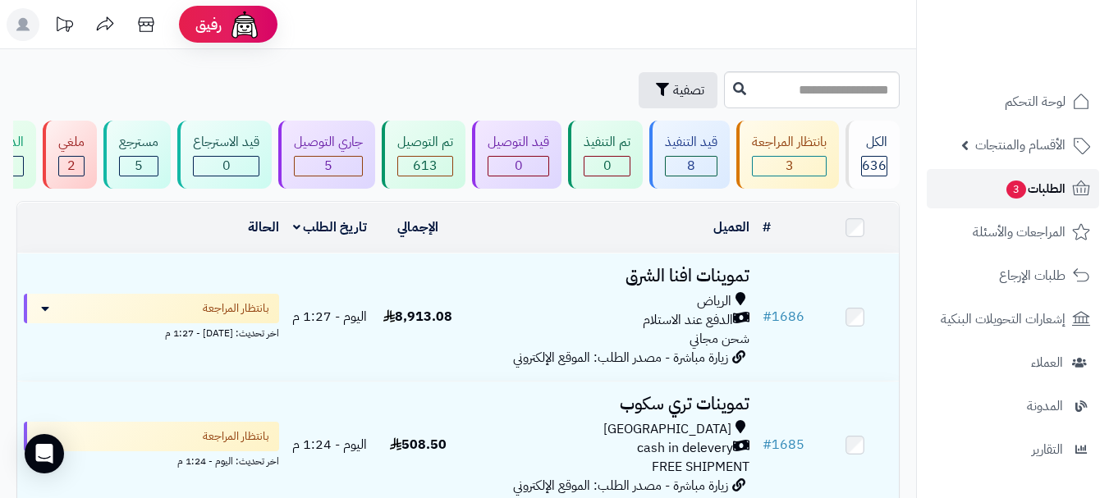
click at [990, 186] on link "الطلبات 3" at bounding box center [1013, 188] width 172 height 39
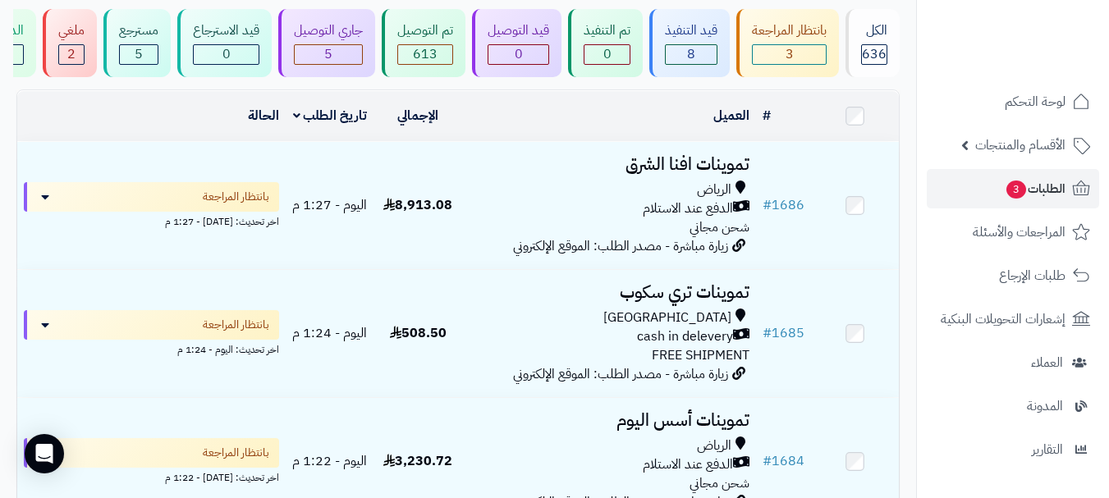
scroll to position [82, 0]
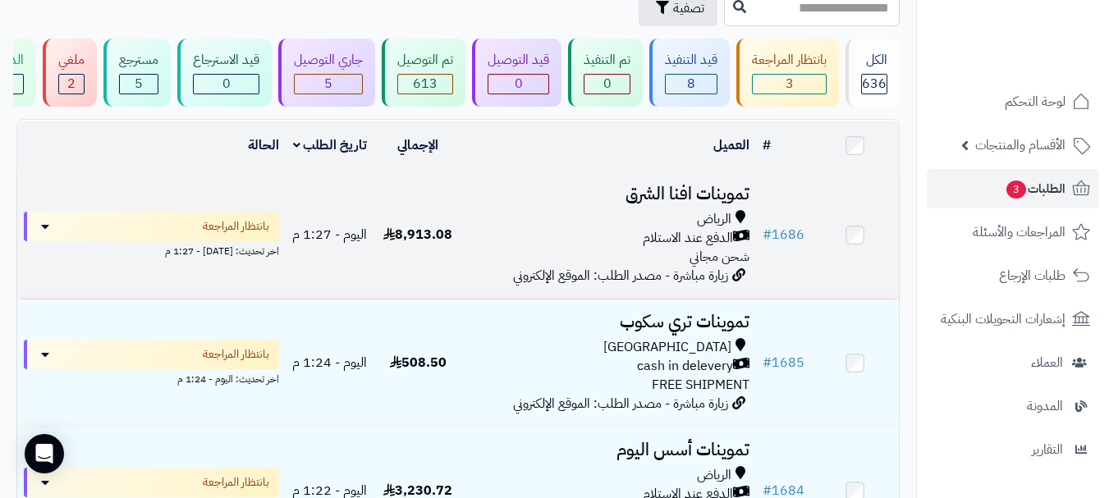
drag, startPoint x: 513, startPoint y: 214, endPoint x: 478, endPoint y: 227, distance: 37.7
click at [478, 227] on td "تموينات افنا الشرق الرياض الدفع عند الاستلام شحن مجاني زيارة مباشرة - مصدر الطل…" at bounding box center [609, 235] width 294 height 127
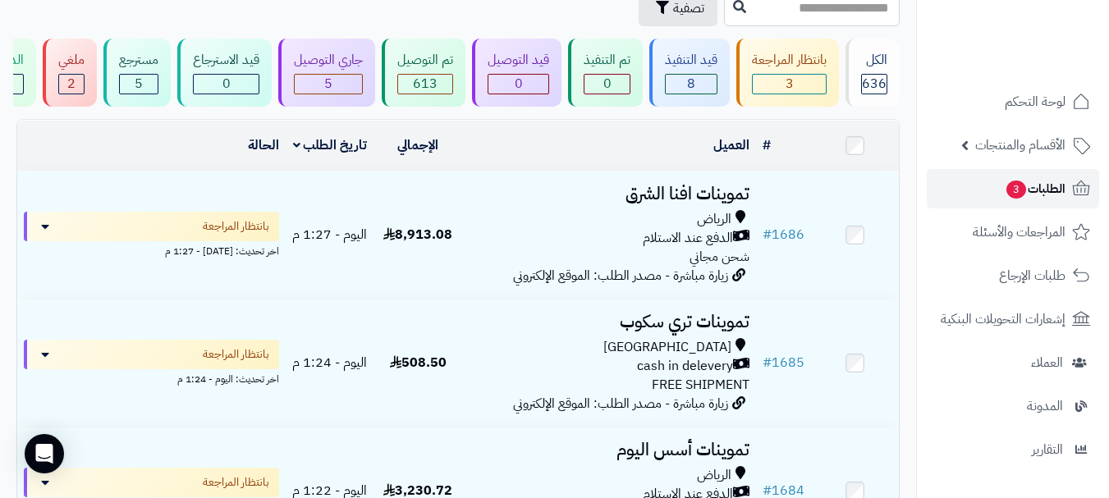
click at [999, 194] on link "الطلبات 3" at bounding box center [1013, 188] width 172 height 39
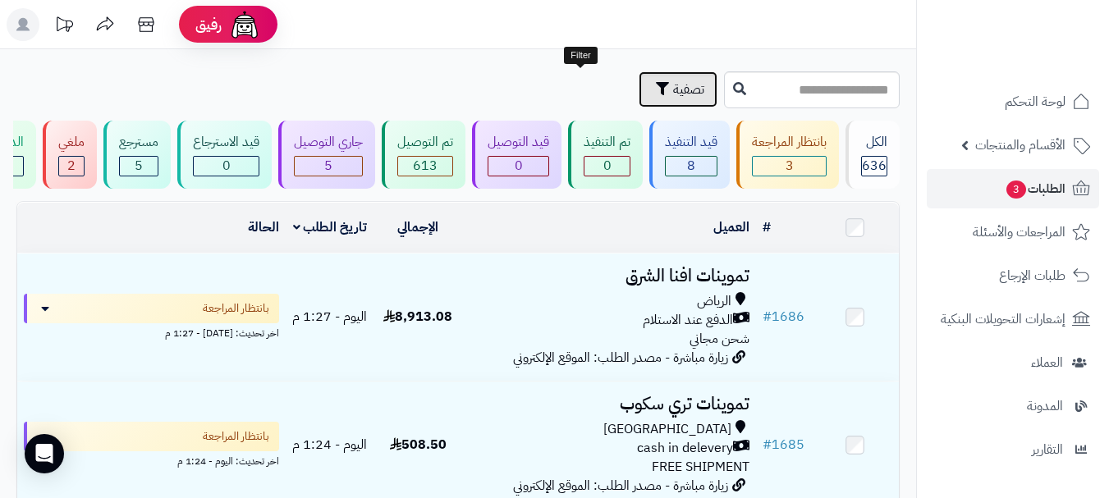
click at [673, 94] on span "تصفية" at bounding box center [688, 90] width 31 height 20
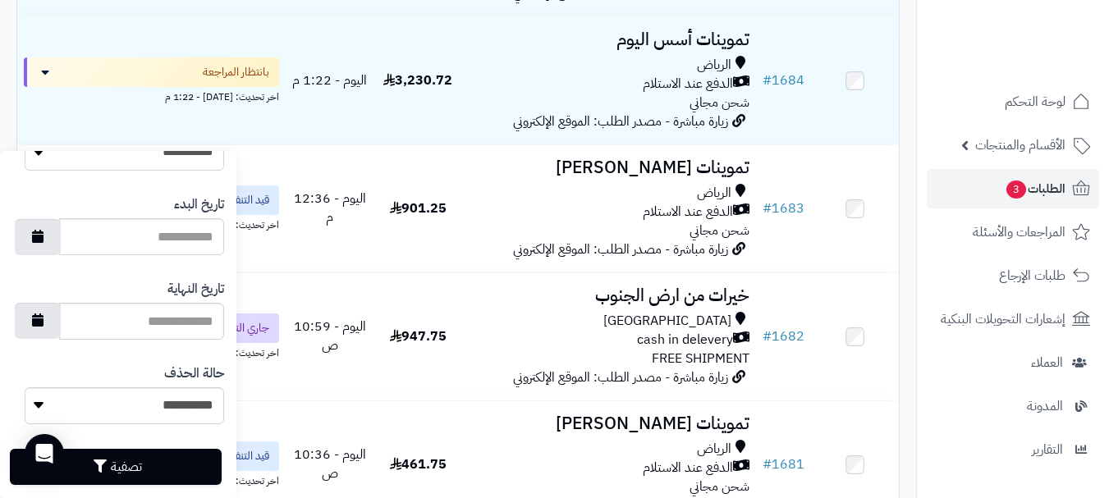
scroll to position [975, 0]
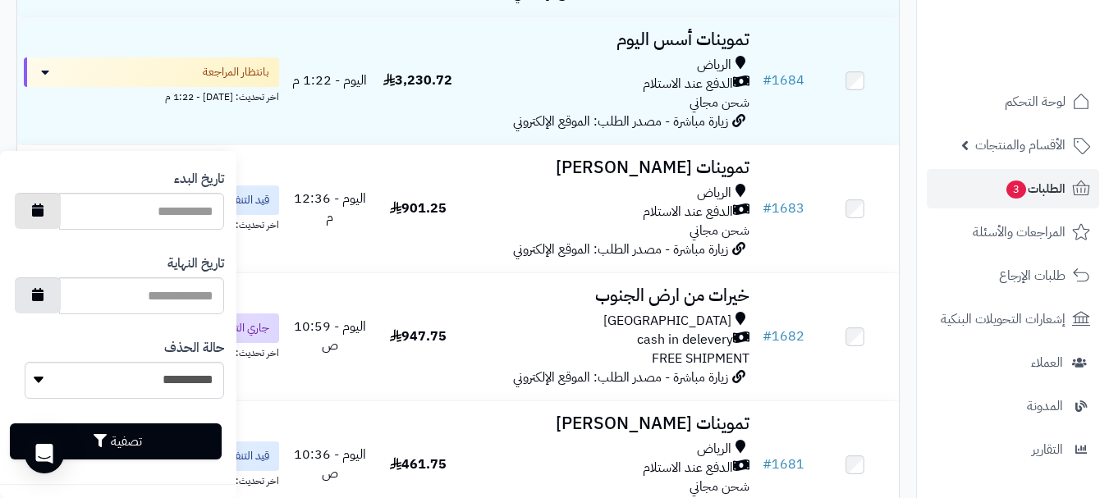
click at [44, 212] on icon "button" at bounding box center [37, 210] width 11 height 13
type input "**********"
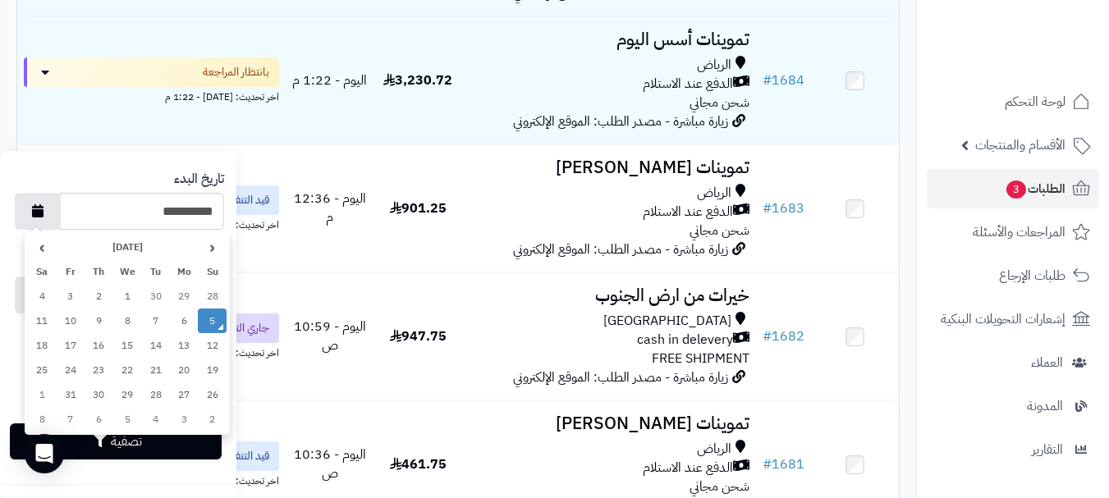
click at [217, 318] on td "5" at bounding box center [212, 321] width 29 height 25
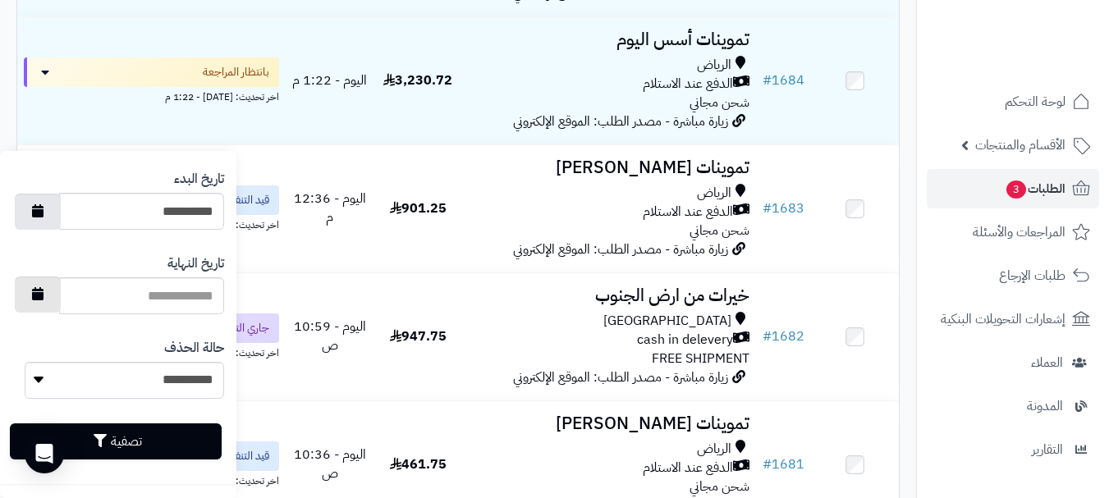
click at [54, 309] on button "button" at bounding box center [38, 295] width 46 height 36
type input "**********"
click at [129, 431] on button "تصفية" at bounding box center [116, 441] width 212 height 36
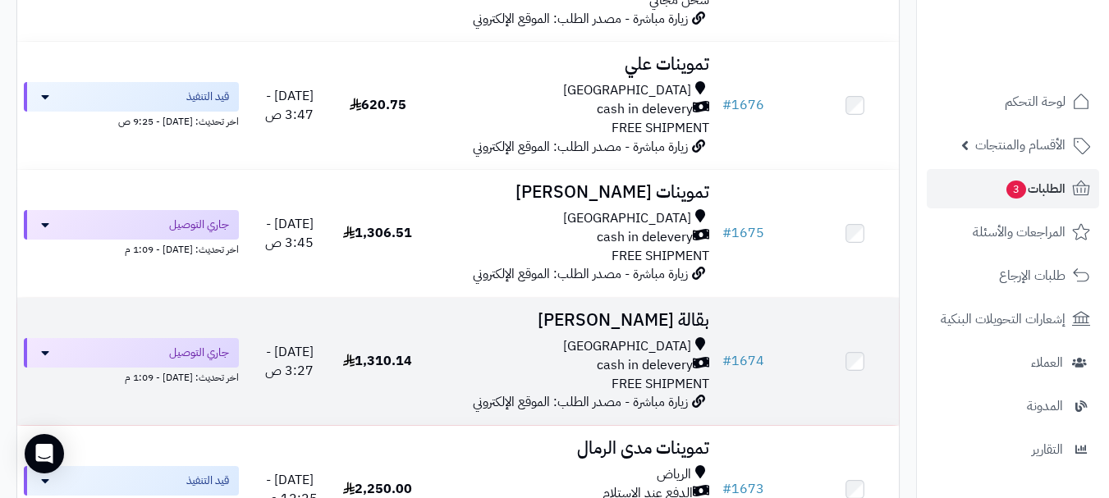
scroll to position [1477, 0]
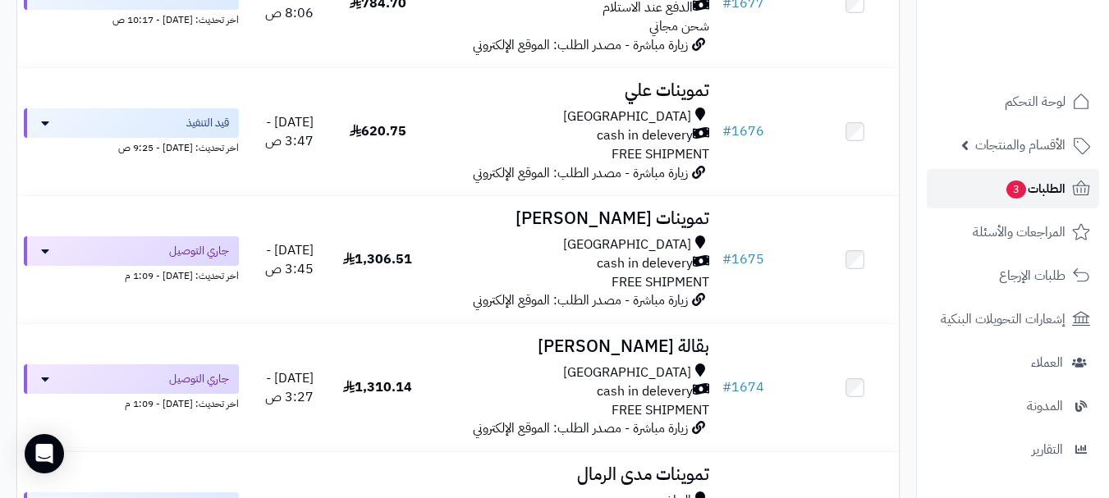
click at [1034, 196] on span "الطلبات 3" at bounding box center [1035, 188] width 61 height 23
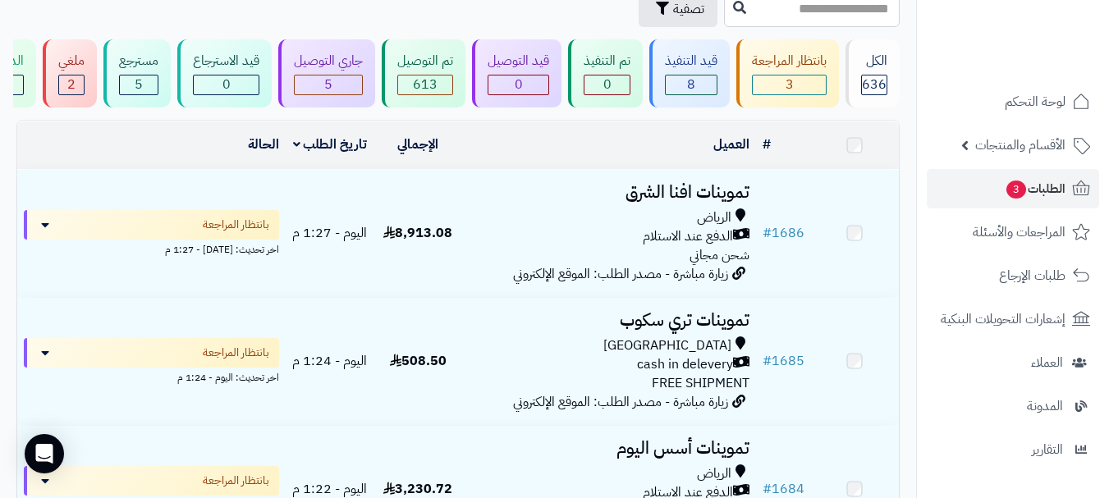
scroll to position [82, 0]
